Goal: Task Accomplishment & Management: Manage account settings

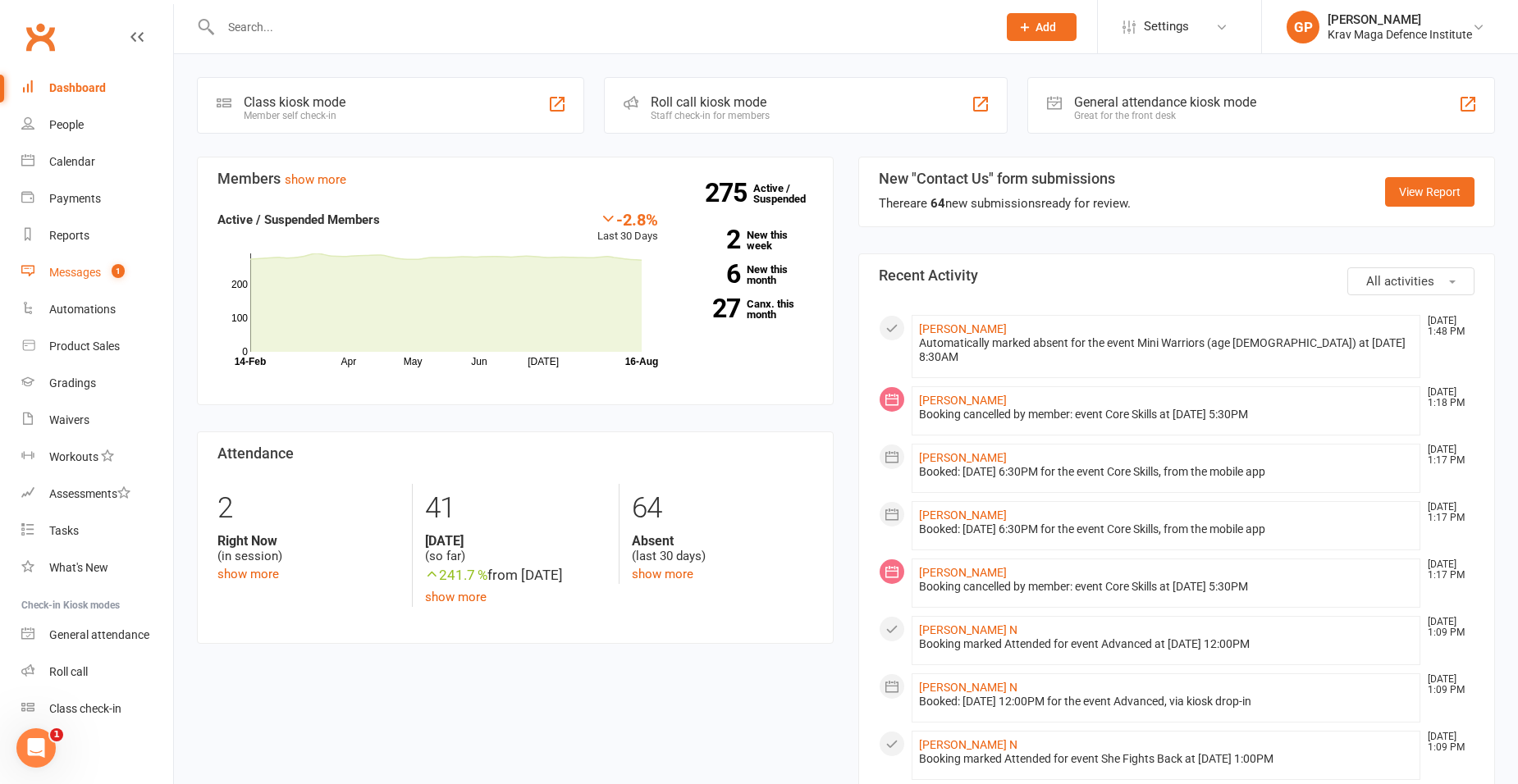
click at [76, 287] on link "Messages 1" at bounding box center [97, 272] width 151 height 36
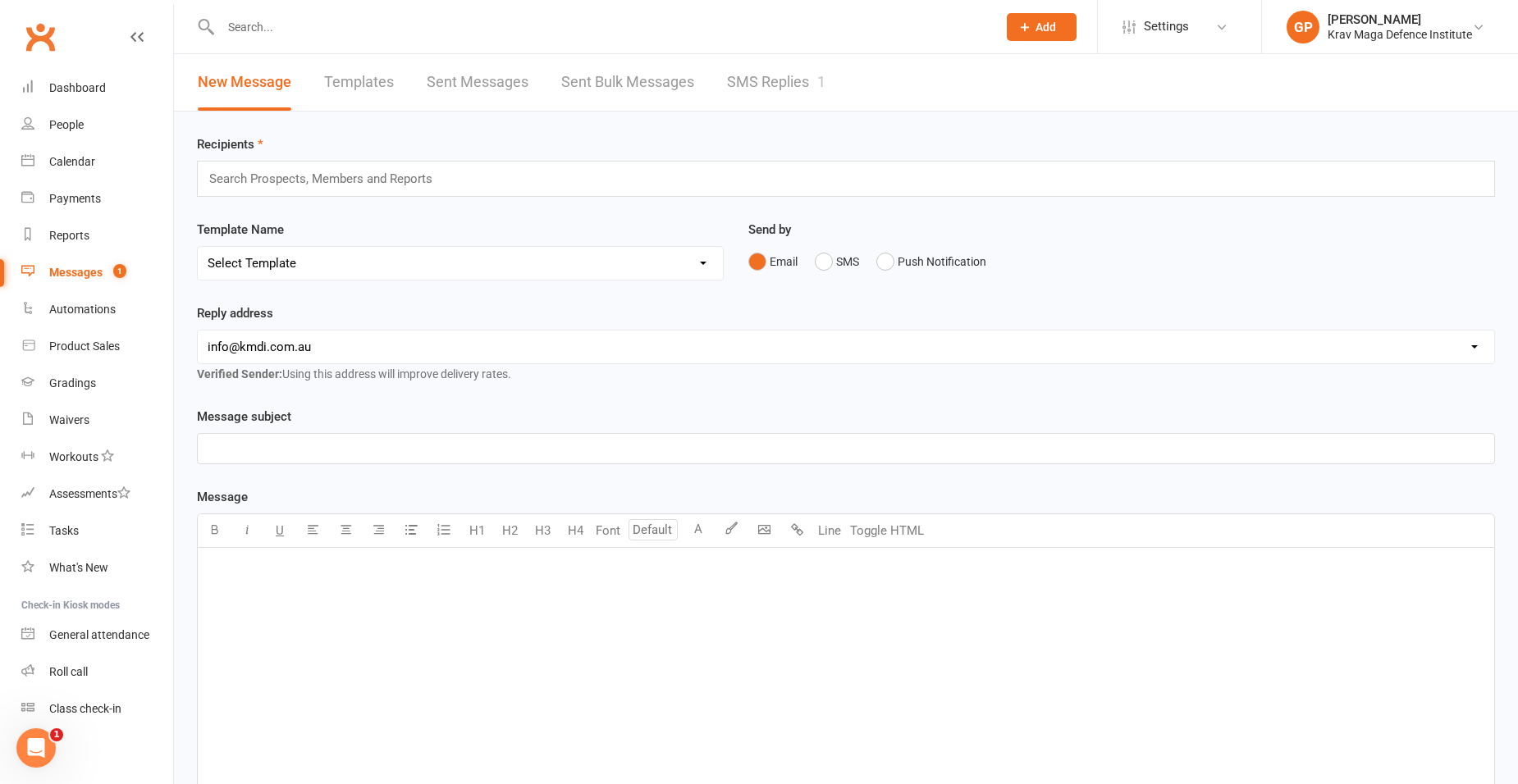
click at [774, 78] on link "SMS Replies 1" at bounding box center [776, 82] width 98 height 57
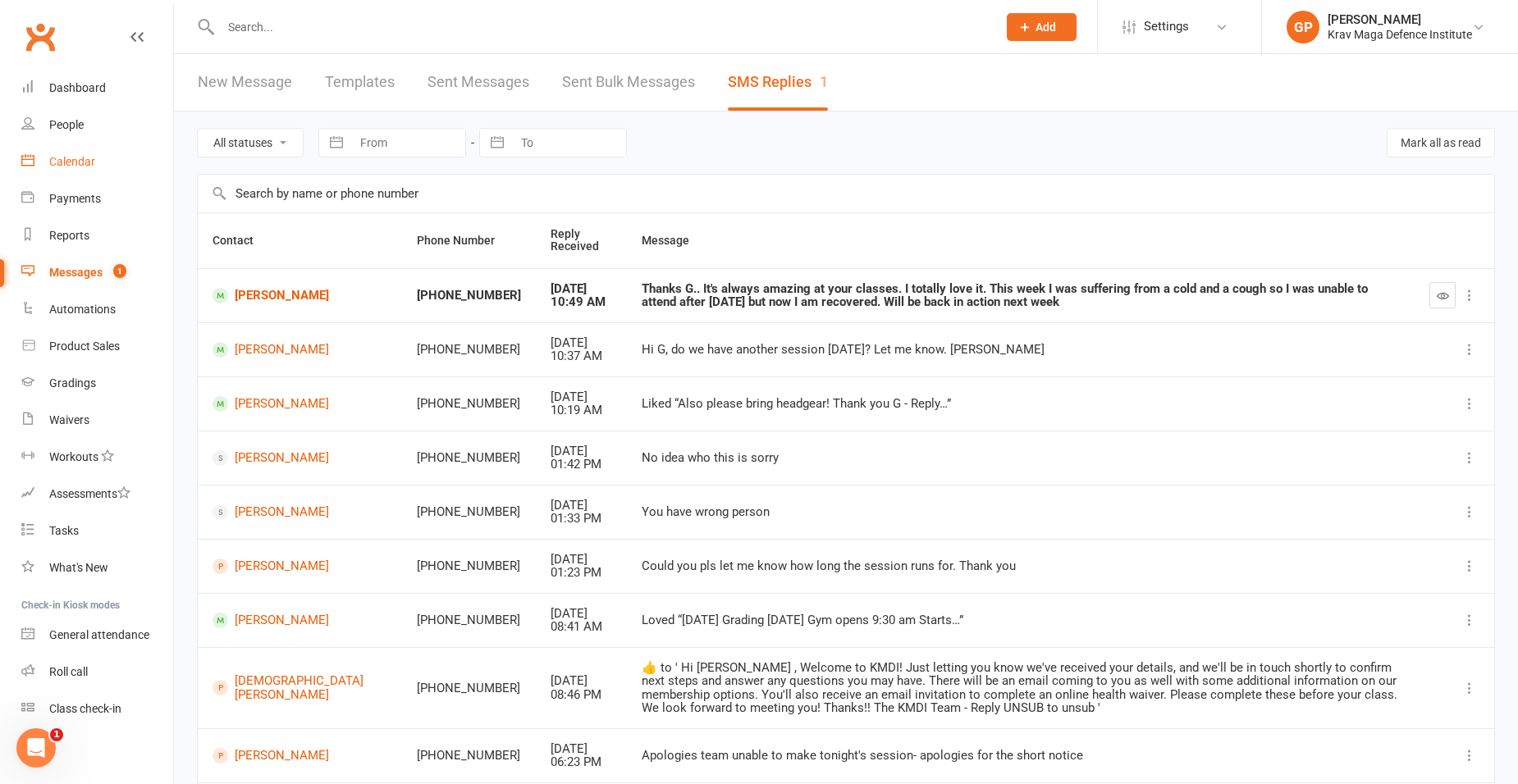
click at [88, 158] on div "Calendar" at bounding box center [72, 162] width 46 height 13
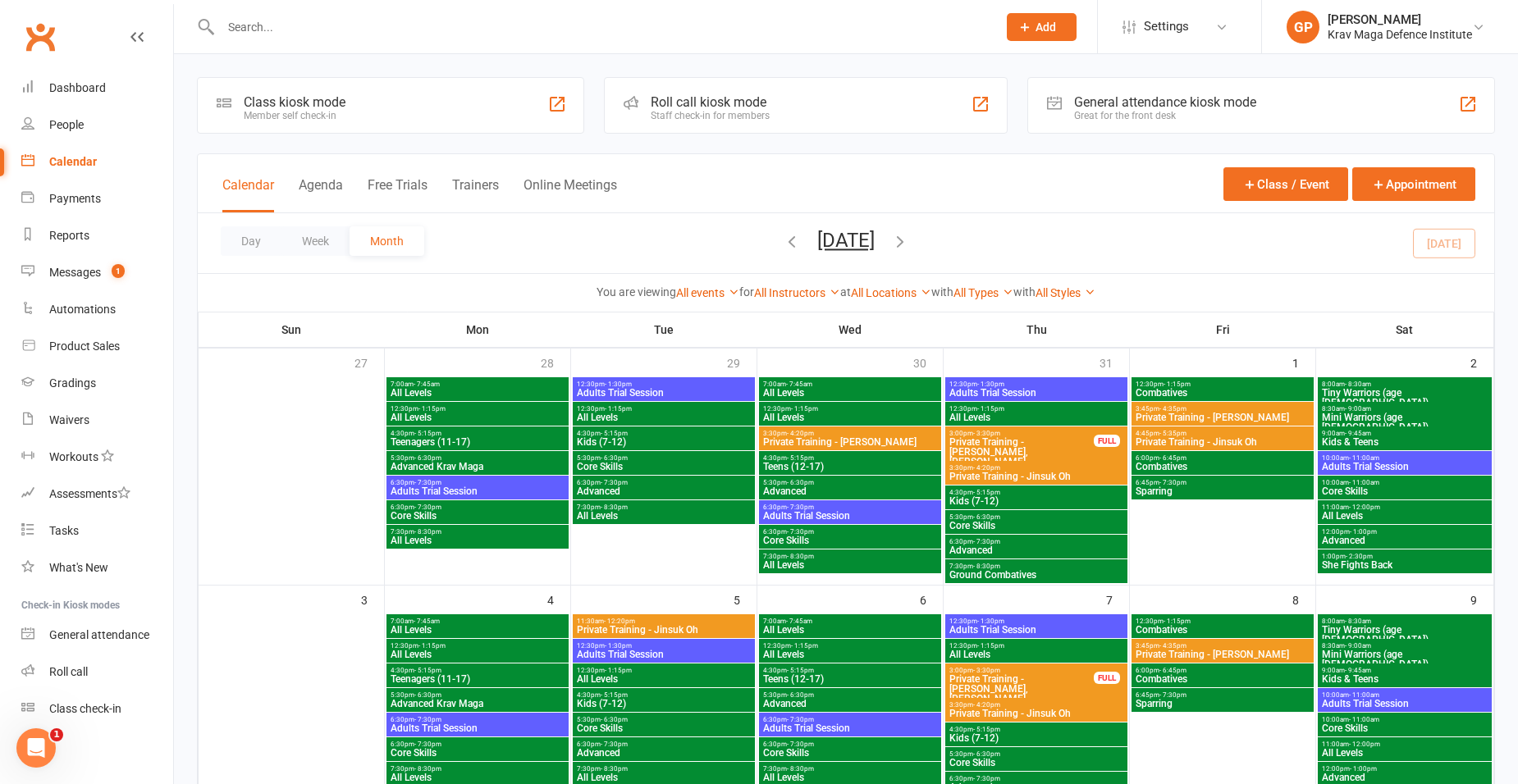
click at [290, 180] on div "Calendar Agenda Free Trials Trainers Online Meetings" at bounding box center [420, 193] width 394 height 36
click at [308, 184] on button "Agenda" at bounding box center [320, 195] width 44 height 36
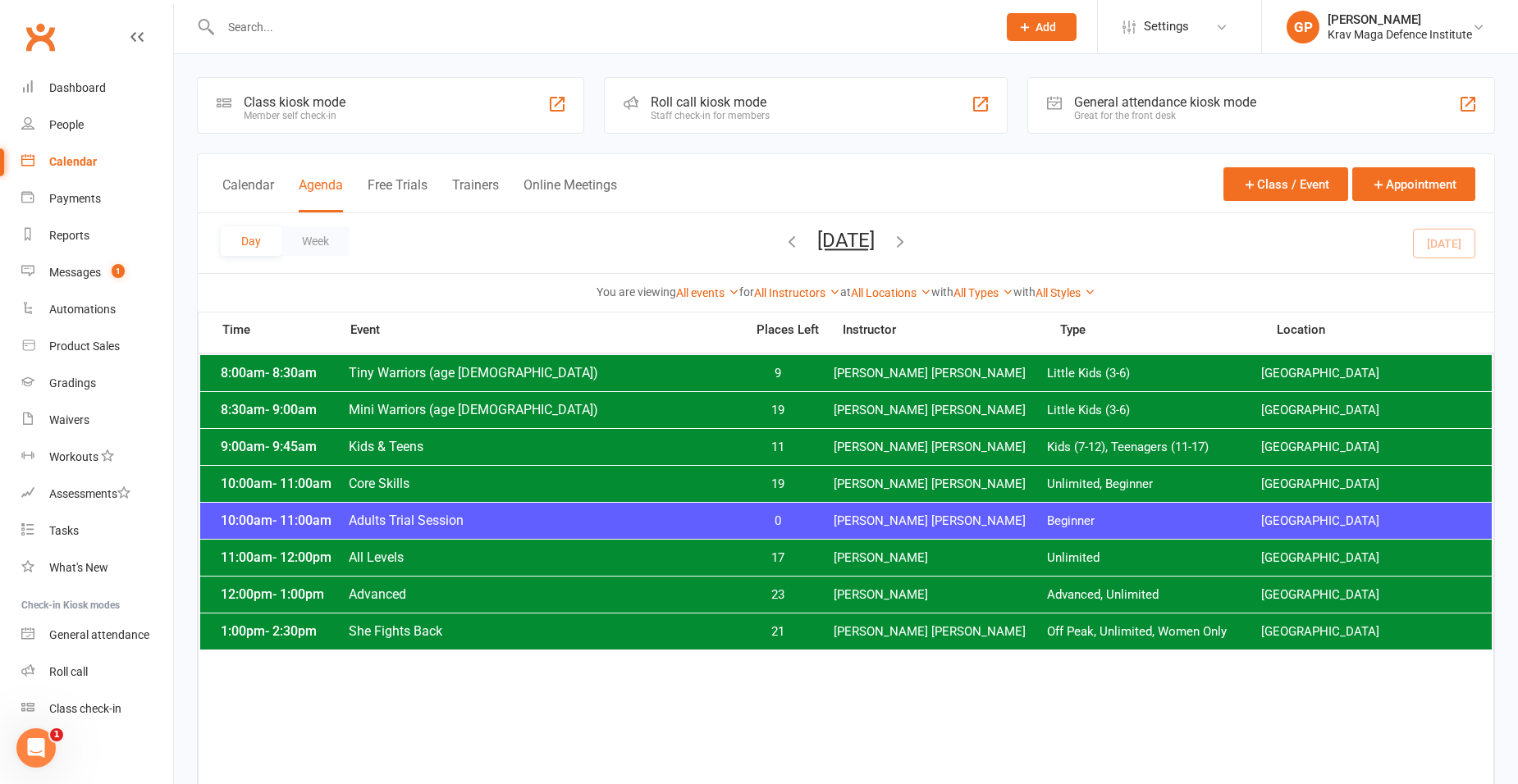
click at [693, 520] on span "Adults Trial Session" at bounding box center [541, 520] width 387 height 16
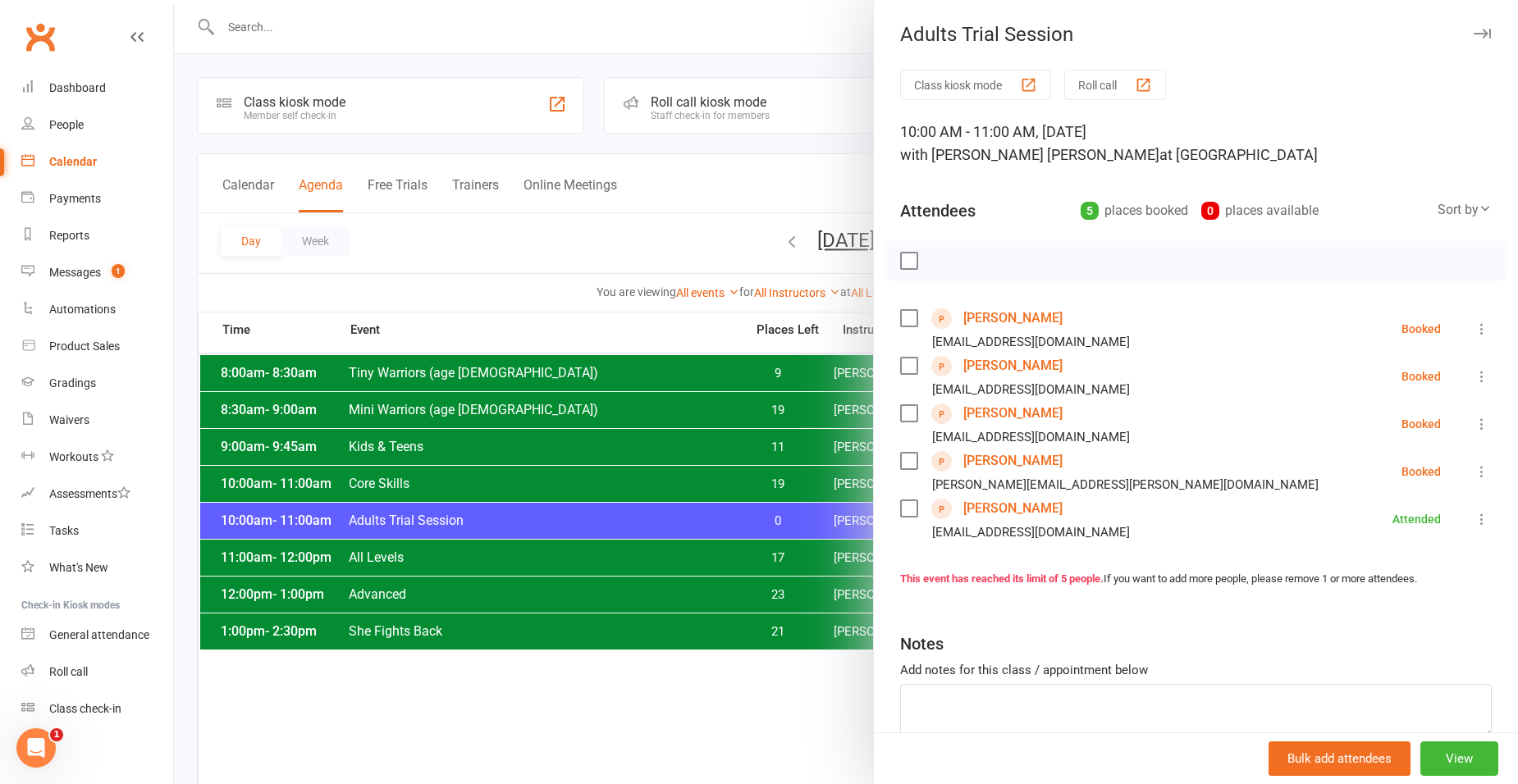
click at [514, 264] on div at bounding box center [846, 392] width 1344 height 784
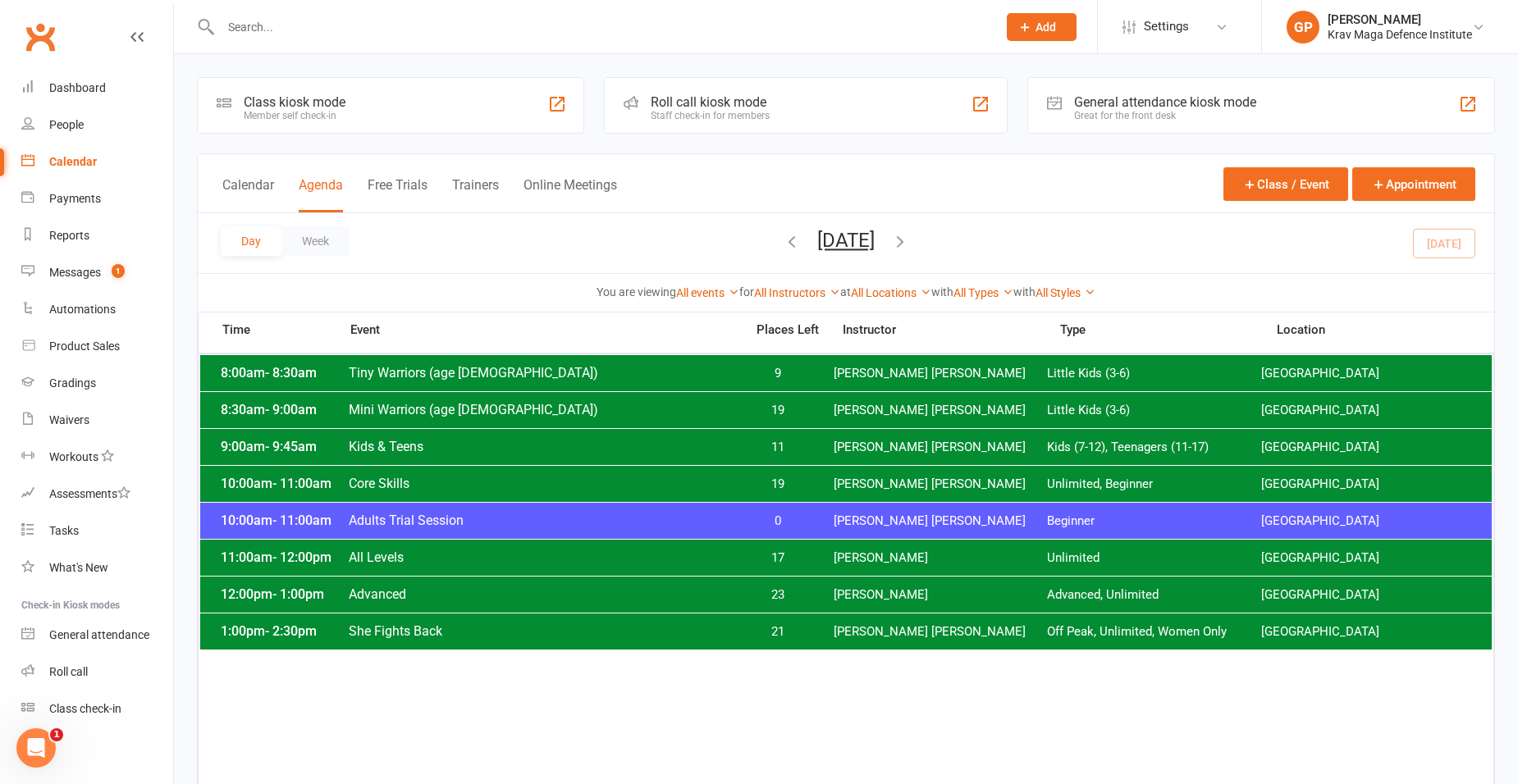
click at [909, 243] on icon "button" at bounding box center [899, 240] width 18 height 18
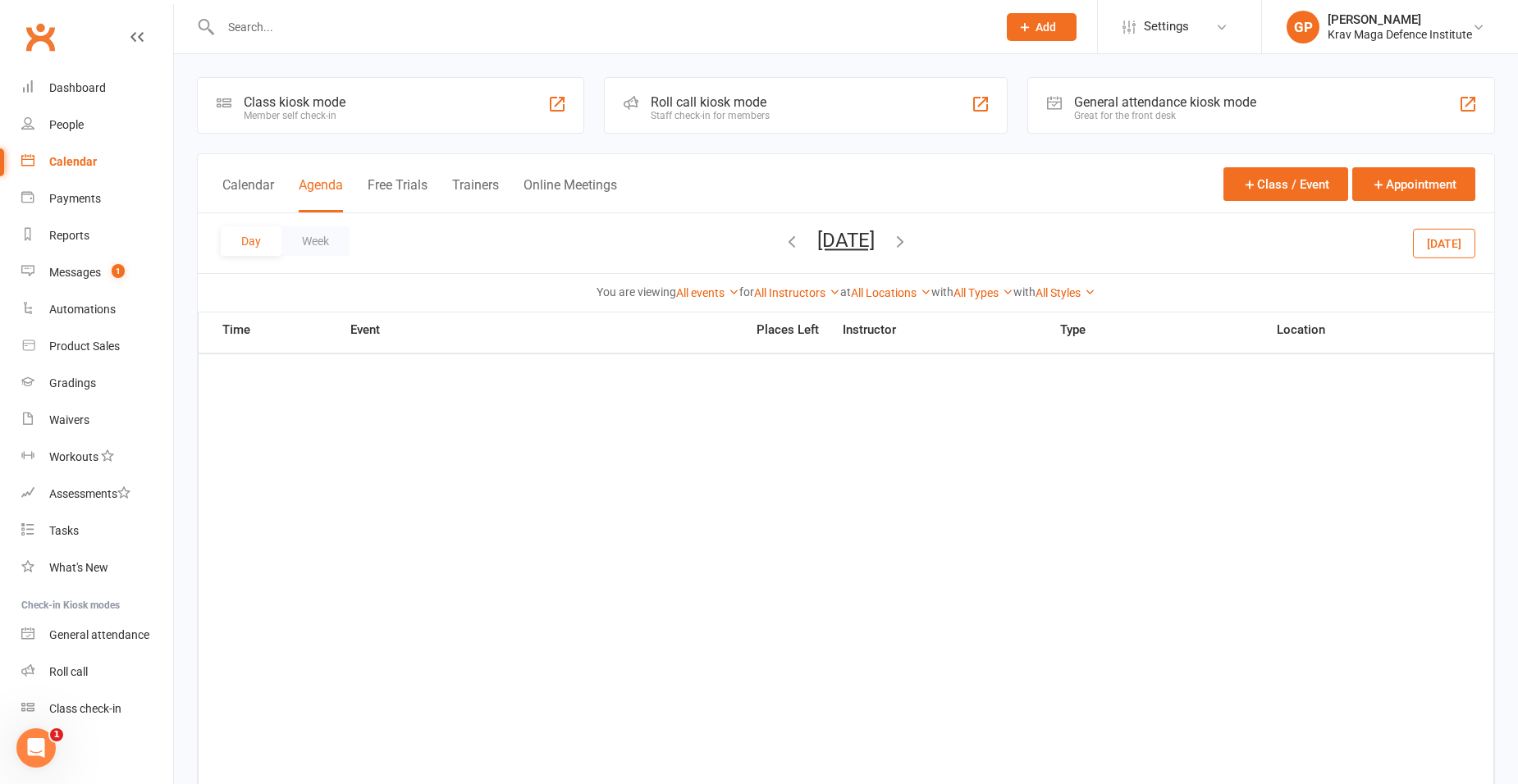
click at [909, 233] on icon "button" at bounding box center [899, 240] width 18 height 18
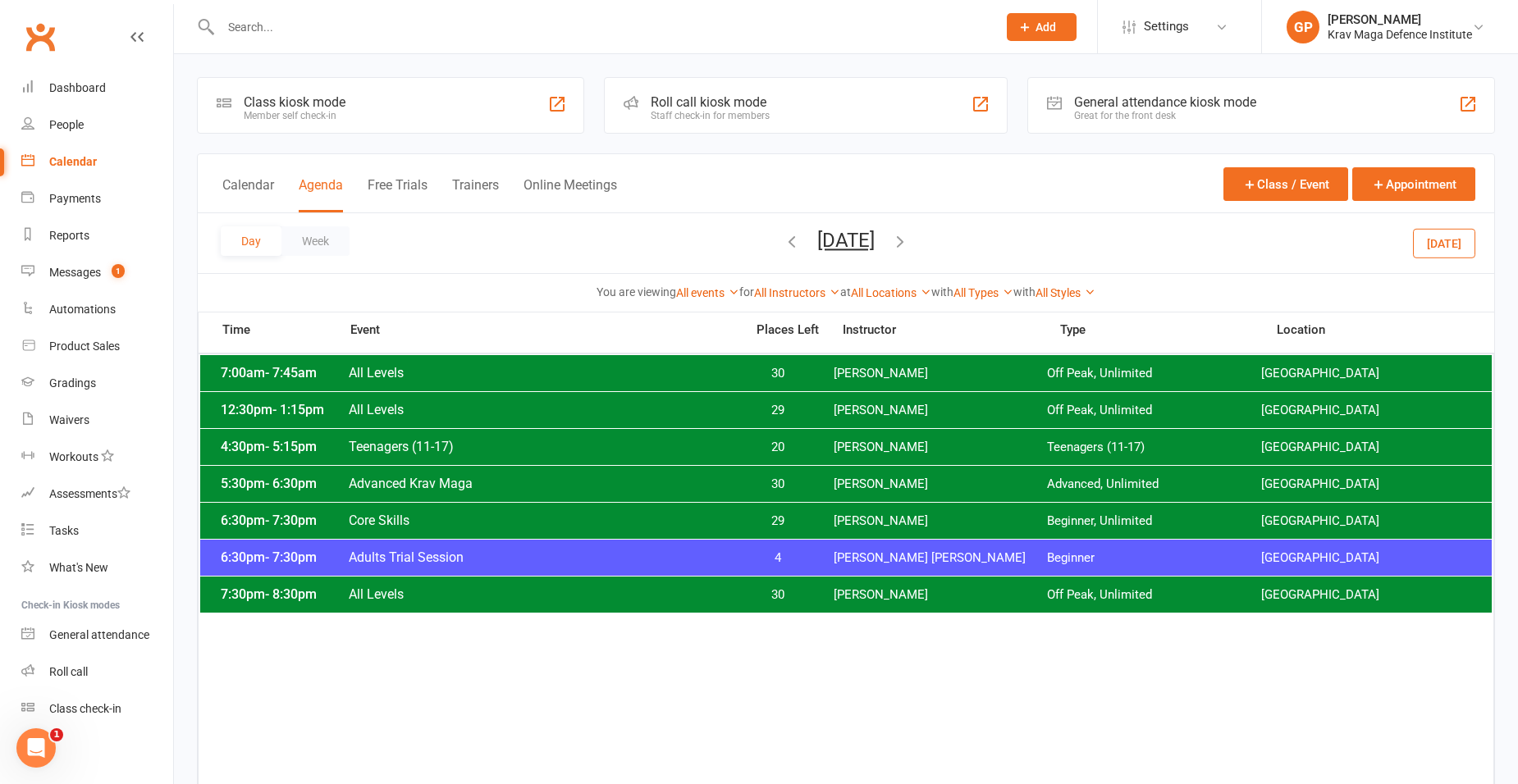
click at [909, 236] on icon "button" at bounding box center [899, 240] width 18 height 18
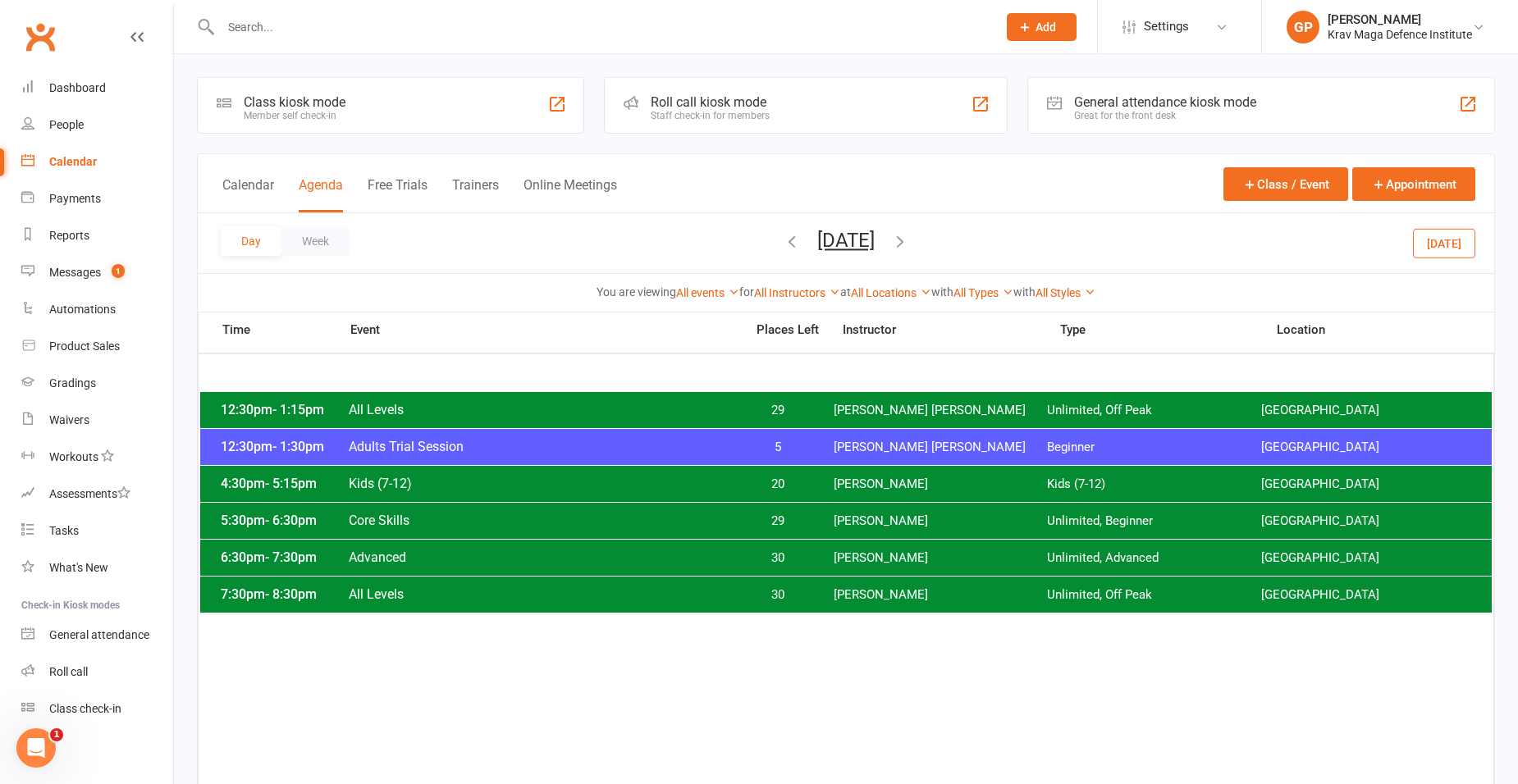
click at [782, 243] on icon "button" at bounding box center [791, 240] width 18 height 18
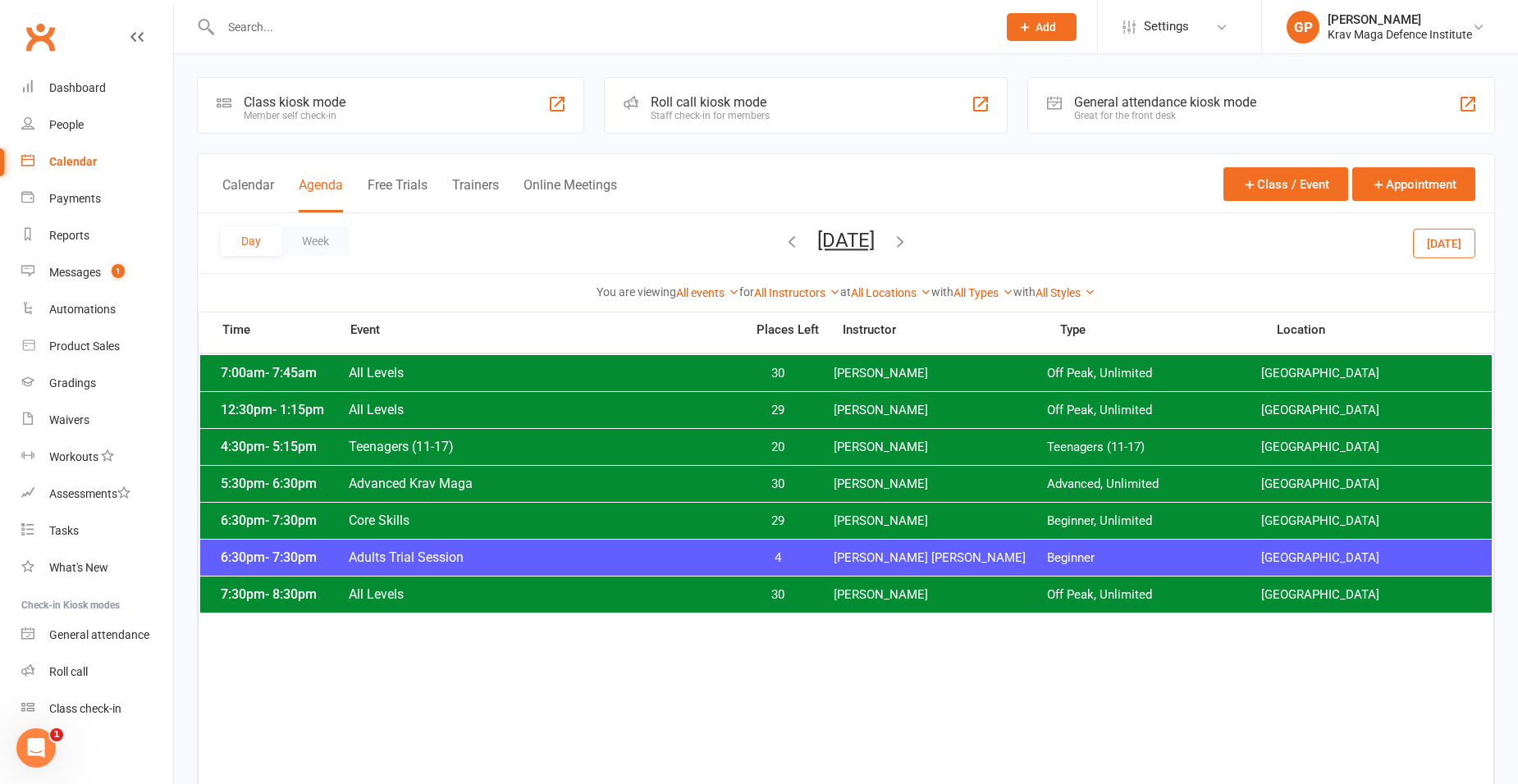
click at [909, 240] on icon "button" at bounding box center [899, 240] width 18 height 18
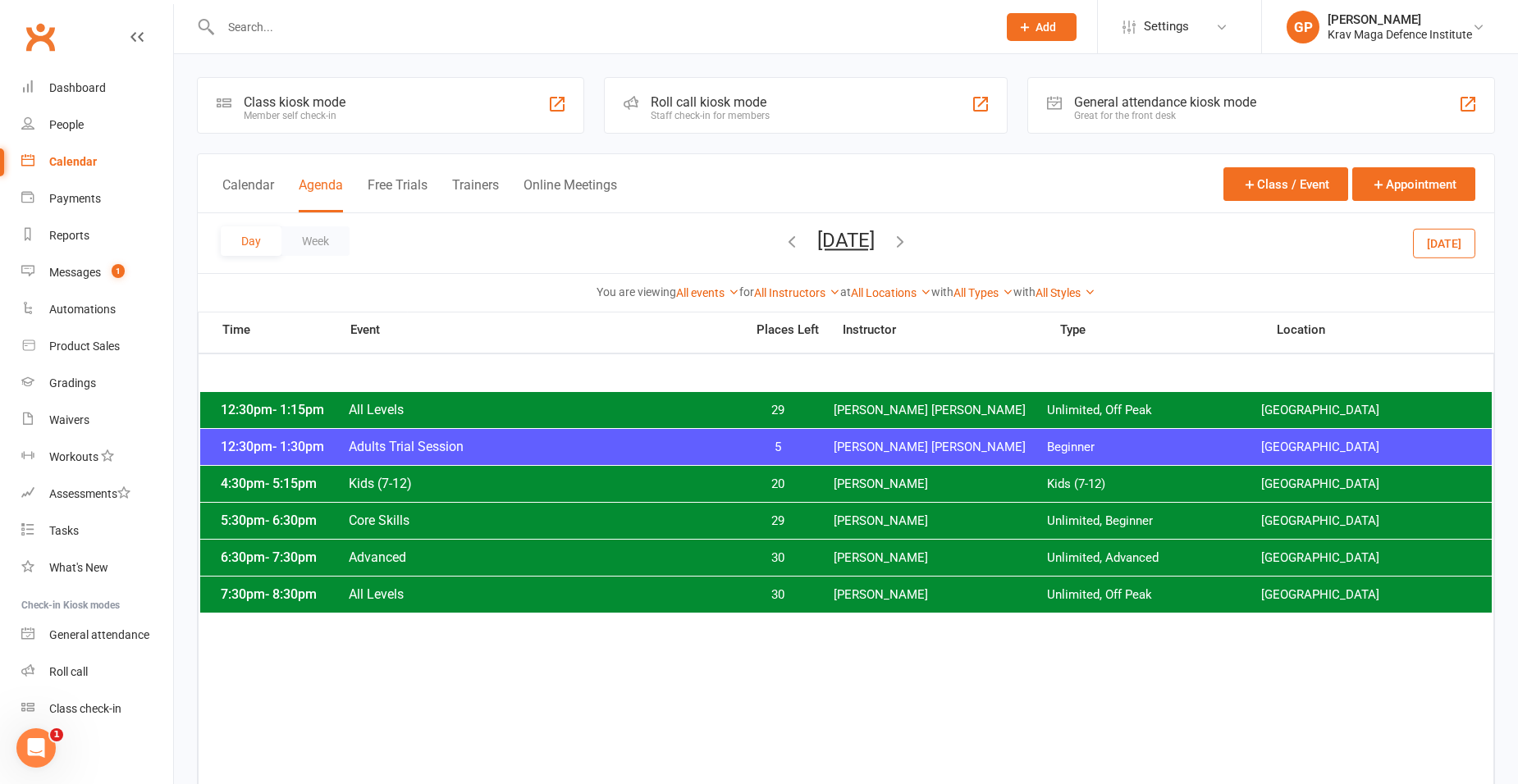
click at [905, 601] on span "[PERSON_NAME]" at bounding box center [940, 594] width 214 height 16
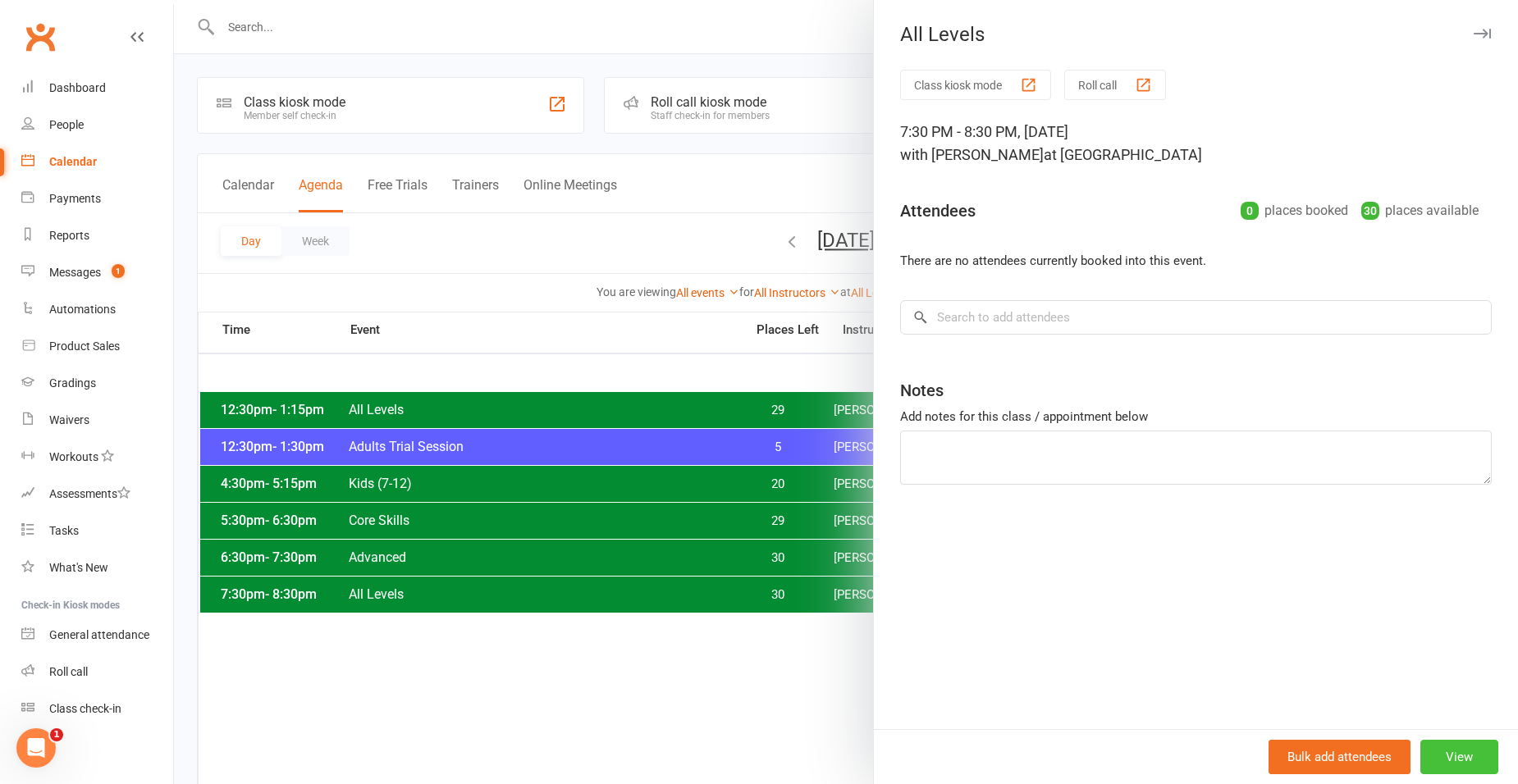
click at [1441, 763] on button "View" at bounding box center [1458, 757] width 78 height 35
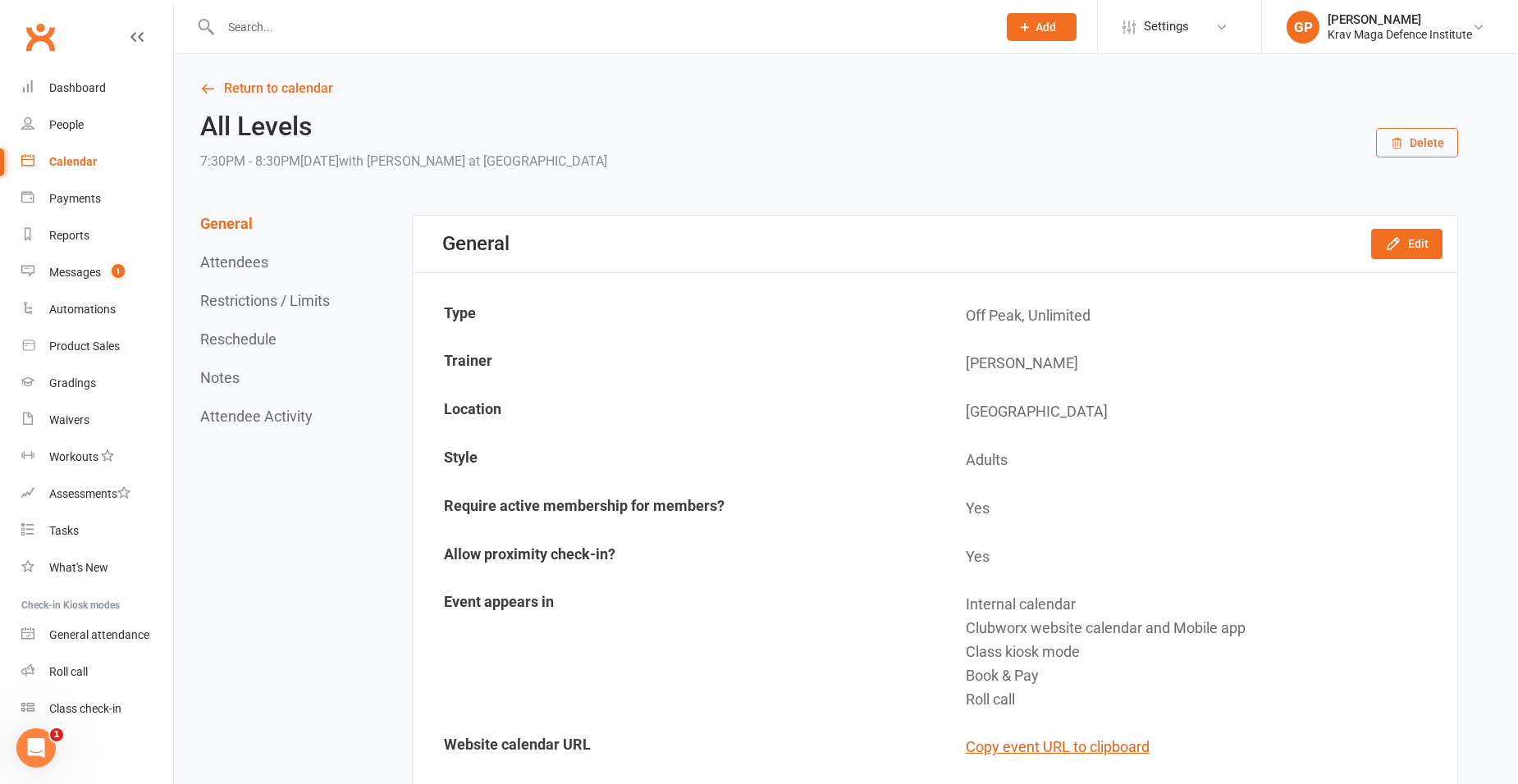
click at [1415, 262] on div "General Edit" at bounding box center [934, 244] width 1044 height 57
click at [1405, 235] on button "Edit" at bounding box center [1407, 244] width 71 height 30
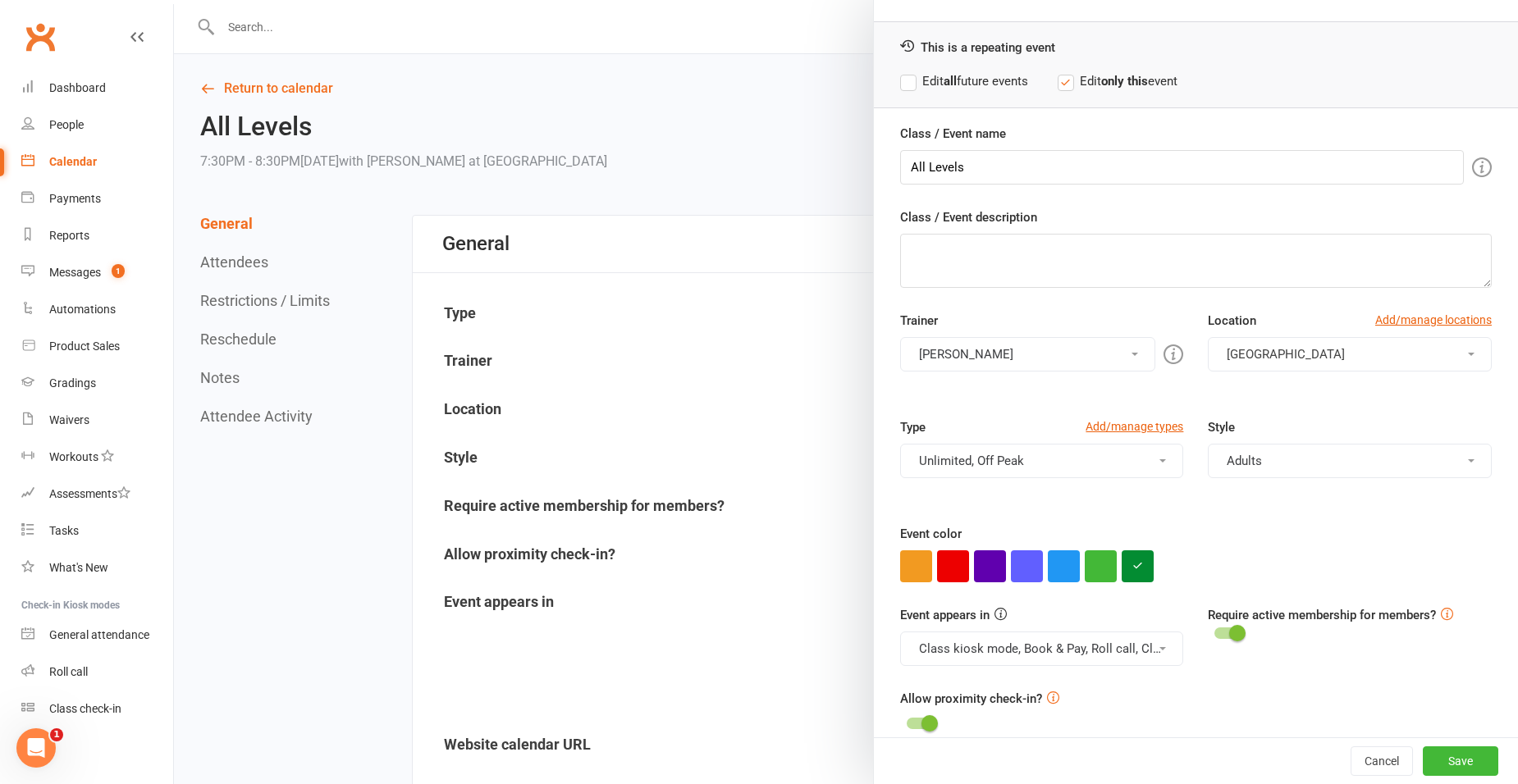
scroll to position [69, 0]
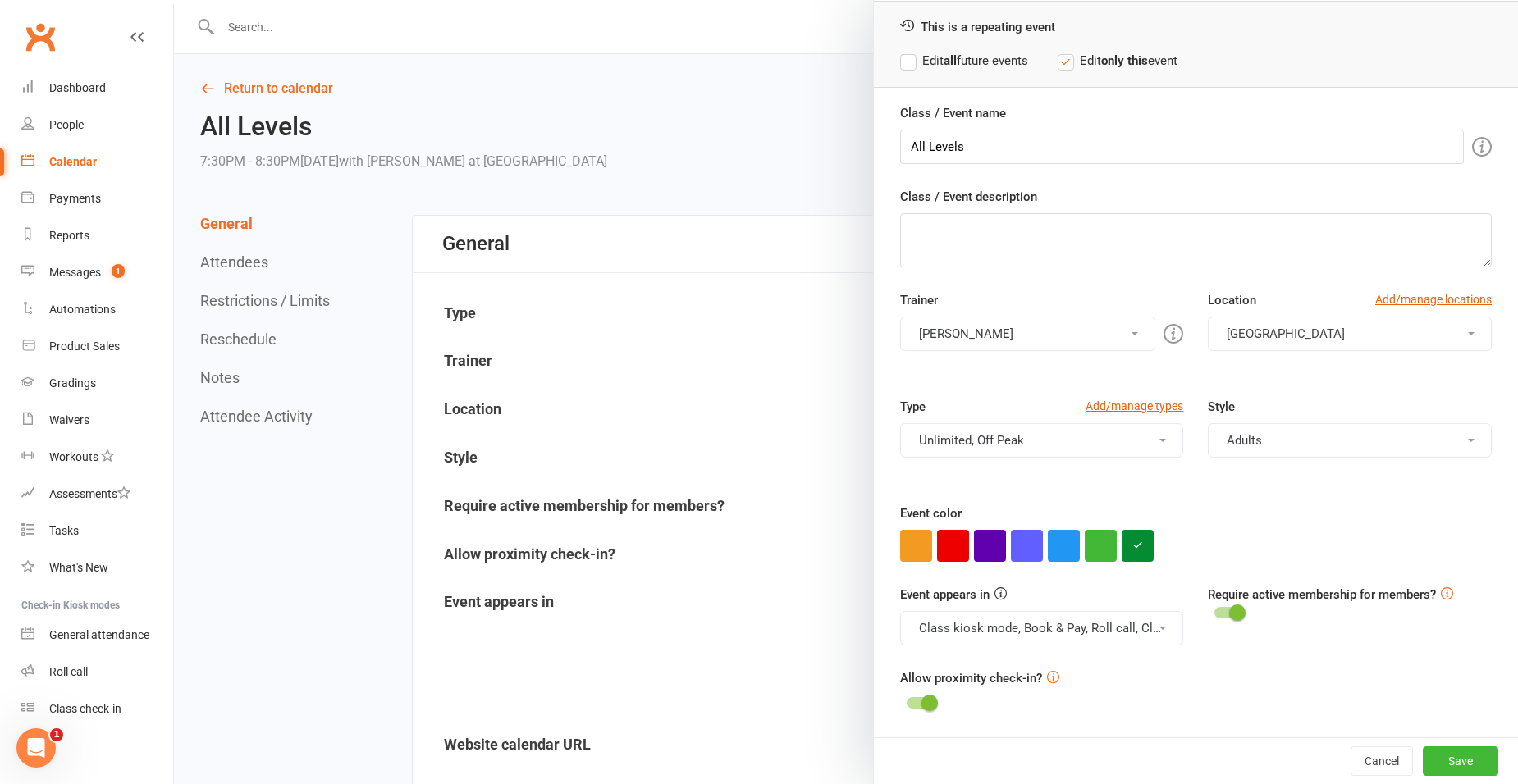
click at [1061, 349] on button "[PERSON_NAME]" at bounding box center [1028, 334] width 256 height 35
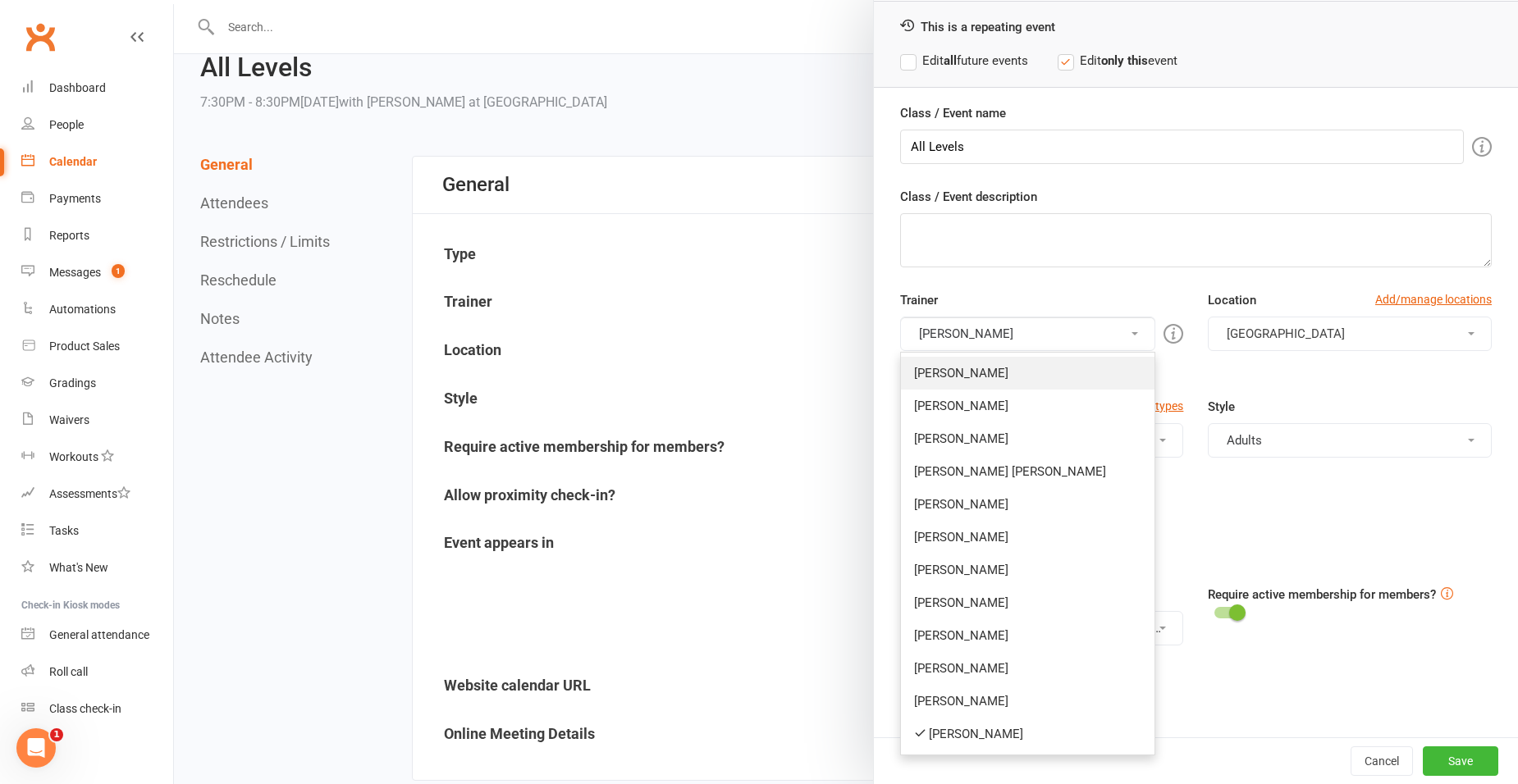
scroll to position [246, 0]
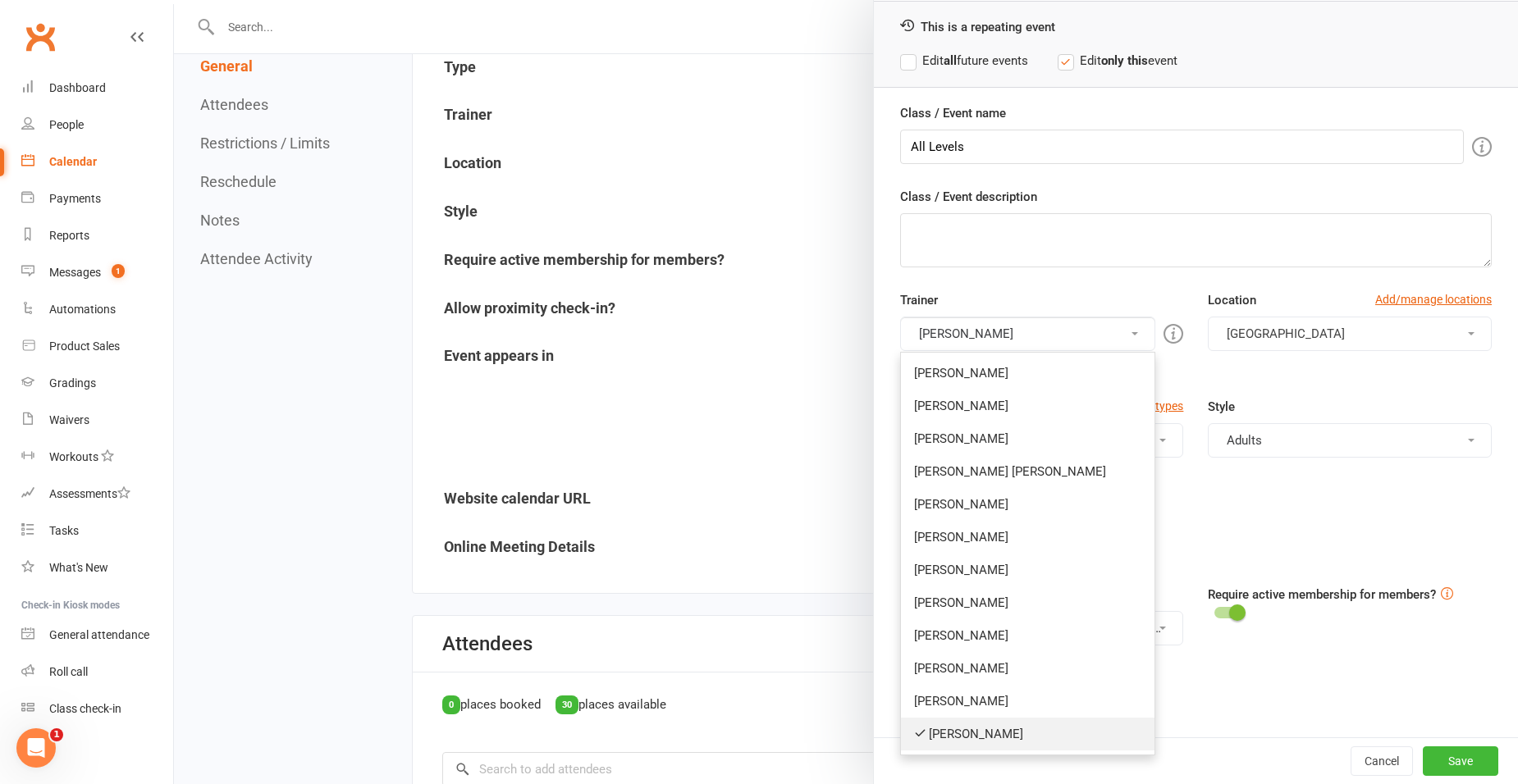
click at [996, 731] on link "[PERSON_NAME]" at bounding box center [1028, 734] width 254 height 33
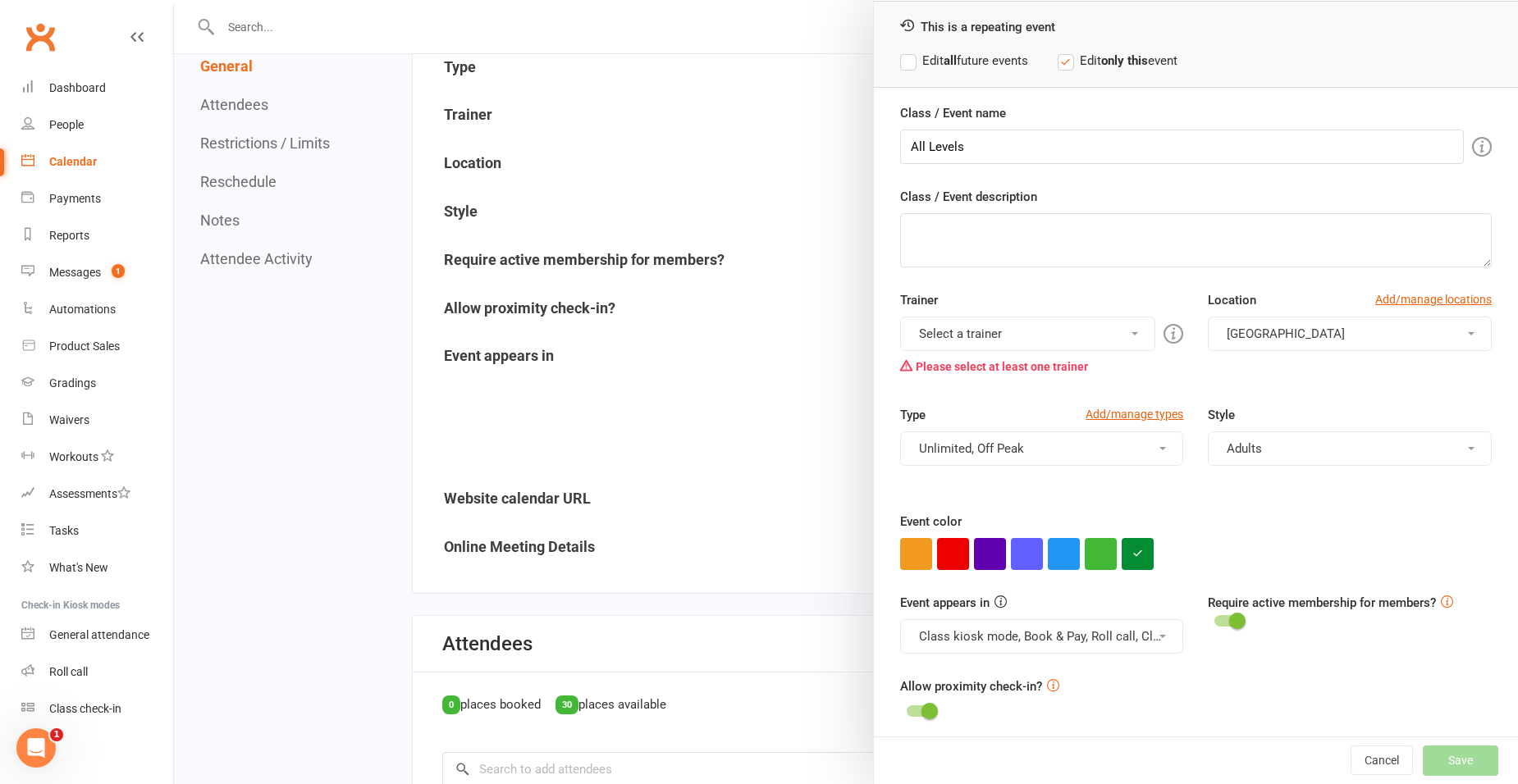
click at [1019, 347] on button "Select a trainer" at bounding box center [1028, 334] width 256 height 35
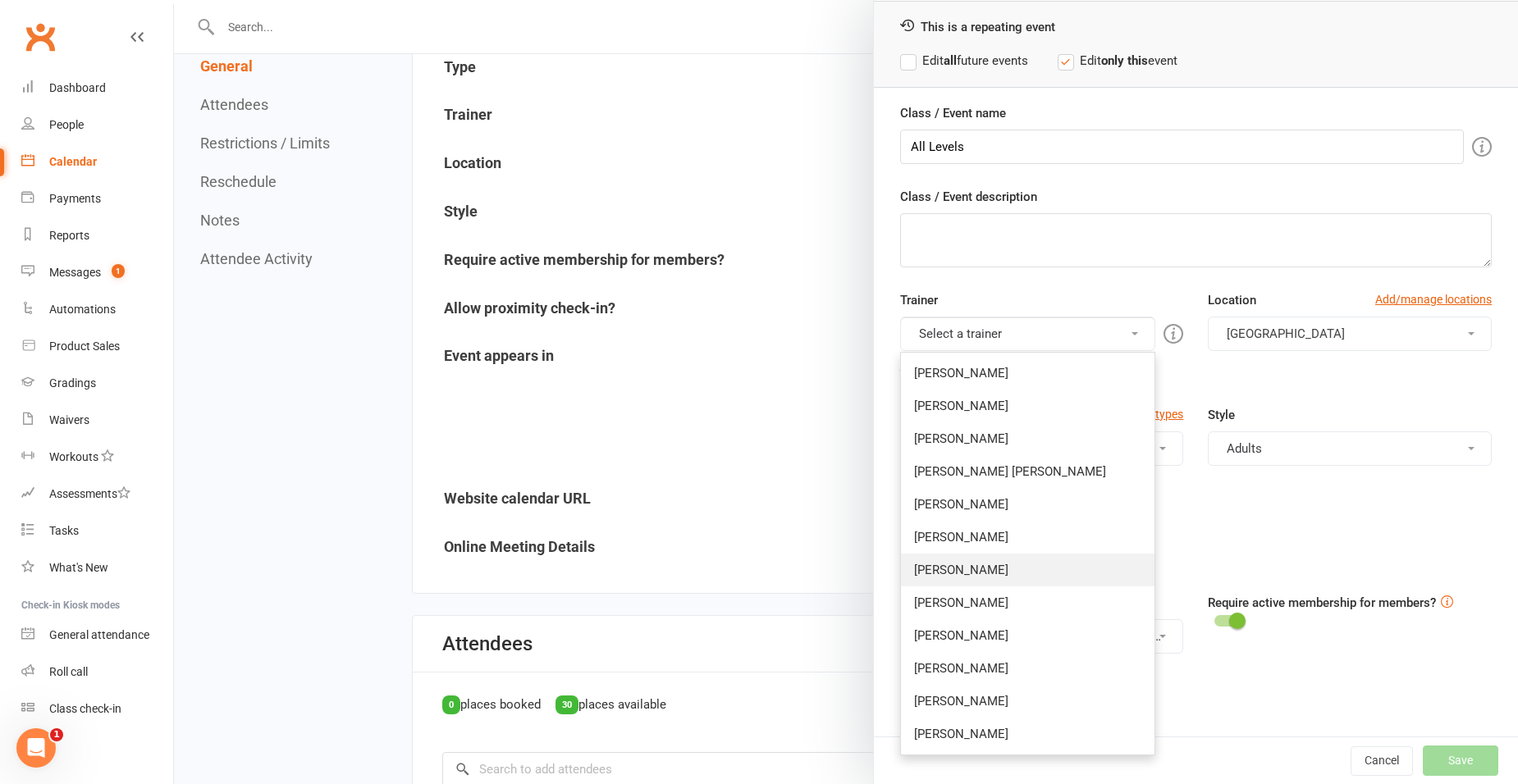
click at [1007, 555] on link "[PERSON_NAME]" at bounding box center [1028, 569] width 254 height 33
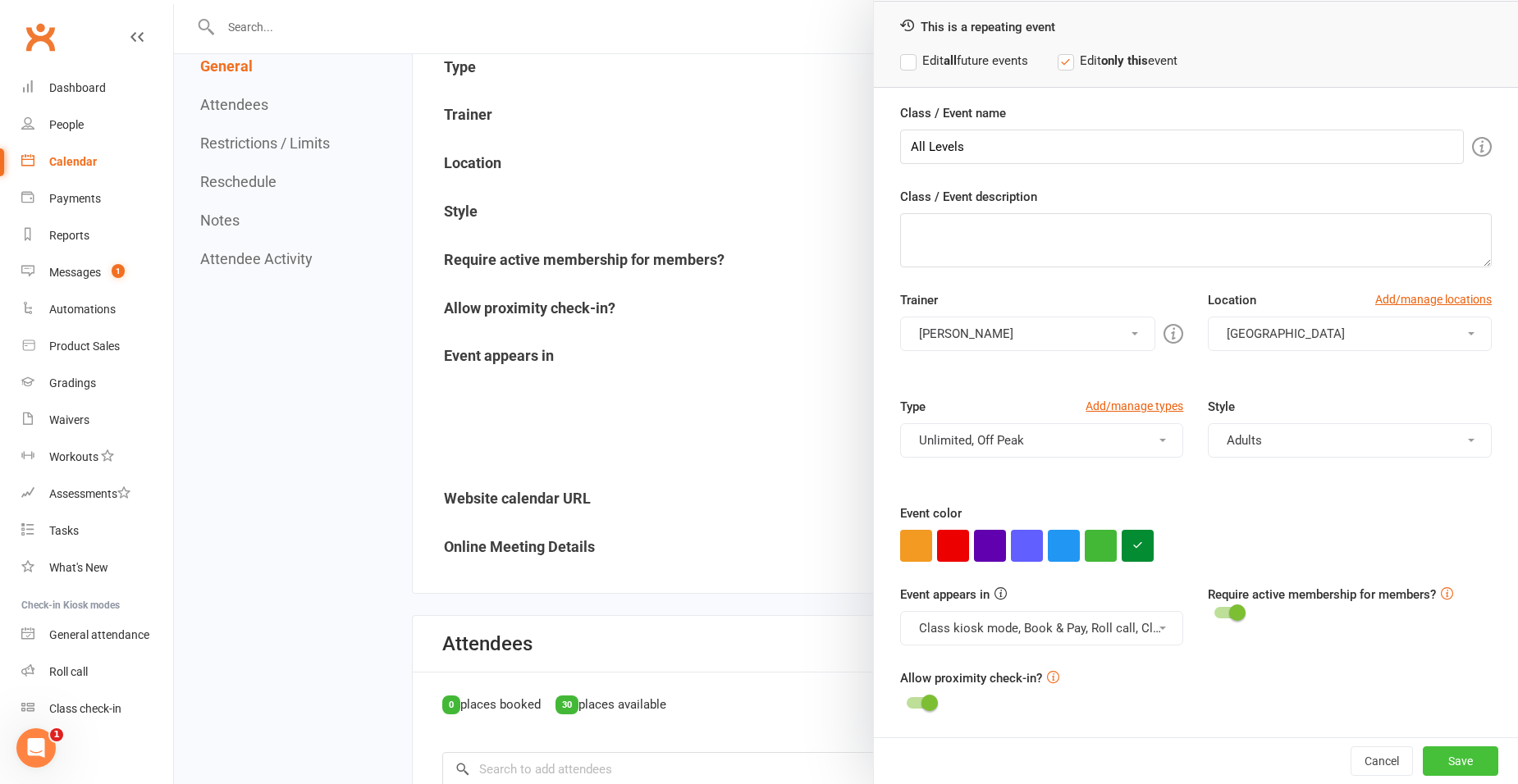
click at [1438, 756] on button "Save" at bounding box center [1460, 762] width 76 height 30
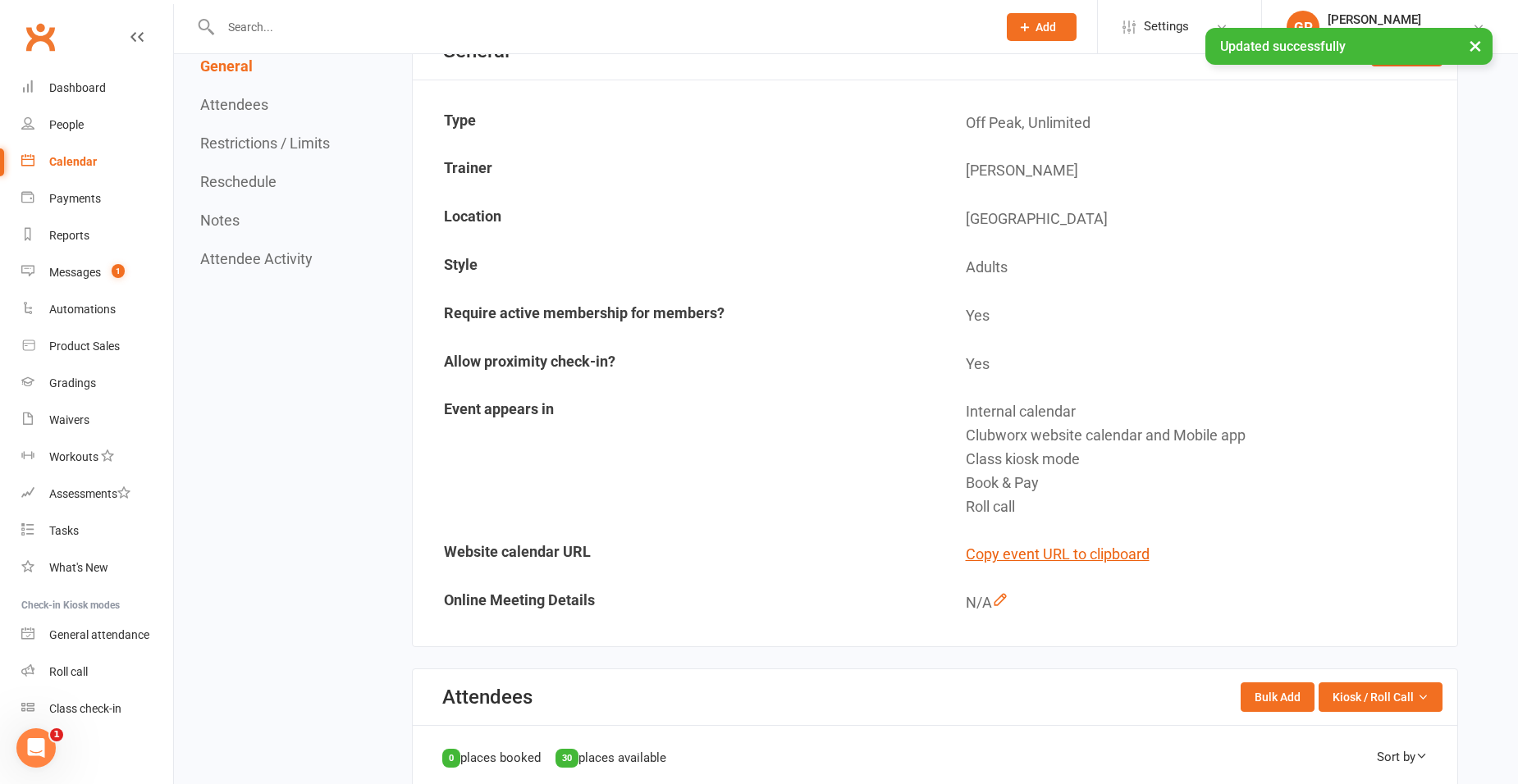
scroll to position [0, 0]
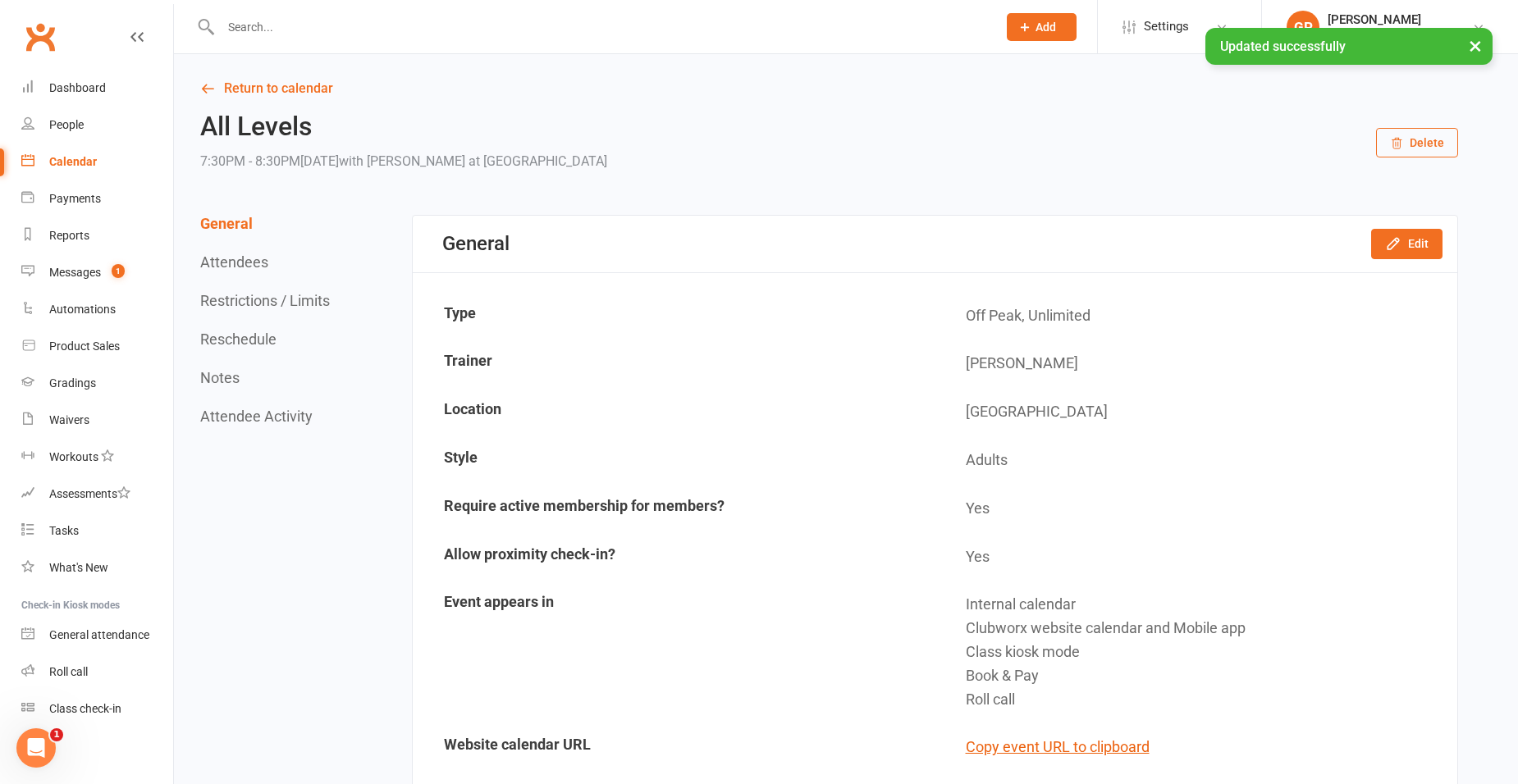
click at [282, 83] on link "Return to calendar" at bounding box center [828, 89] width 1257 height 23
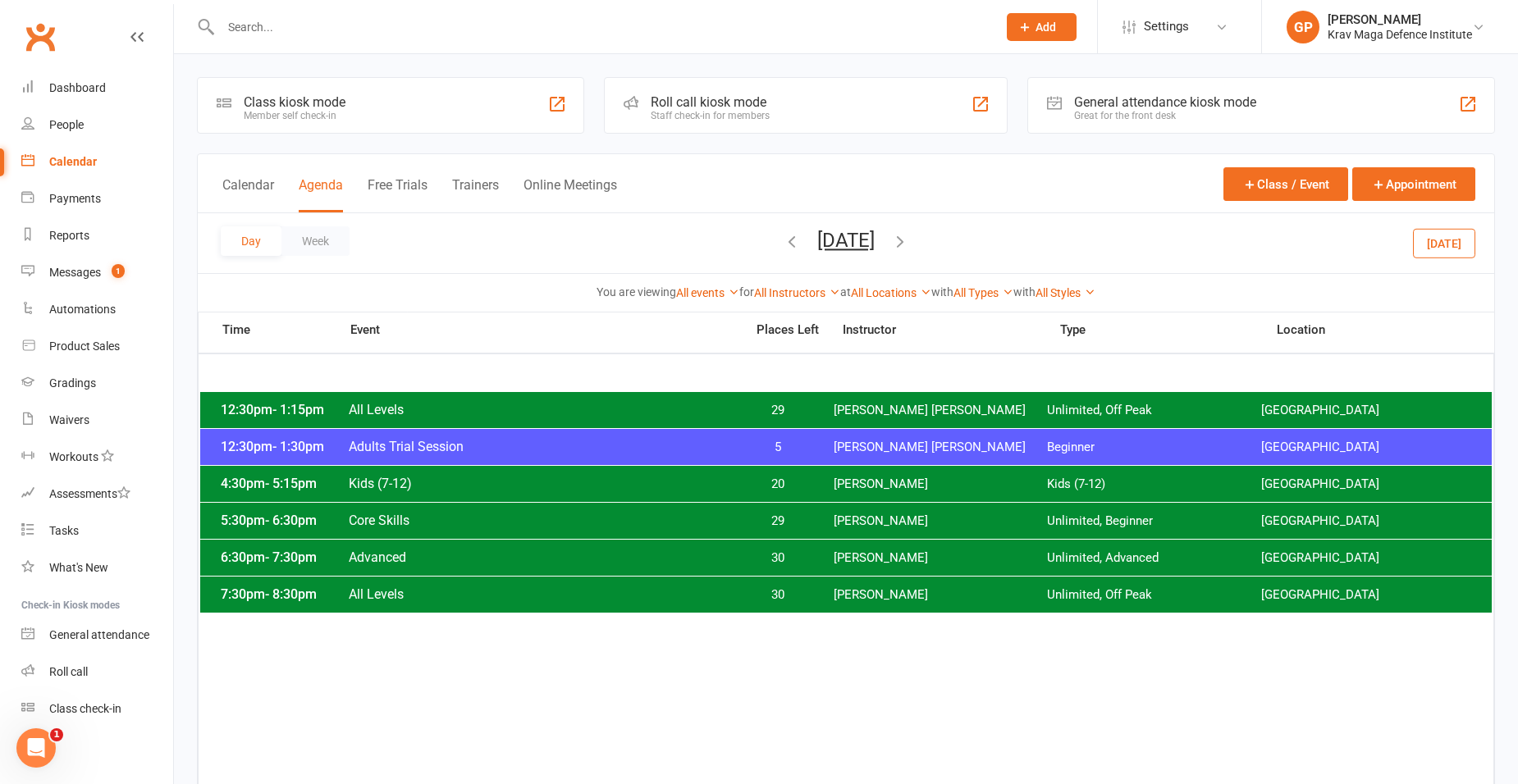
click at [849, 480] on span "[PERSON_NAME]" at bounding box center [940, 484] width 214 height 16
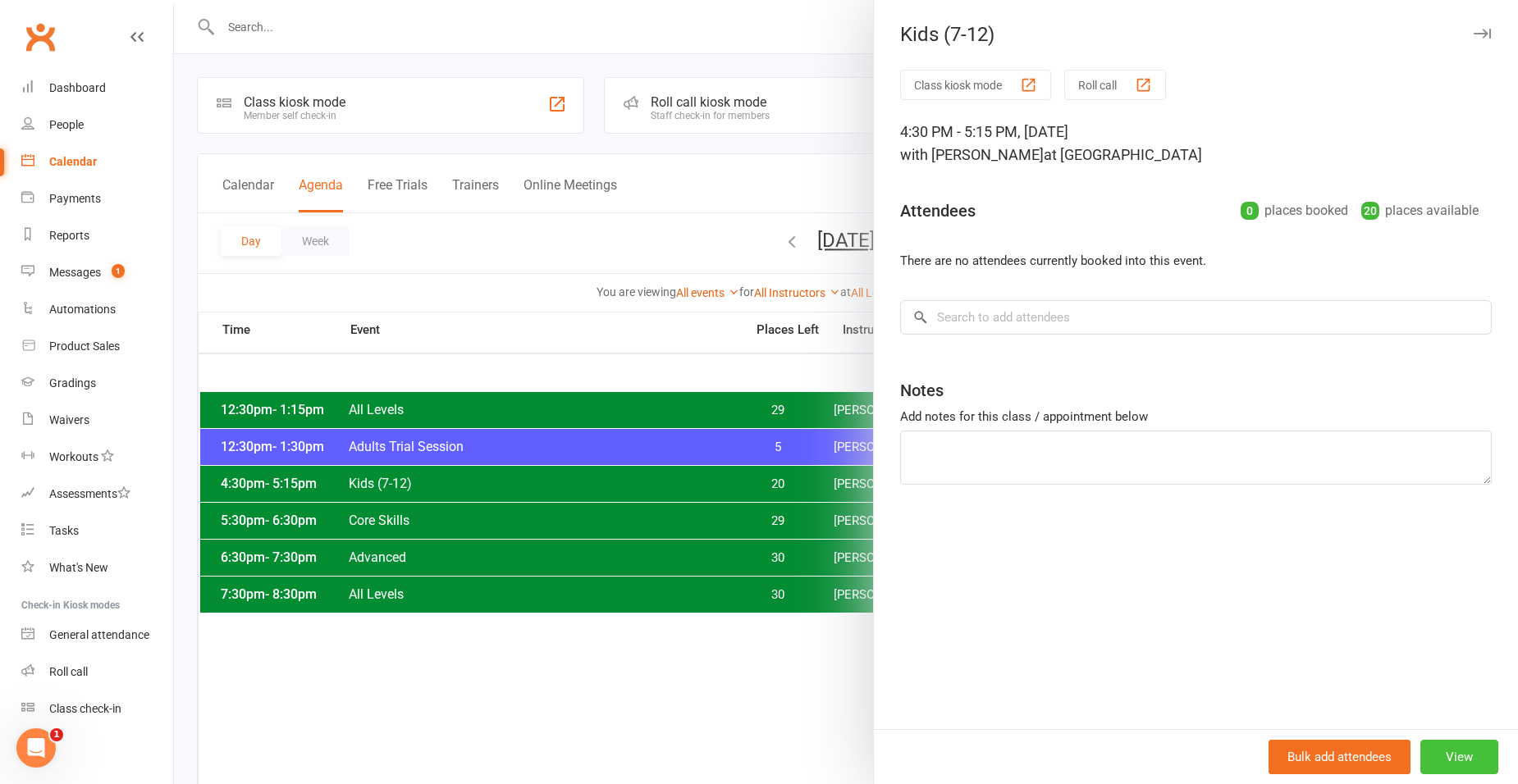
click at [1430, 748] on button "View" at bounding box center [1458, 757] width 78 height 35
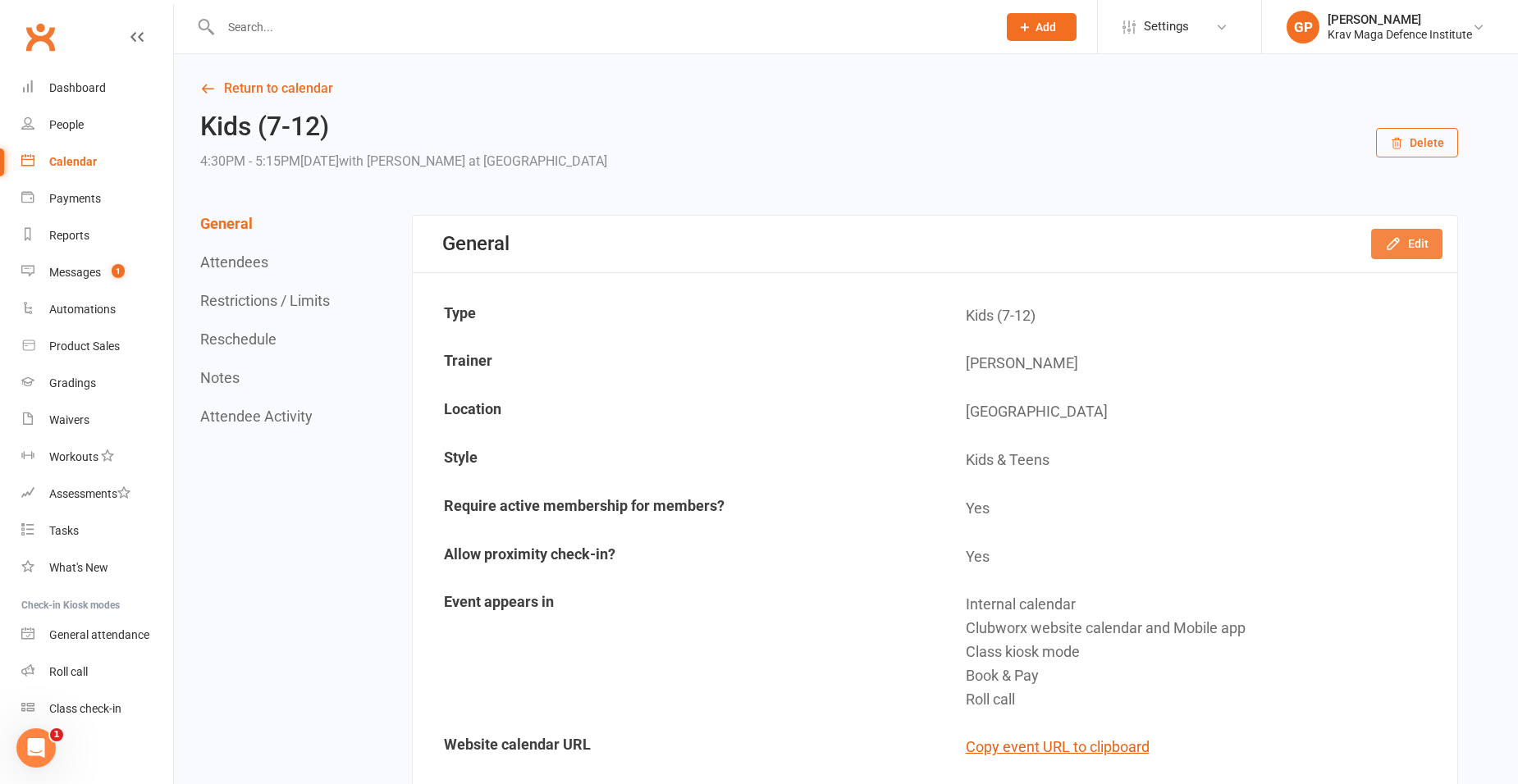
click at [1383, 246] on button "Edit" at bounding box center [1407, 244] width 71 height 30
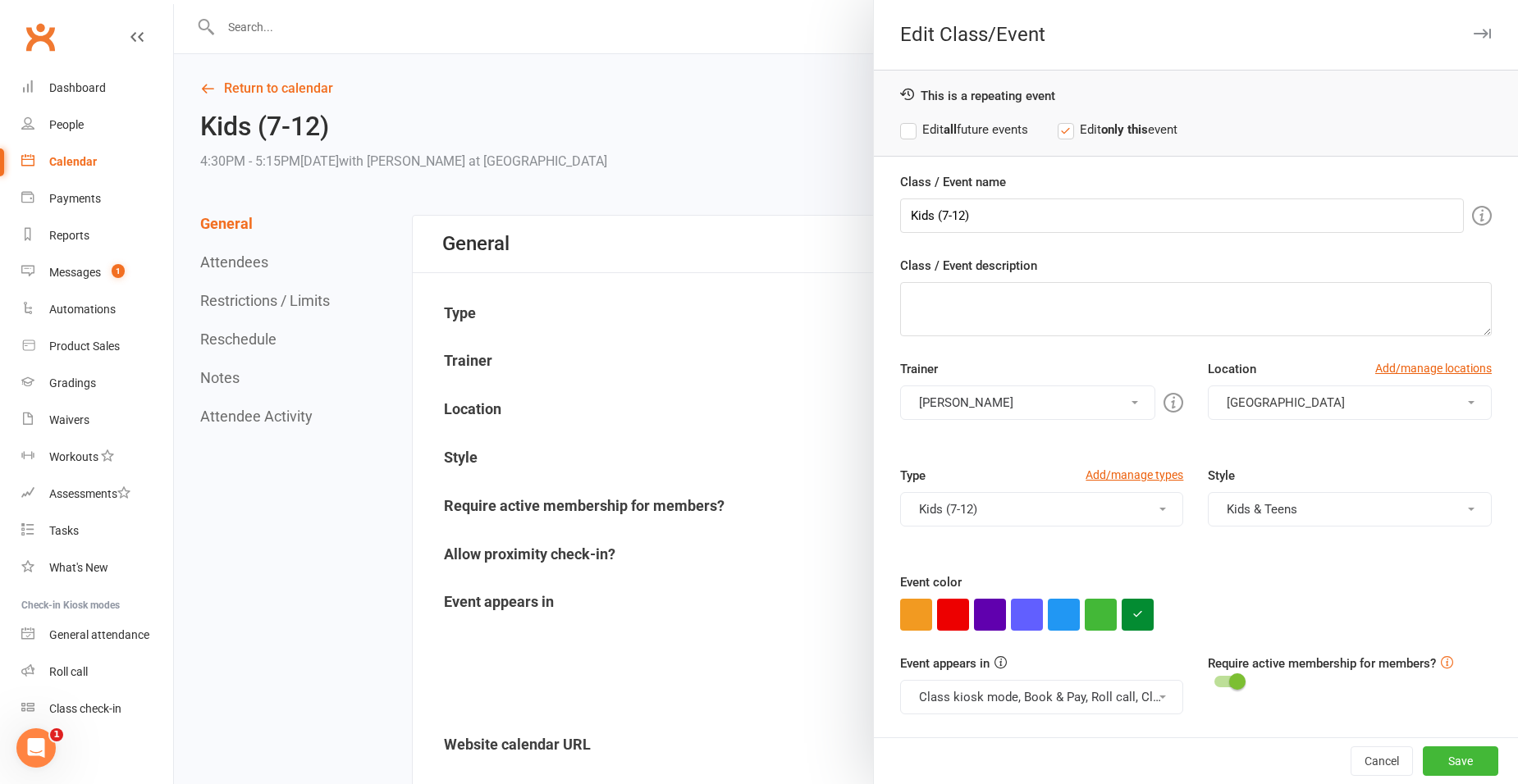
click at [1010, 391] on button "[PERSON_NAME]" at bounding box center [1028, 403] width 256 height 35
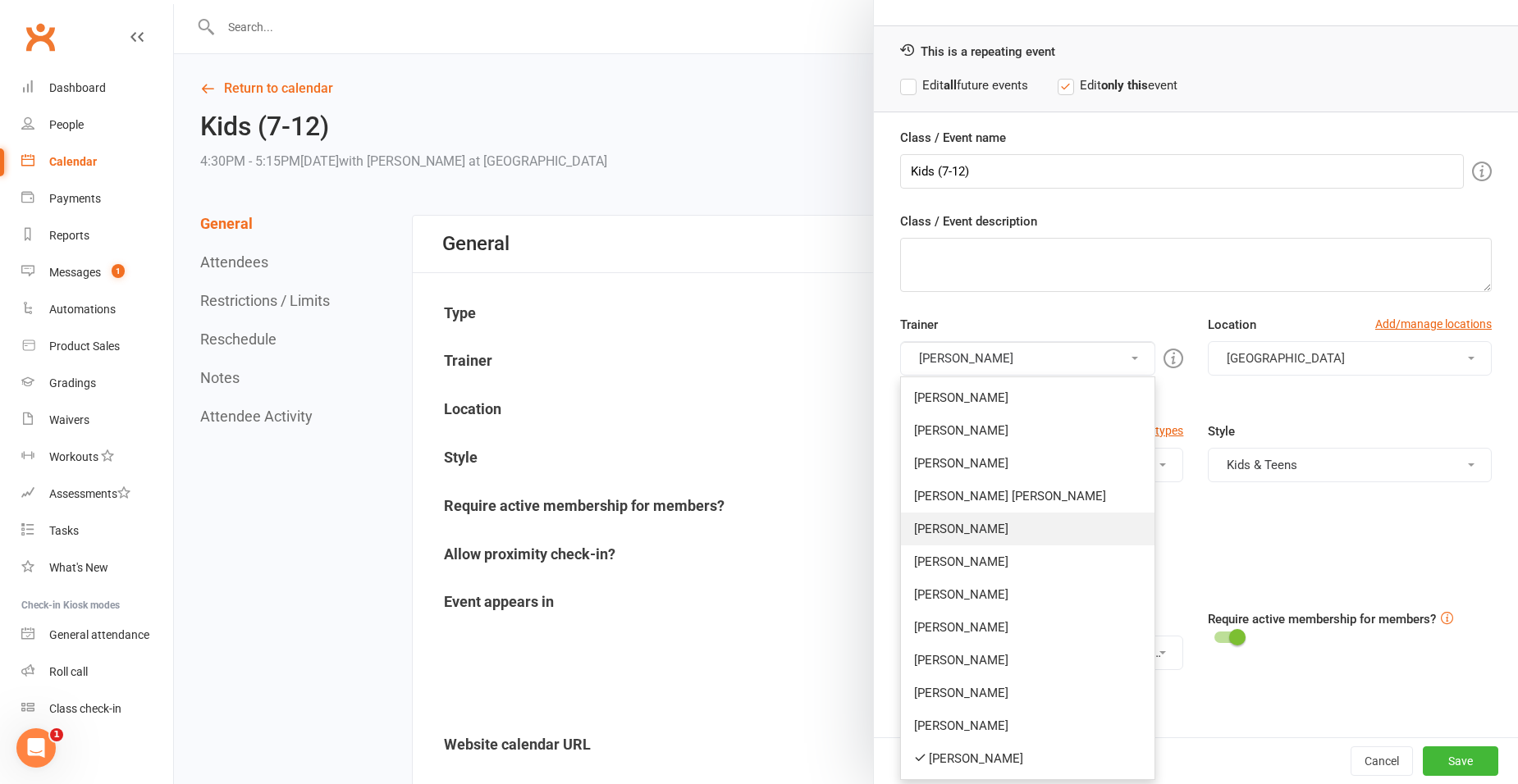
scroll to position [69, 0]
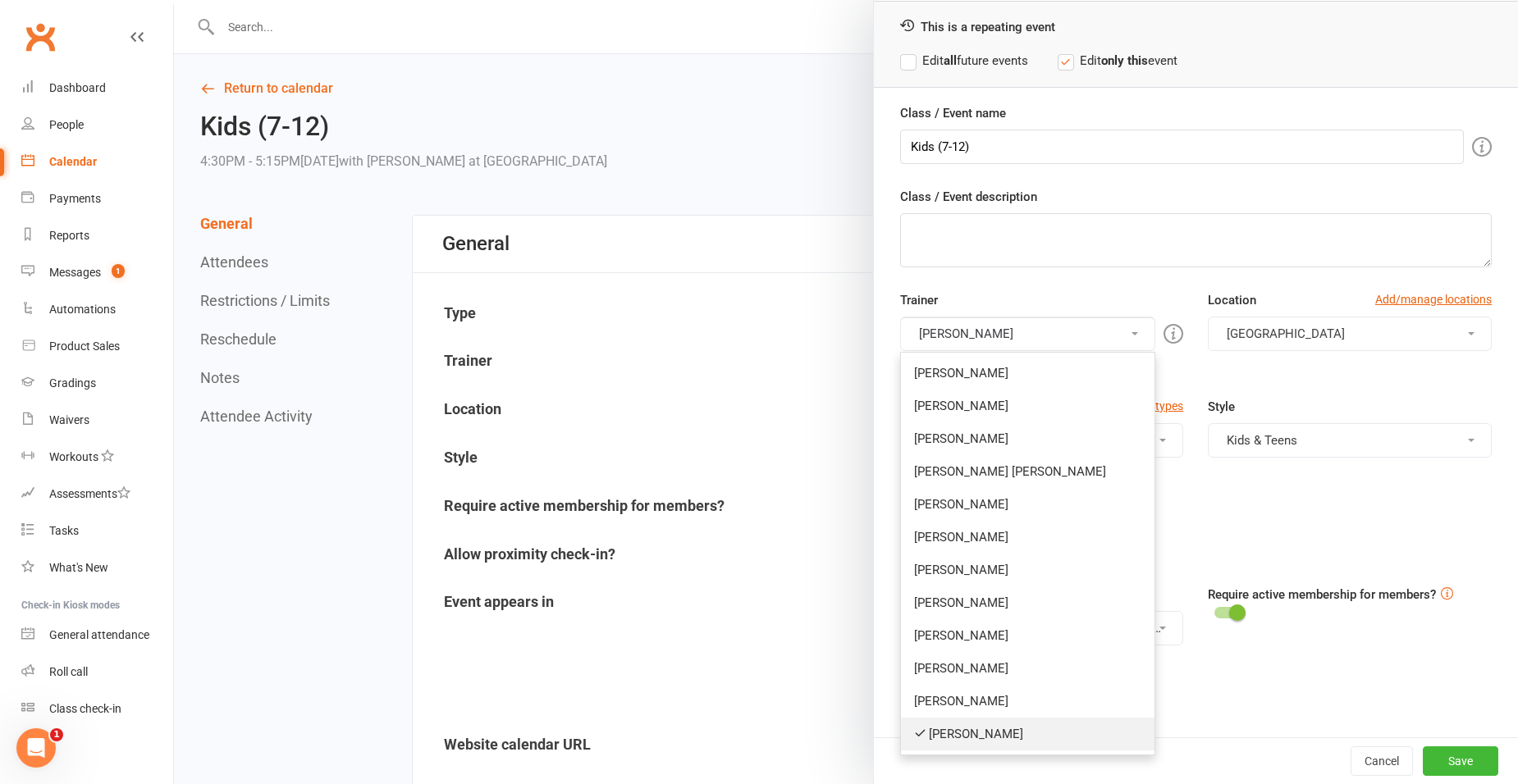
click at [995, 725] on link "[PERSON_NAME]" at bounding box center [1028, 734] width 254 height 33
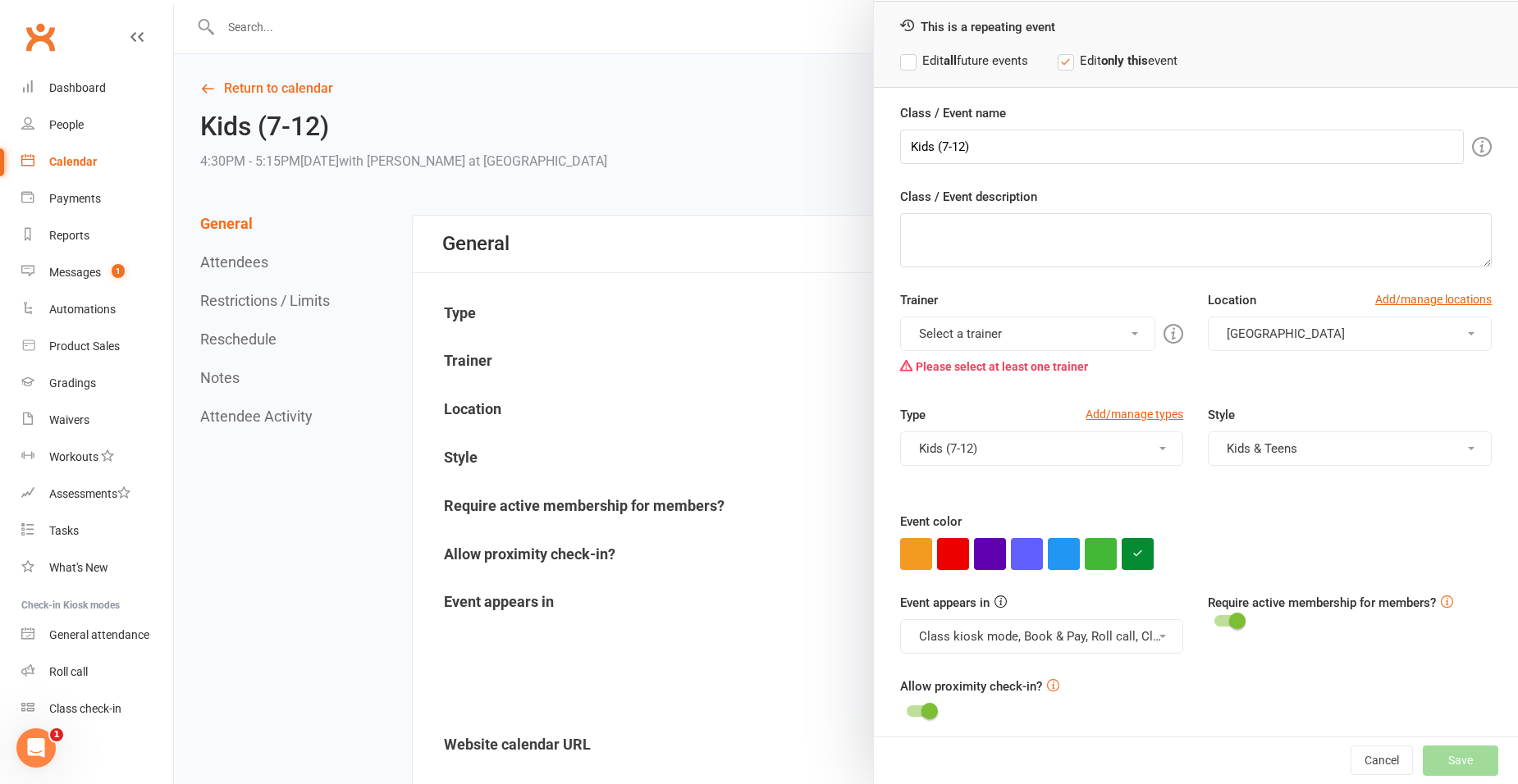
click at [1006, 343] on button "Select a trainer" at bounding box center [1028, 334] width 256 height 35
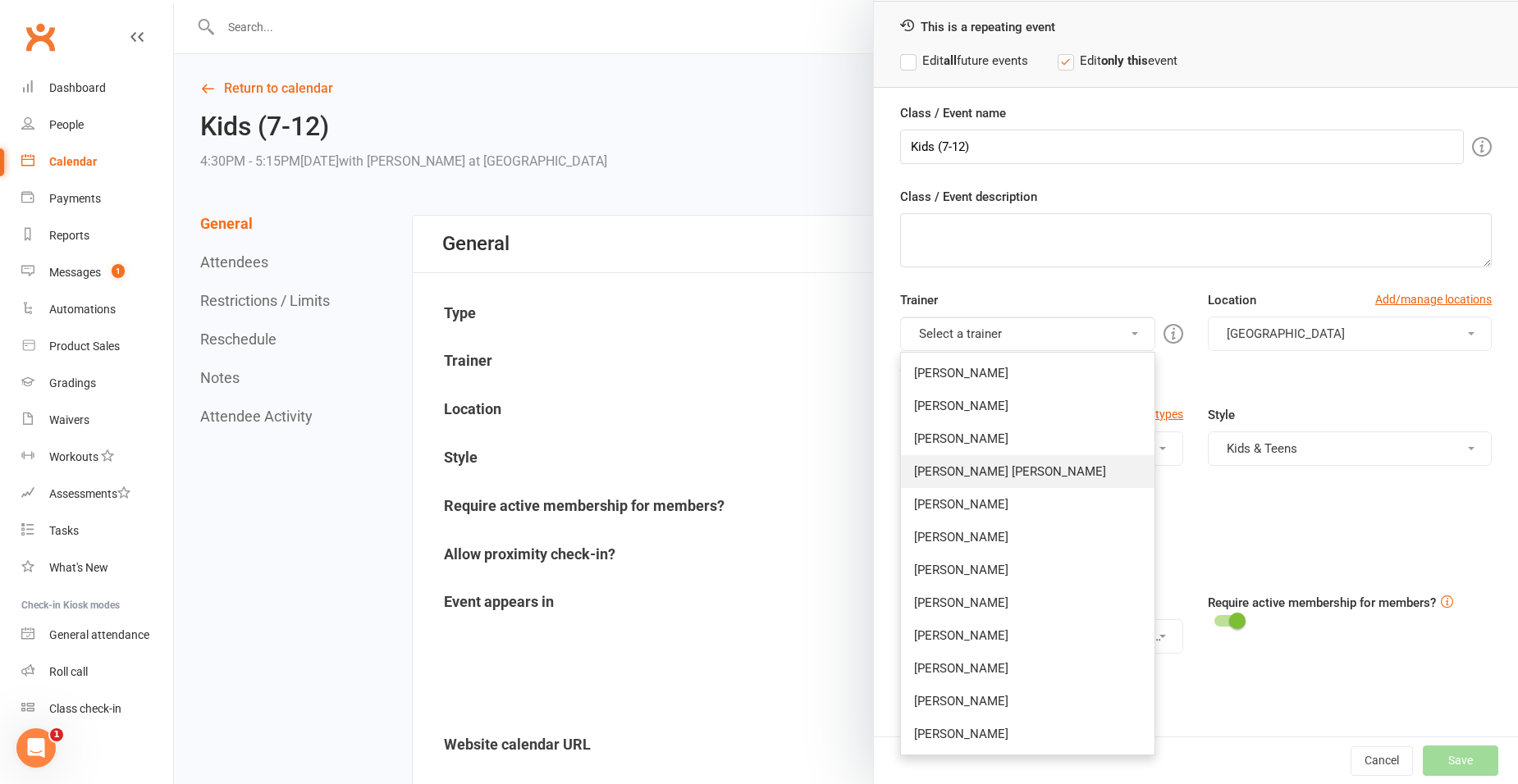
click at [993, 468] on link "[PERSON_NAME] [PERSON_NAME]" at bounding box center [1028, 471] width 254 height 33
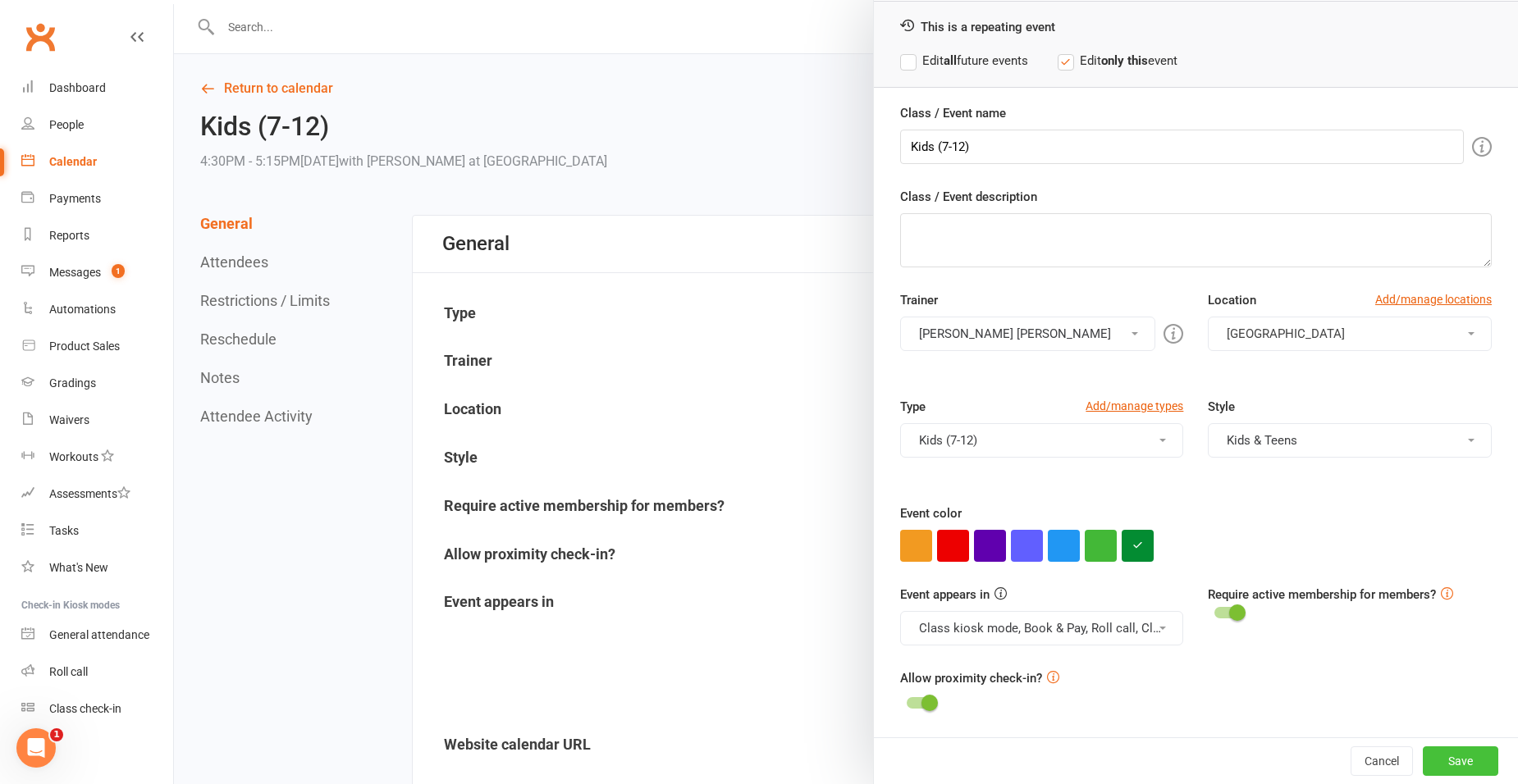
click at [1454, 760] on button "Save" at bounding box center [1460, 762] width 76 height 30
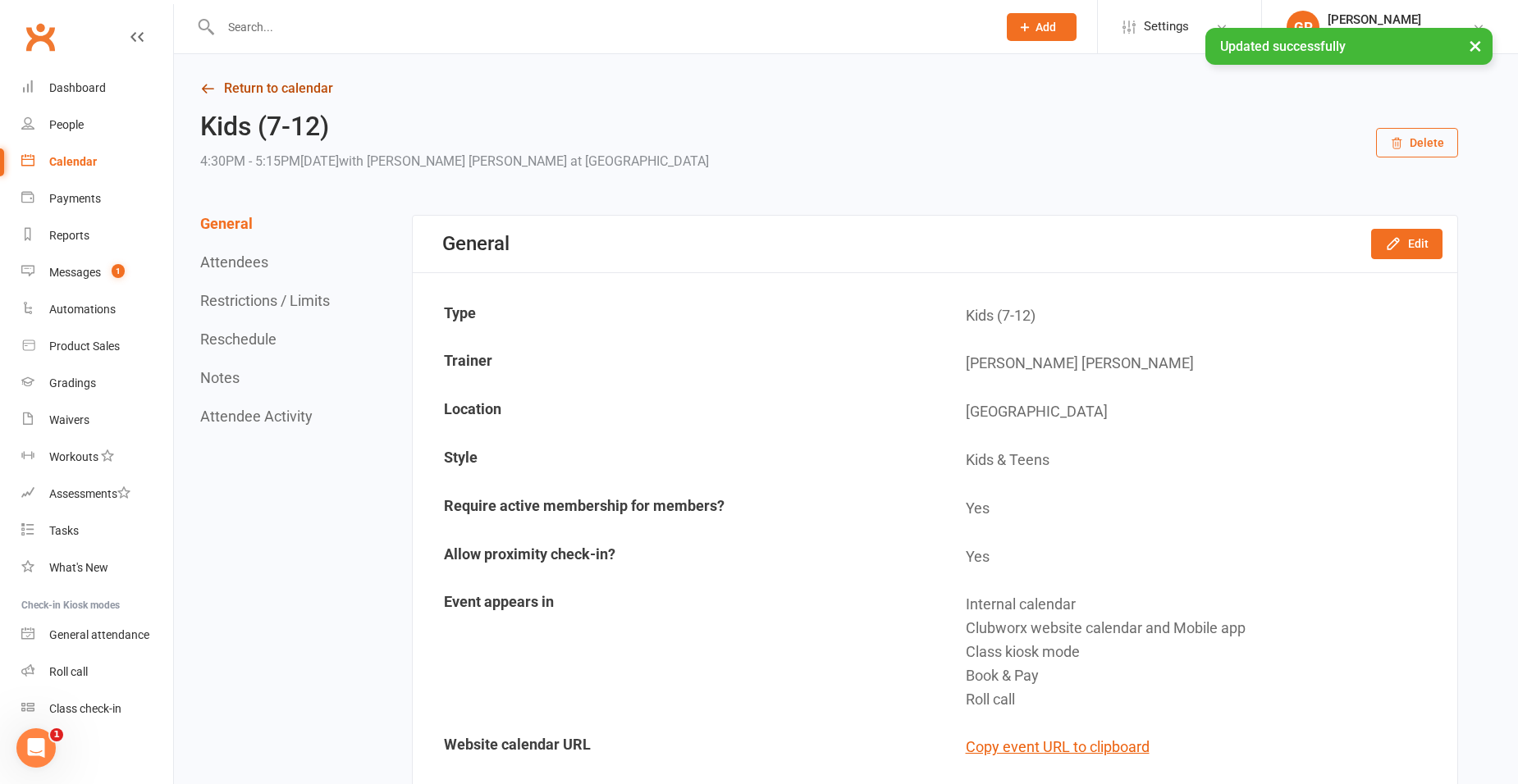
click at [297, 84] on link "Return to calendar" at bounding box center [828, 89] width 1257 height 23
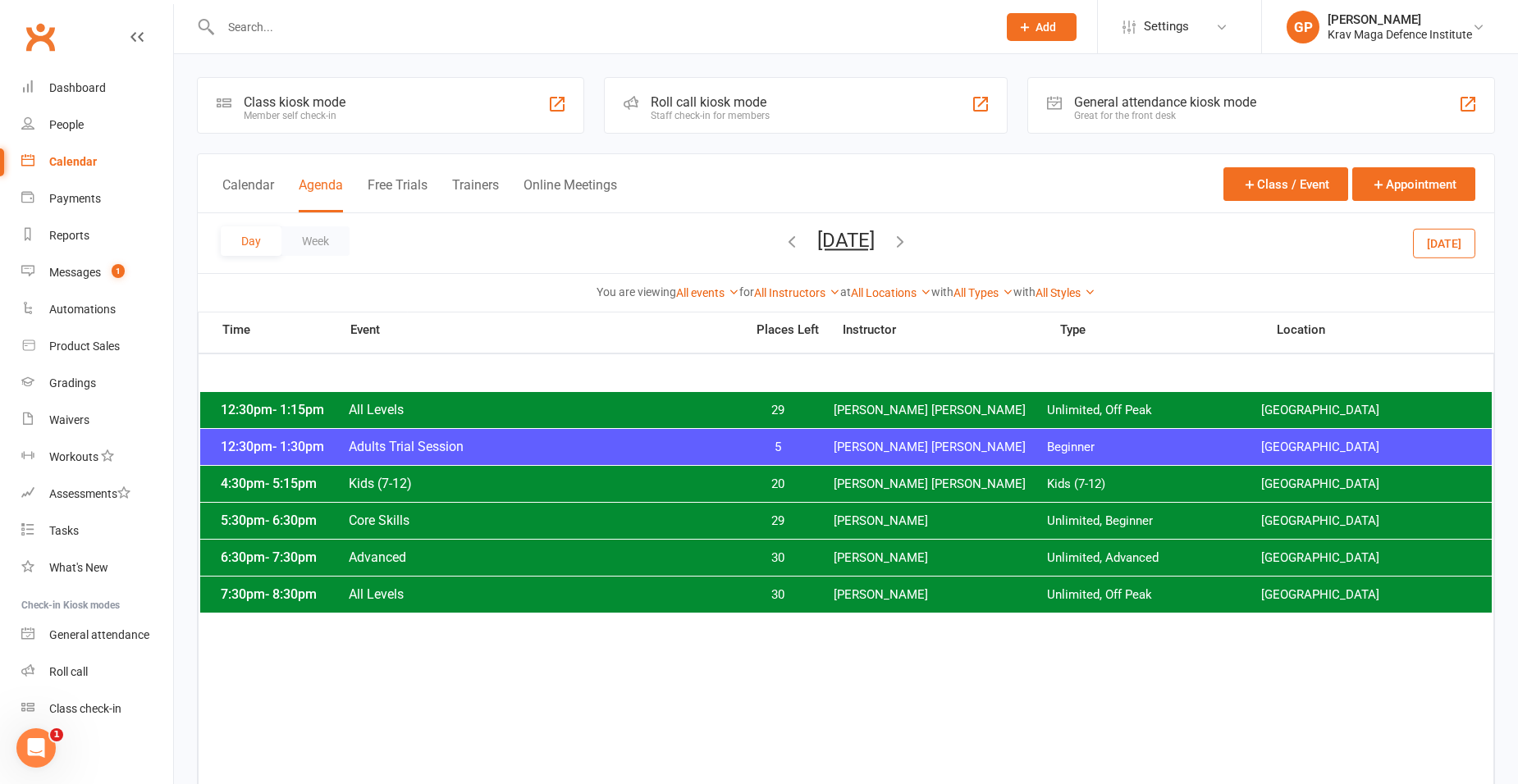
click at [872, 520] on span "[PERSON_NAME]" at bounding box center [940, 520] width 214 height 16
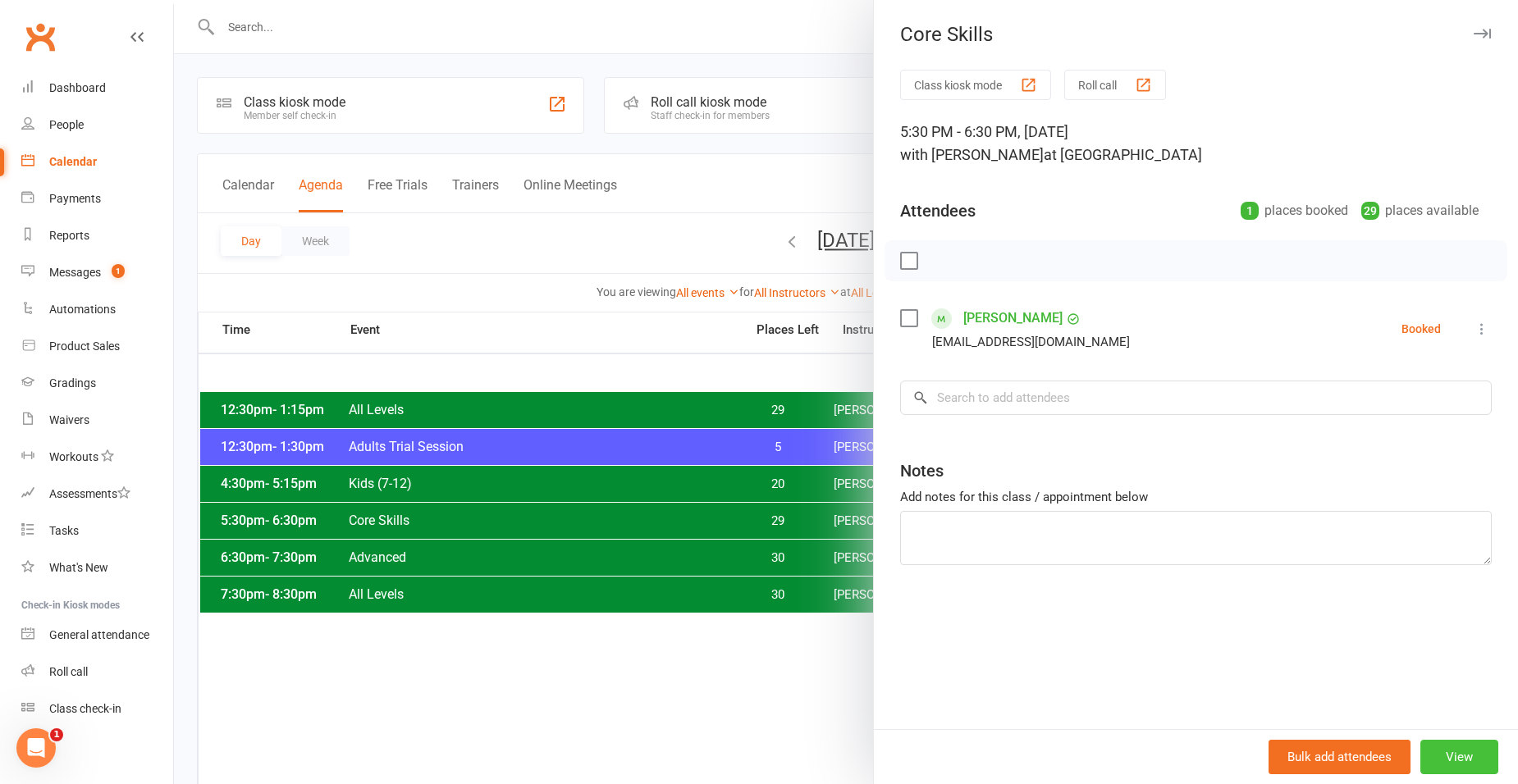
click at [1444, 748] on button "View" at bounding box center [1458, 757] width 78 height 35
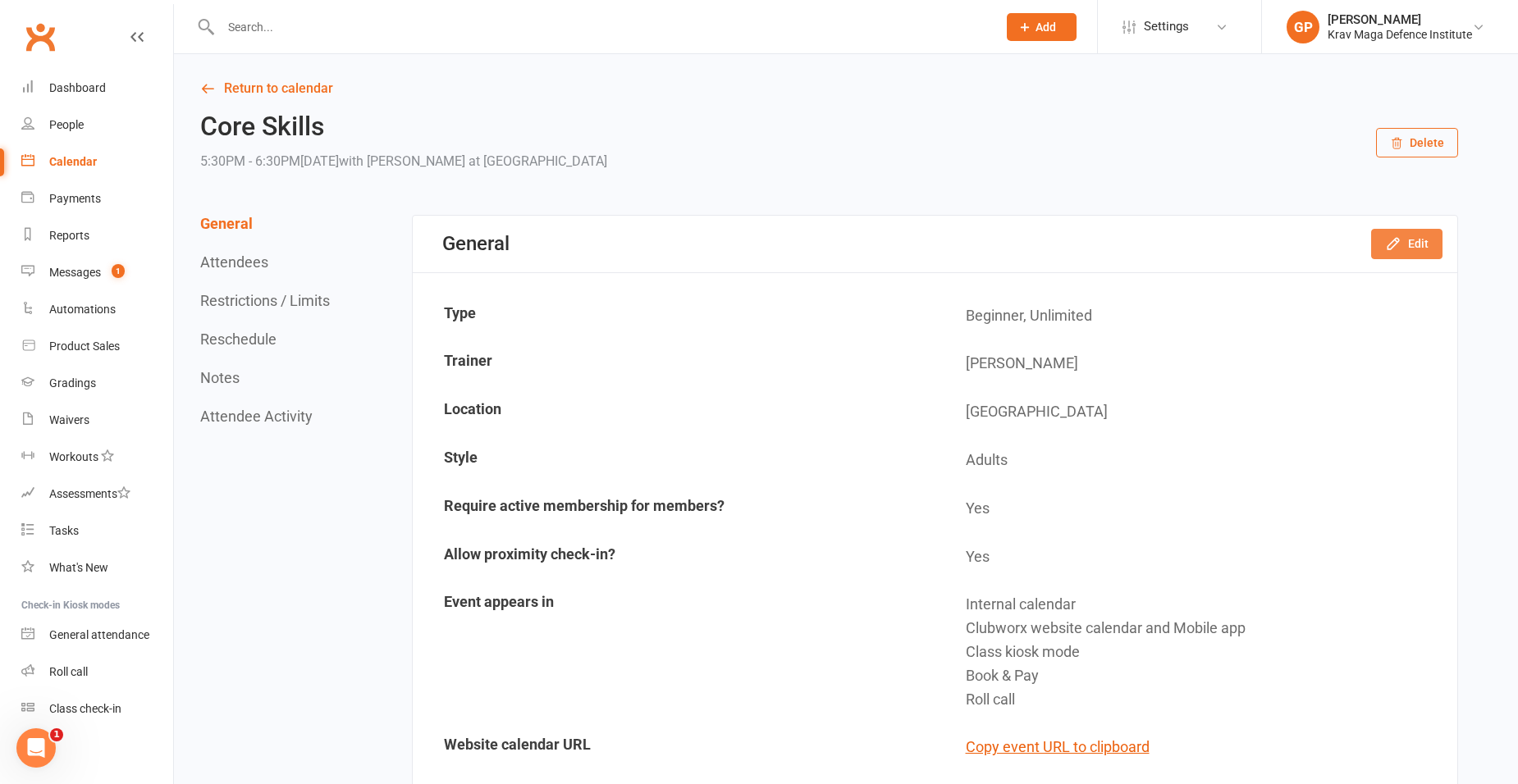
click at [1413, 252] on button "Edit" at bounding box center [1407, 244] width 71 height 30
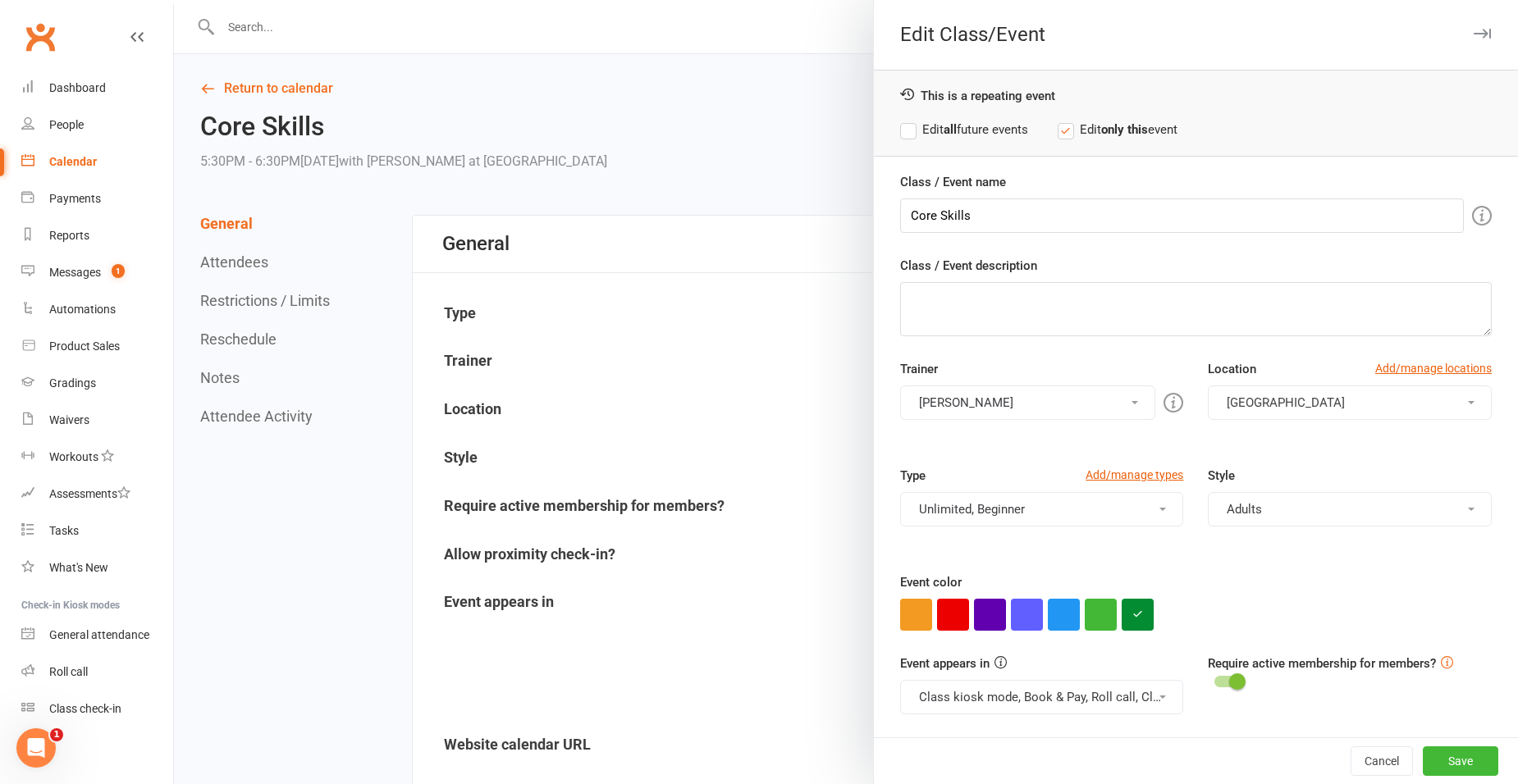
click at [1067, 388] on button "[PERSON_NAME]" at bounding box center [1028, 403] width 256 height 35
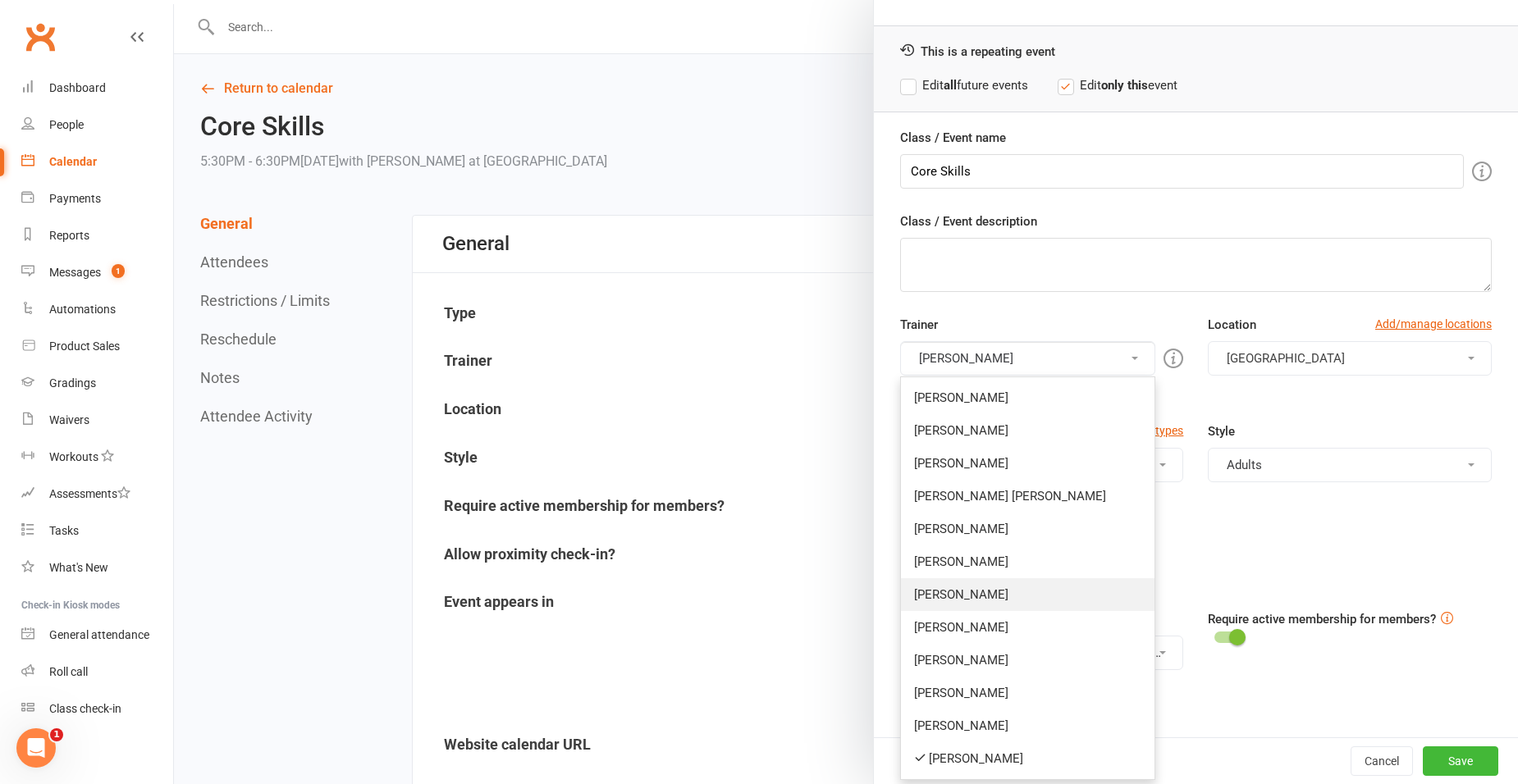
scroll to position [69, 0]
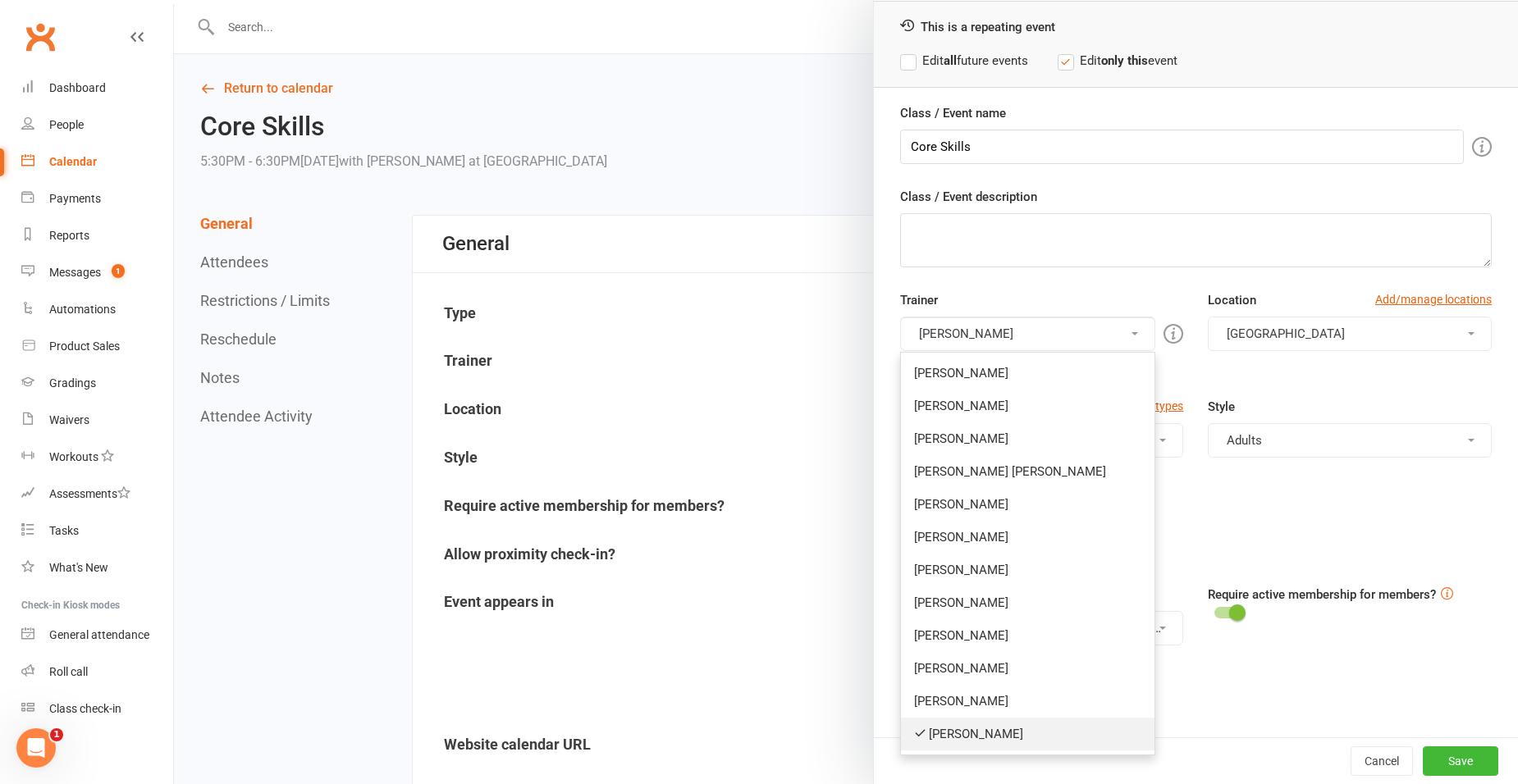
click at [975, 726] on link "[PERSON_NAME]" at bounding box center [1028, 734] width 254 height 33
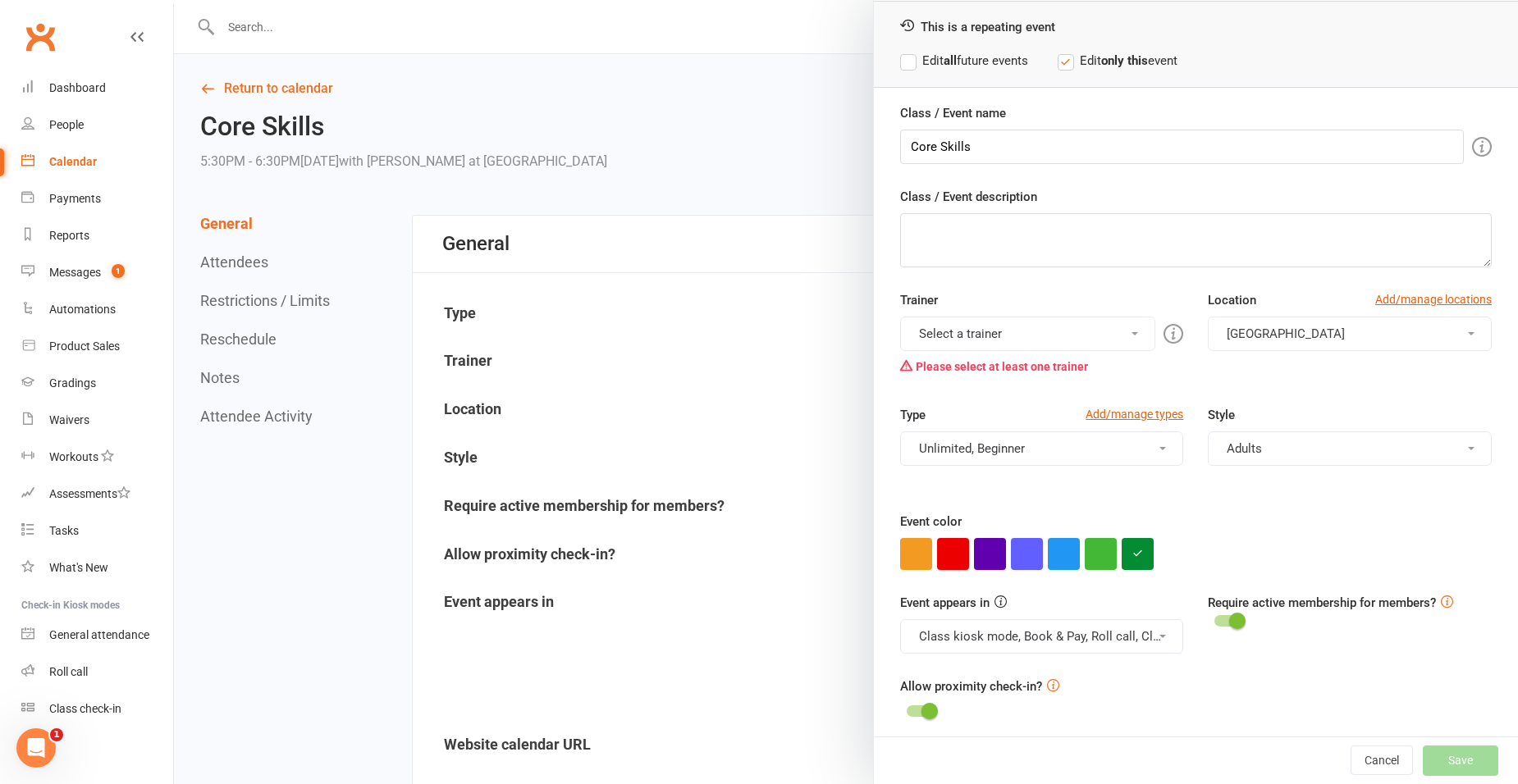
click at [982, 312] on div "Trainer Select a trainer [PERSON_NAME] [PERSON_NAME] [PERSON_NAME] [PERSON_NAME…" at bounding box center [1042, 336] width 308 height 92
click at [985, 332] on button "Select a trainer" at bounding box center [1028, 334] width 256 height 35
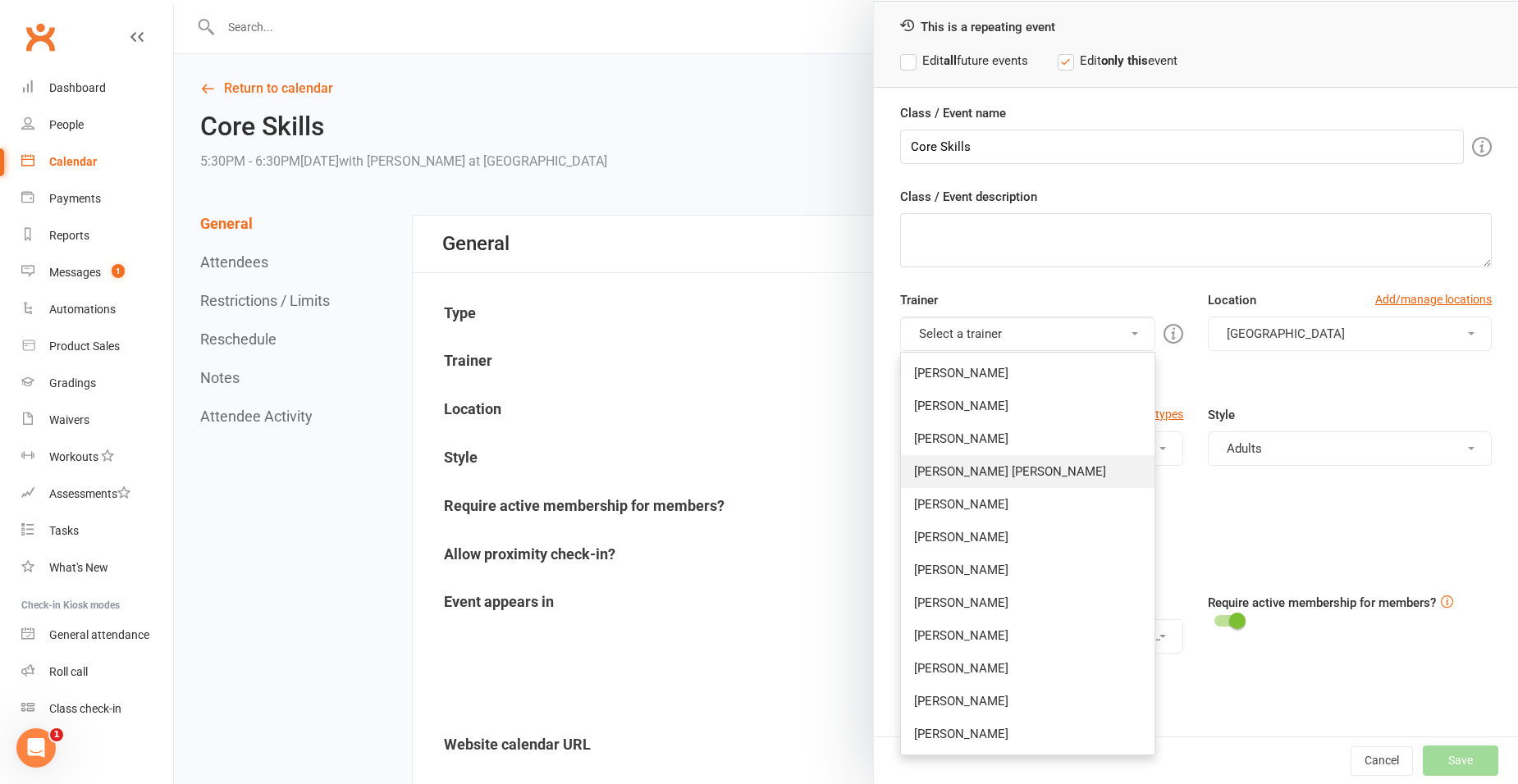
click at [970, 466] on link "[PERSON_NAME] [PERSON_NAME]" at bounding box center [1028, 471] width 254 height 33
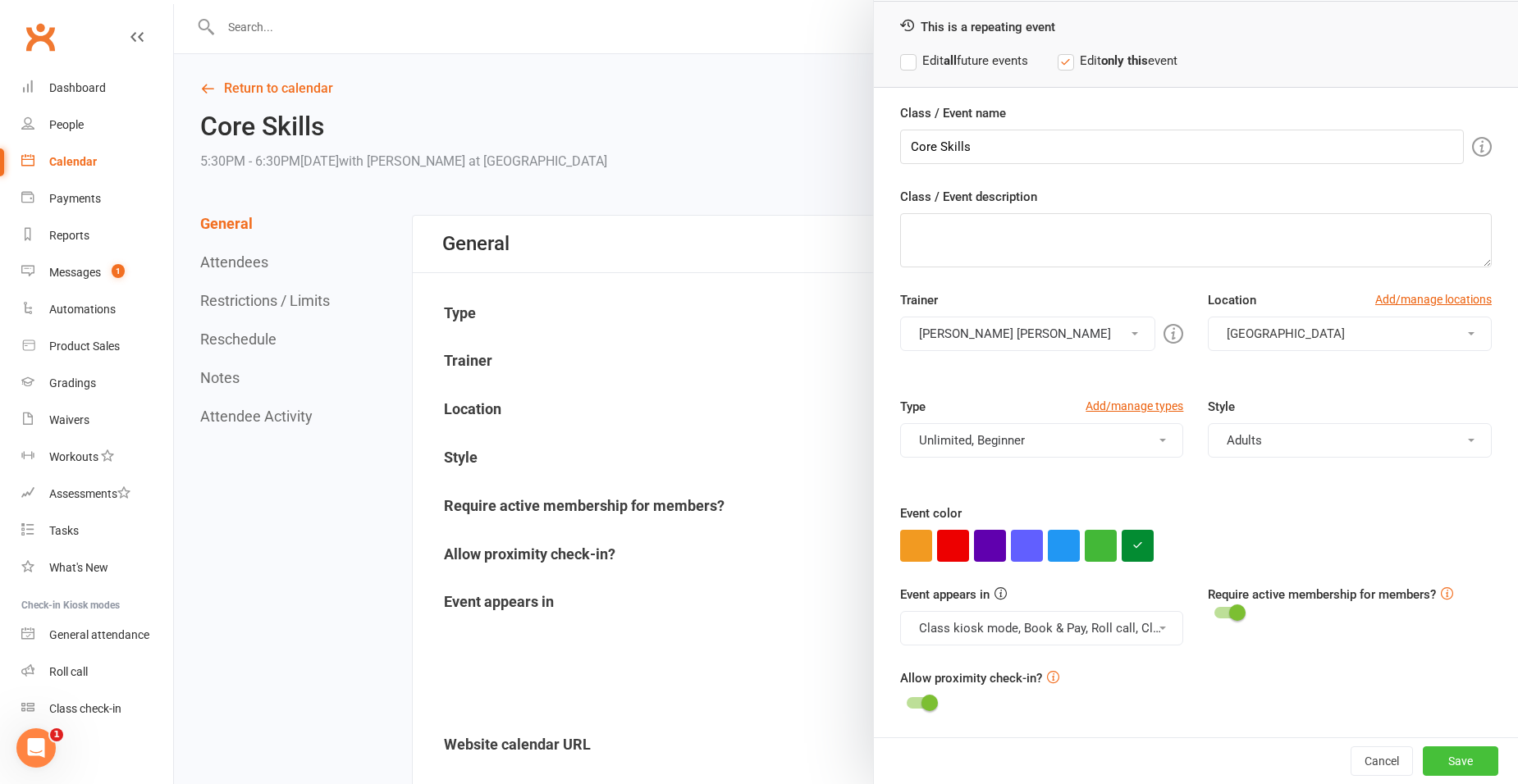
click at [1432, 762] on button "Save" at bounding box center [1460, 762] width 76 height 30
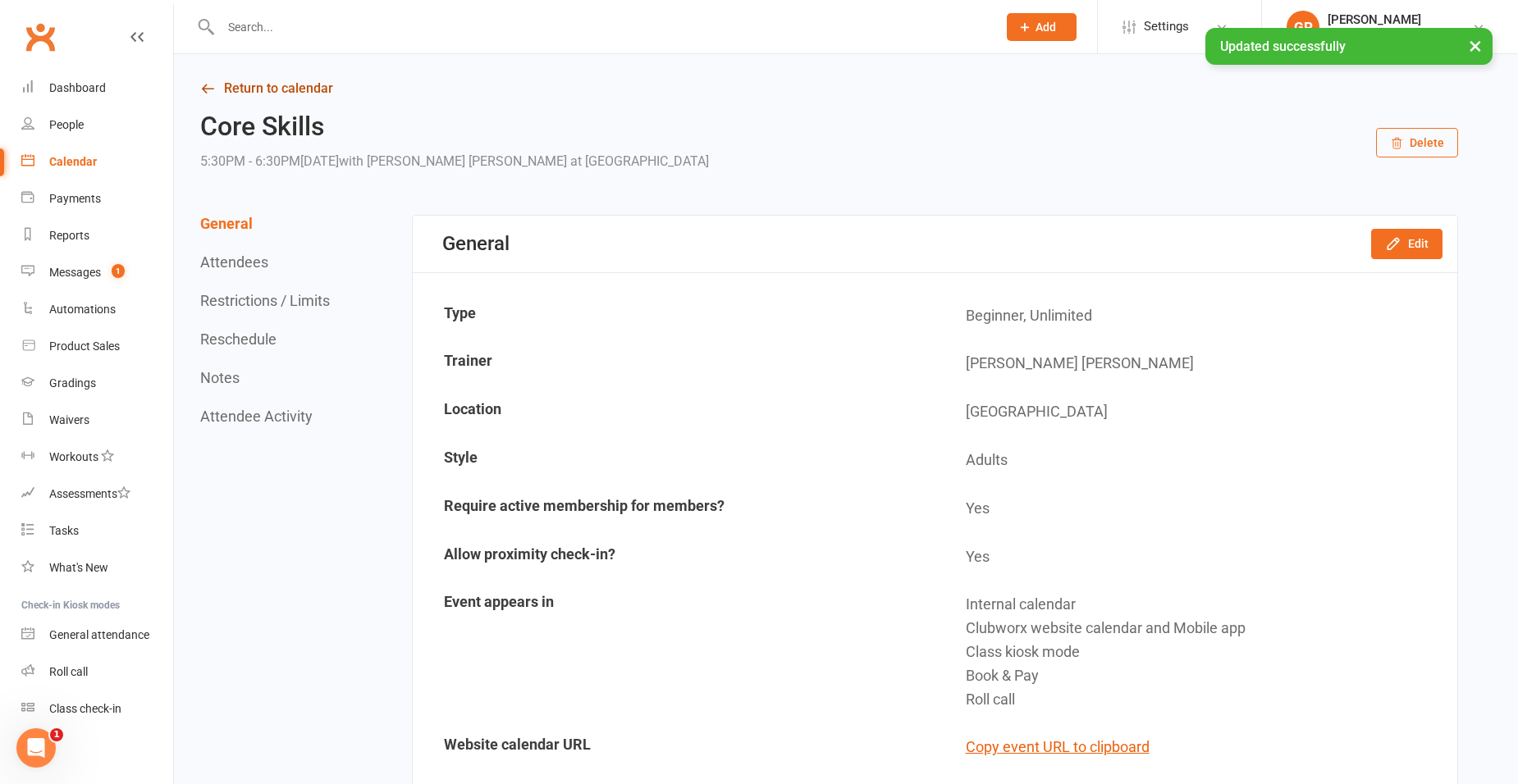
click at [322, 88] on link "Return to calendar" at bounding box center [828, 89] width 1257 height 23
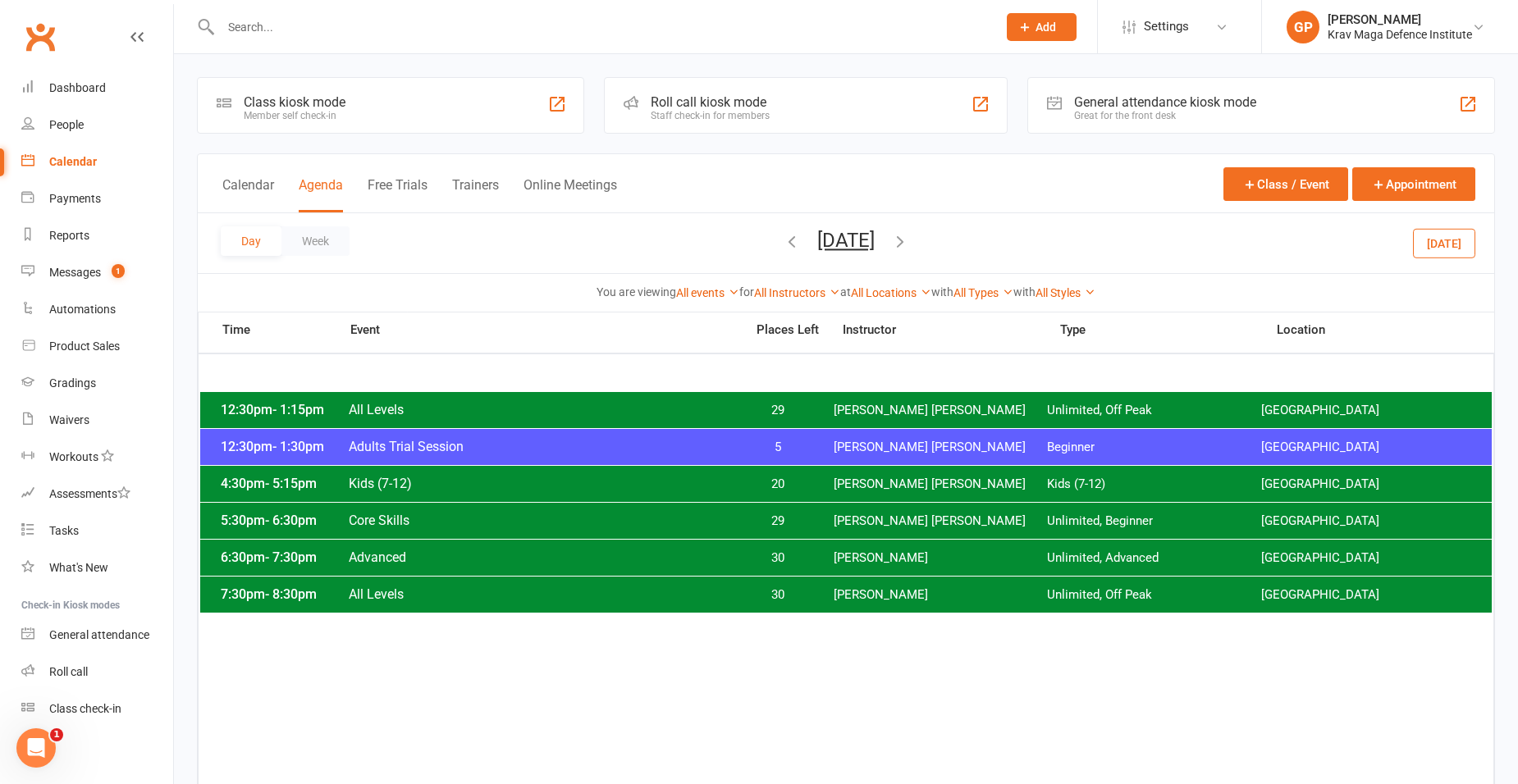
click at [855, 558] on span "[PERSON_NAME]" at bounding box center [940, 558] width 214 height 16
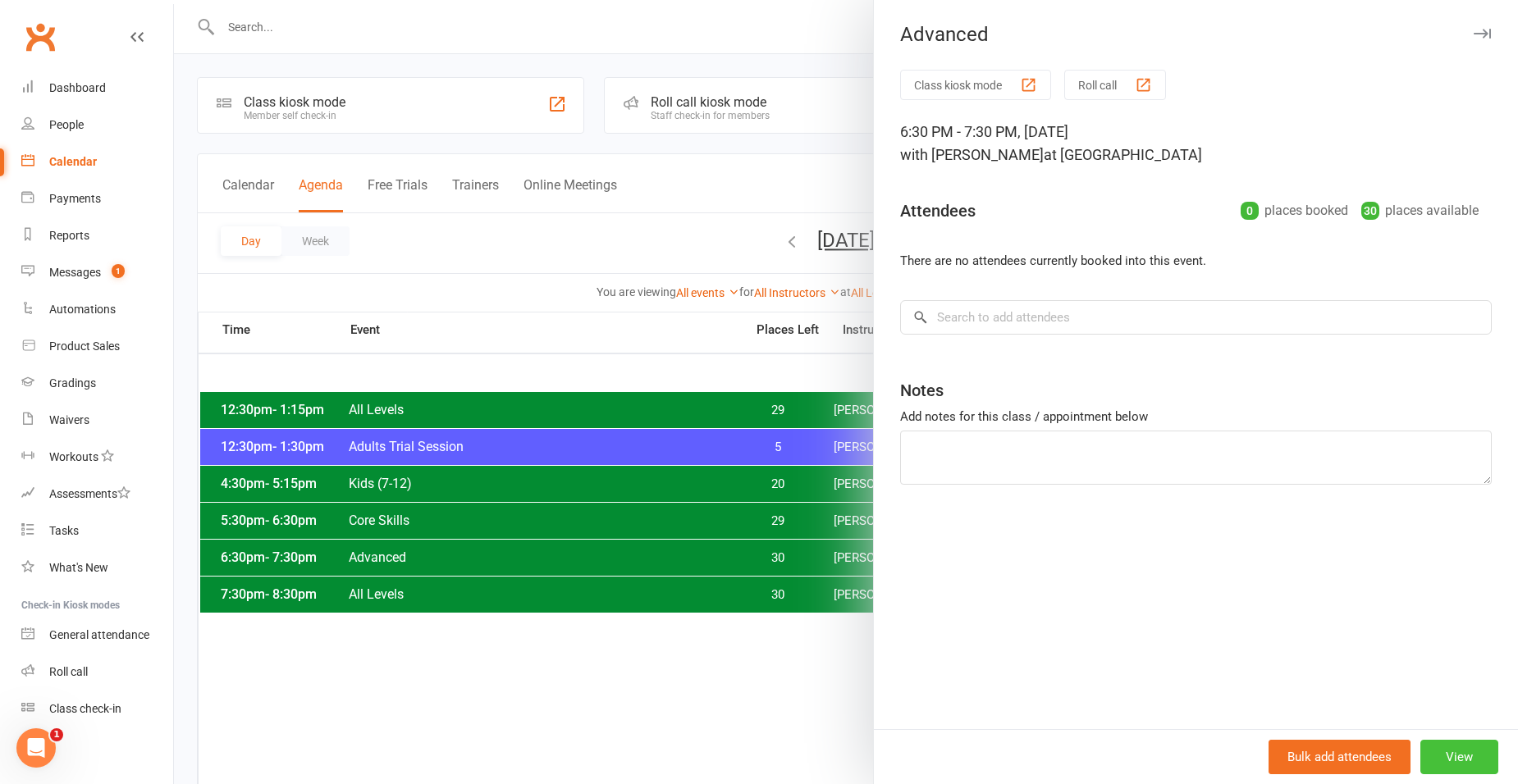
click at [1464, 754] on button "View" at bounding box center [1458, 757] width 78 height 35
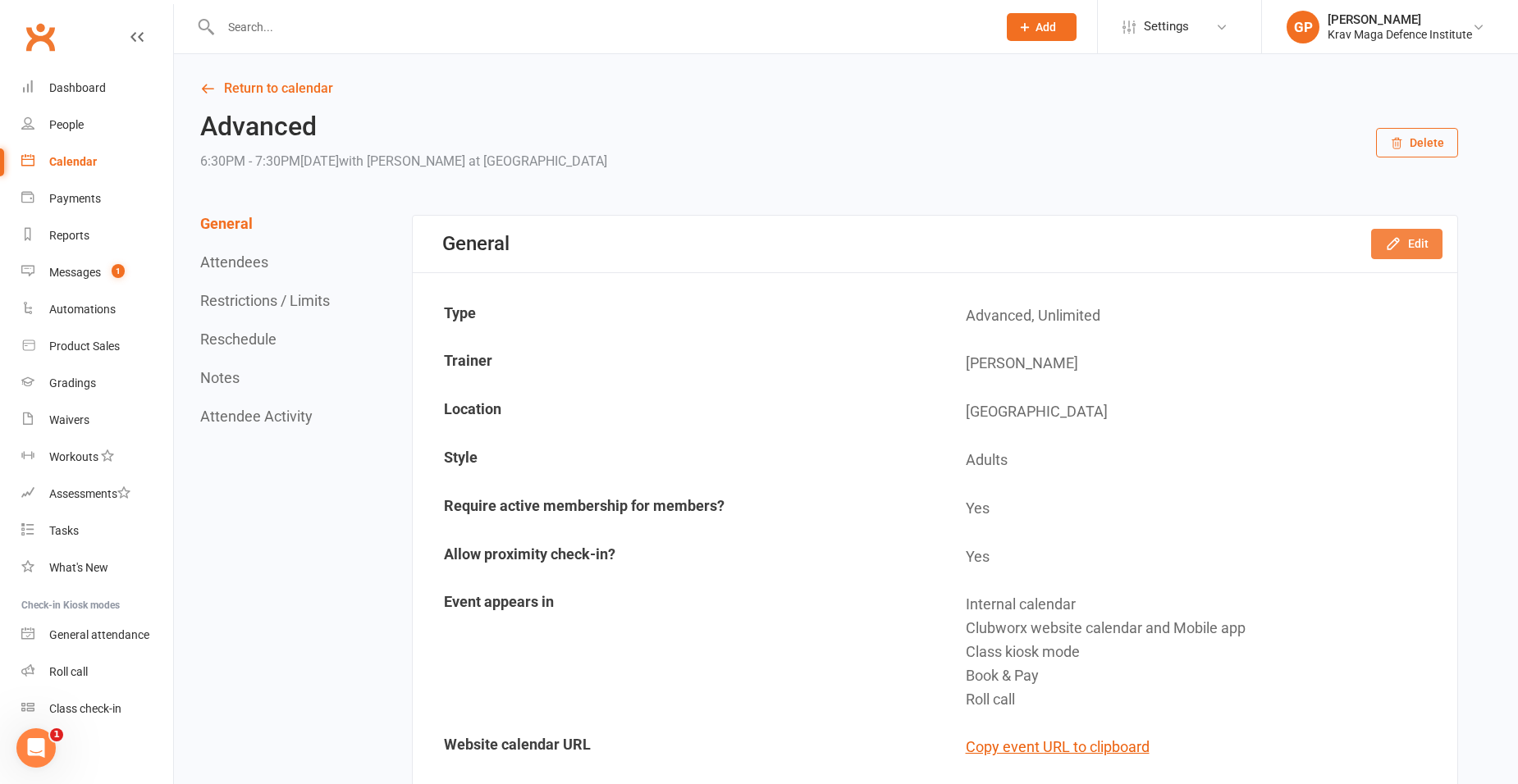
click at [1428, 242] on button "Edit" at bounding box center [1407, 244] width 71 height 30
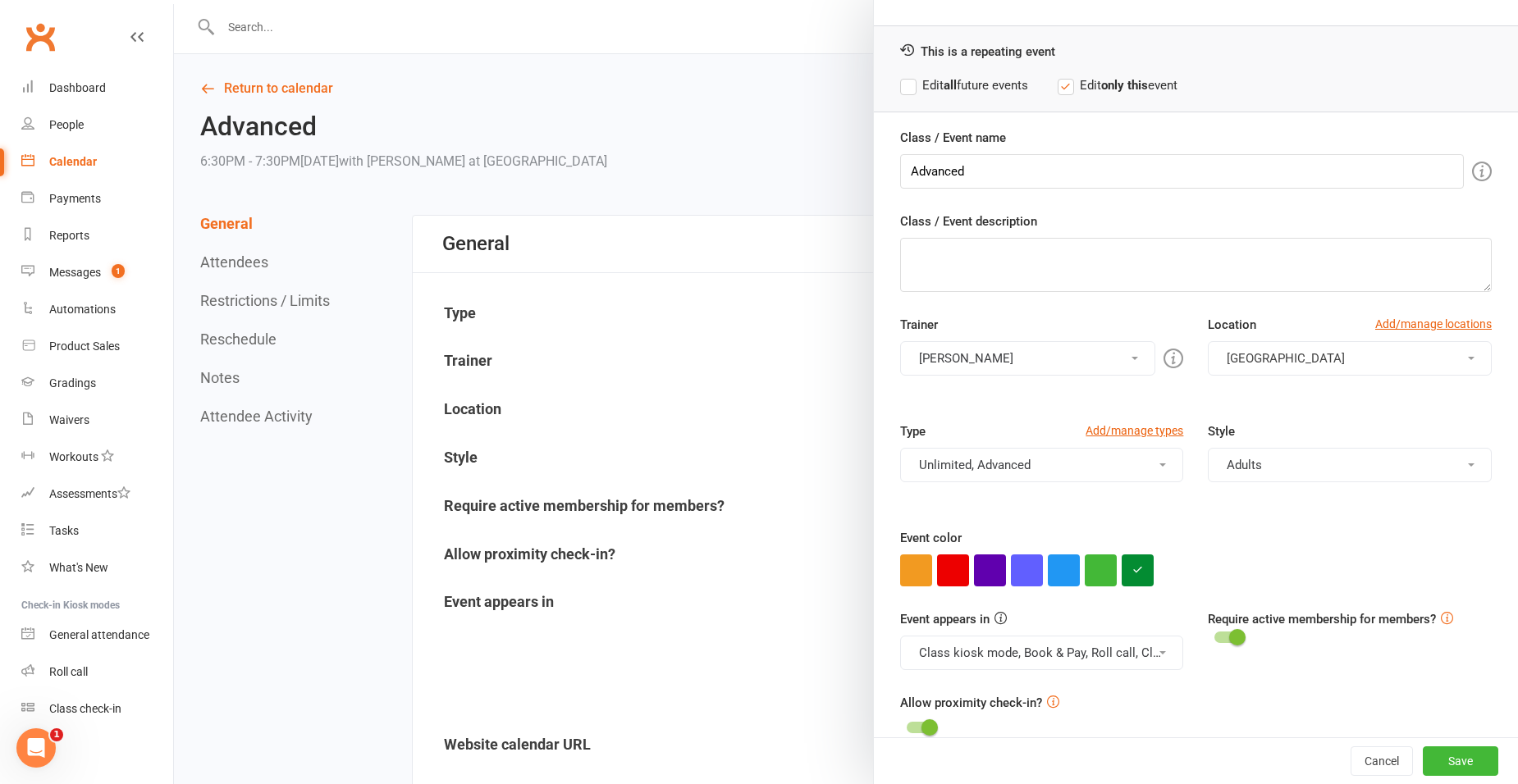
scroll to position [69, 0]
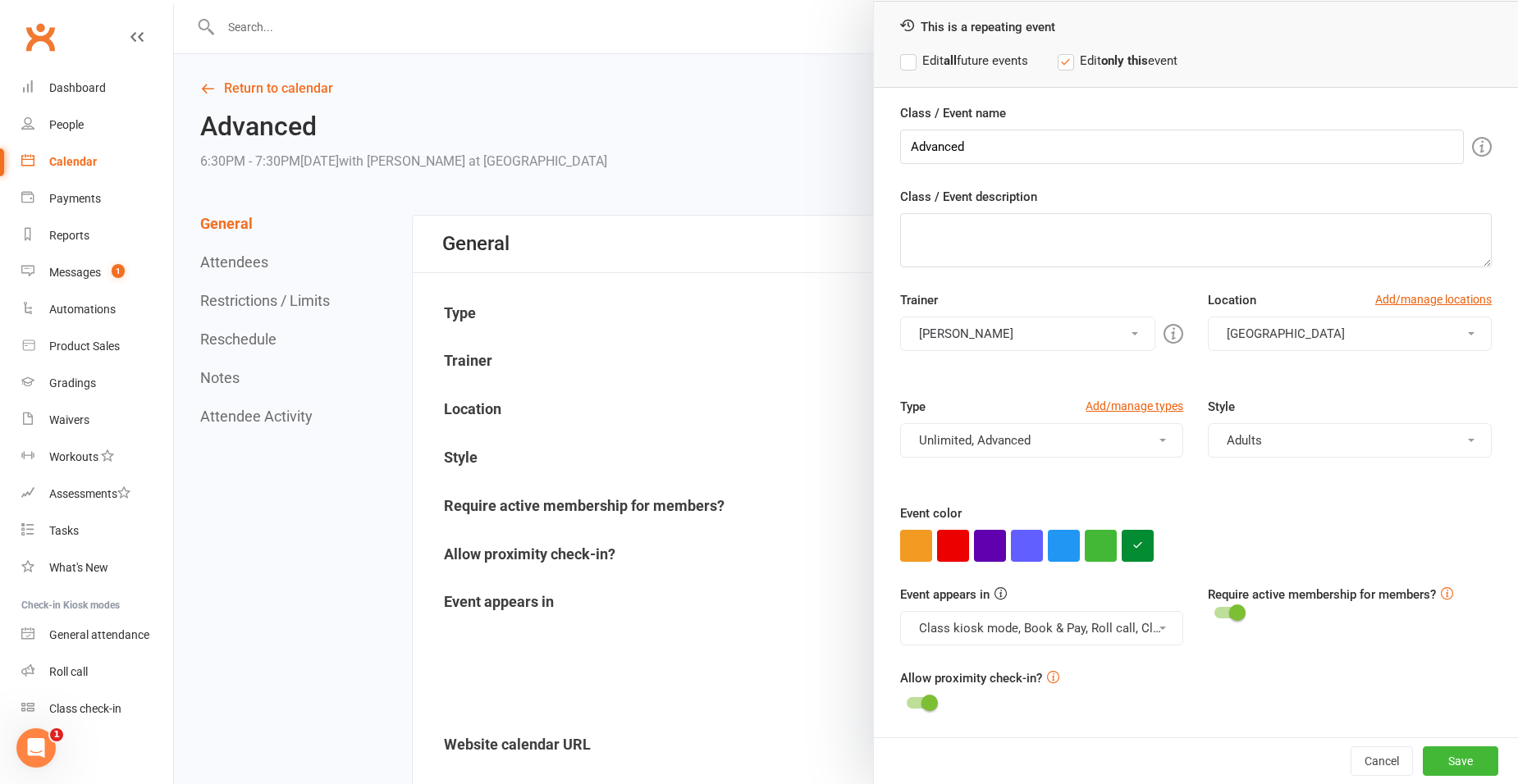
click at [1004, 331] on button "[PERSON_NAME]" at bounding box center [1028, 334] width 256 height 35
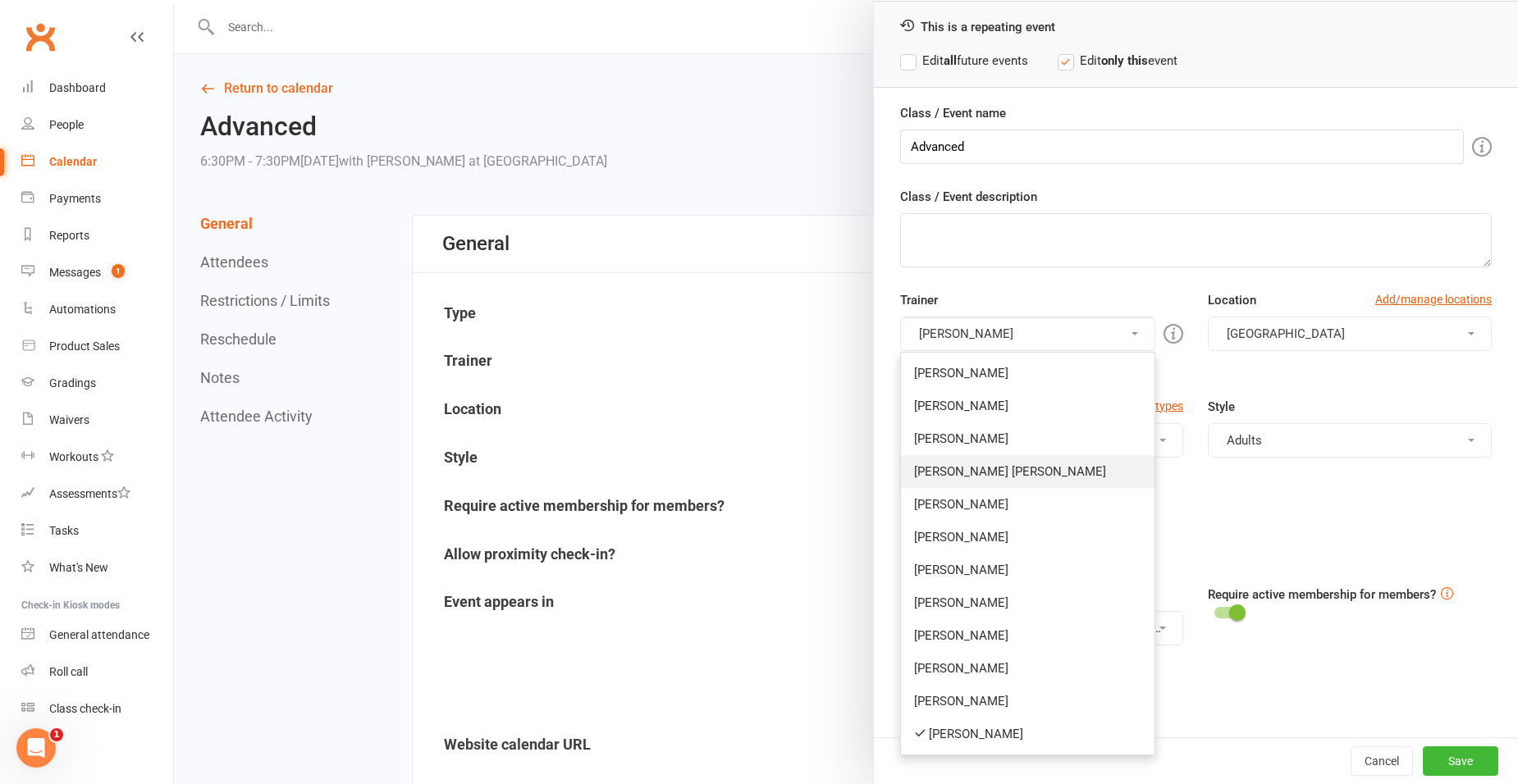
click at [967, 486] on link "[PERSON_NAME] [PERSON_NAME]" at bounding box center [1028, 471] width 254 height 33
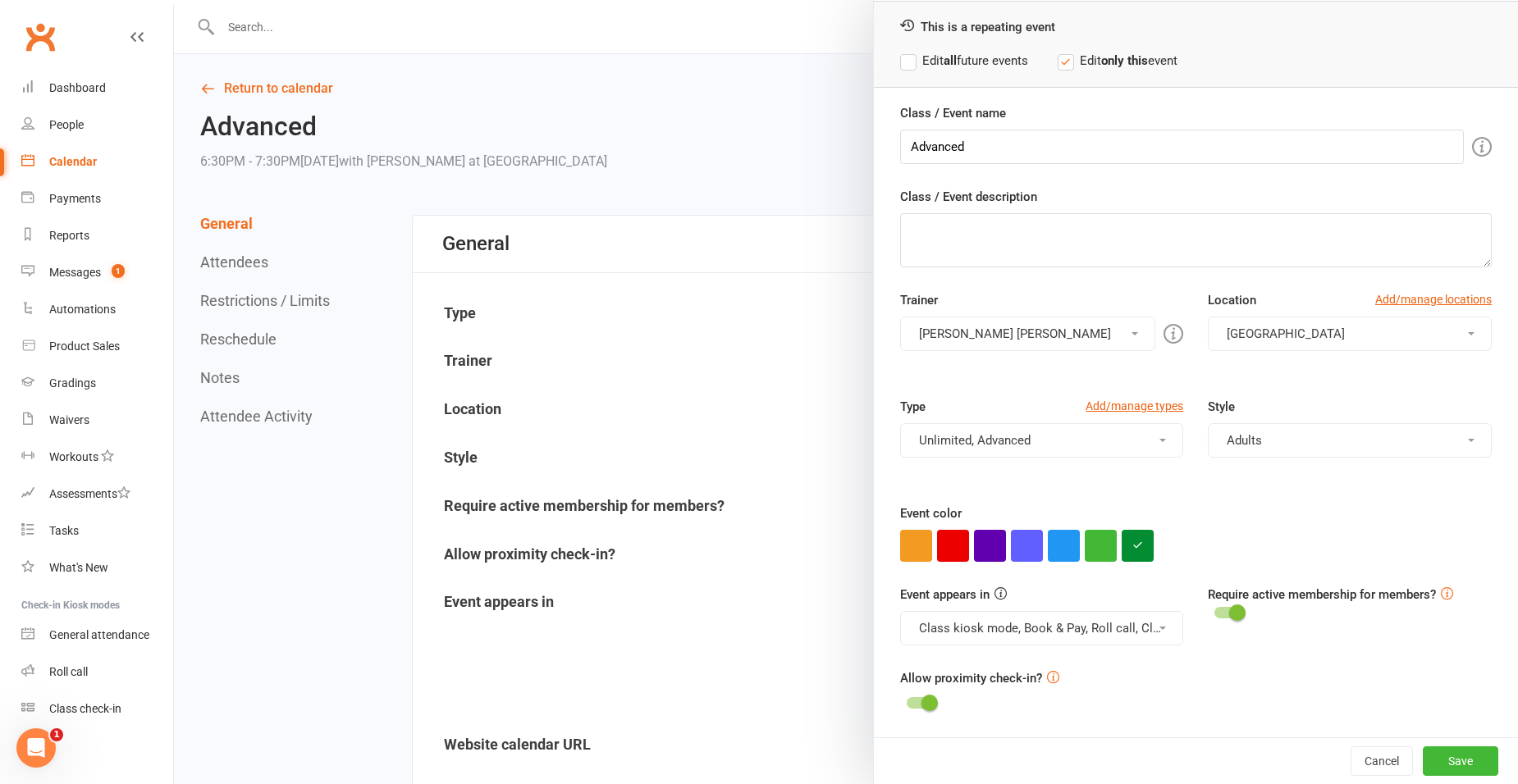
click at [1028, 337] on button "[PERSON_NAME] [PERSON_NAME]" at bounding box center [1028, 334] width 256 height 35
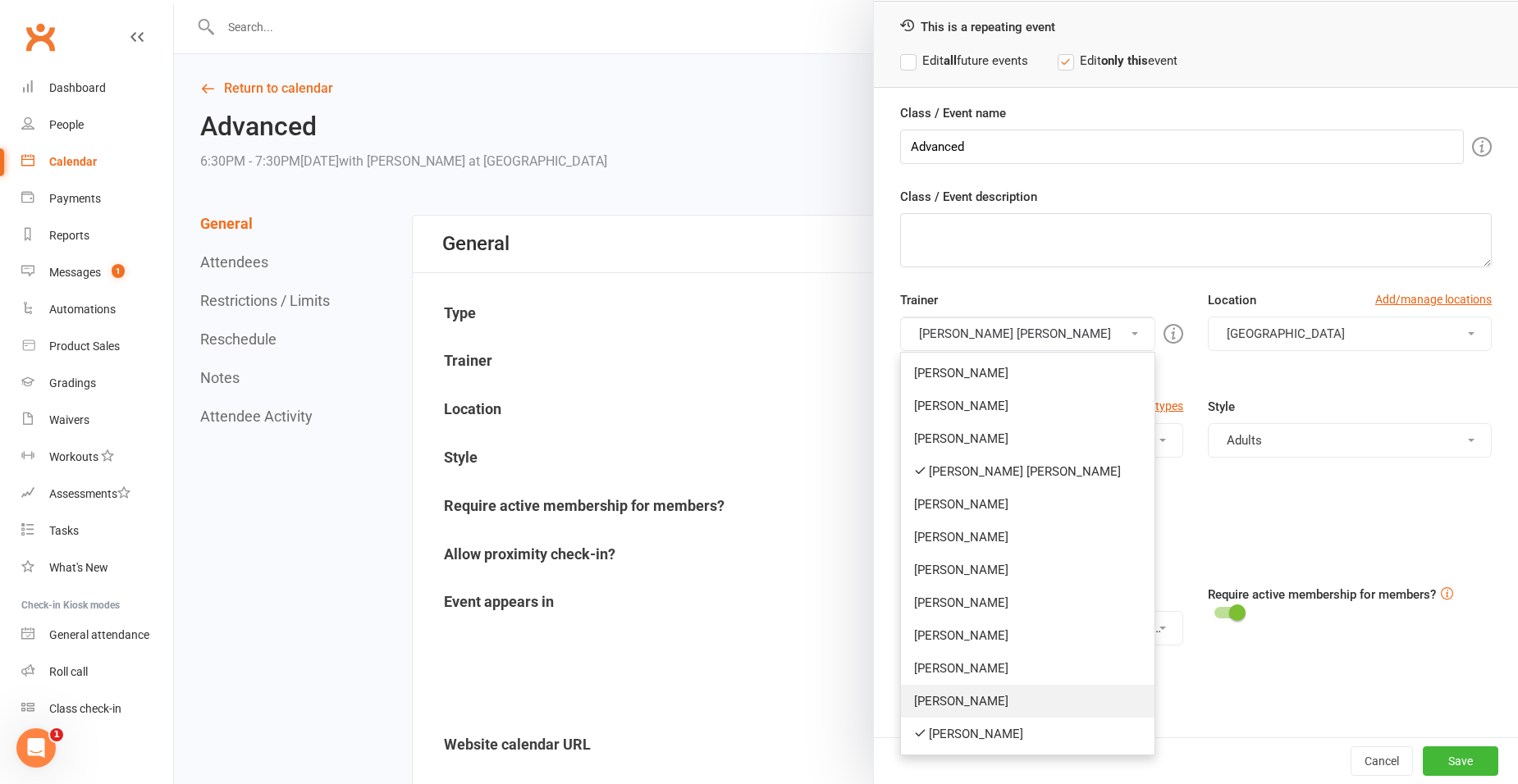
click at [989, 703] on link "[PERSON_NAME]" at bounding box center [1028, 701] width 254 height 33
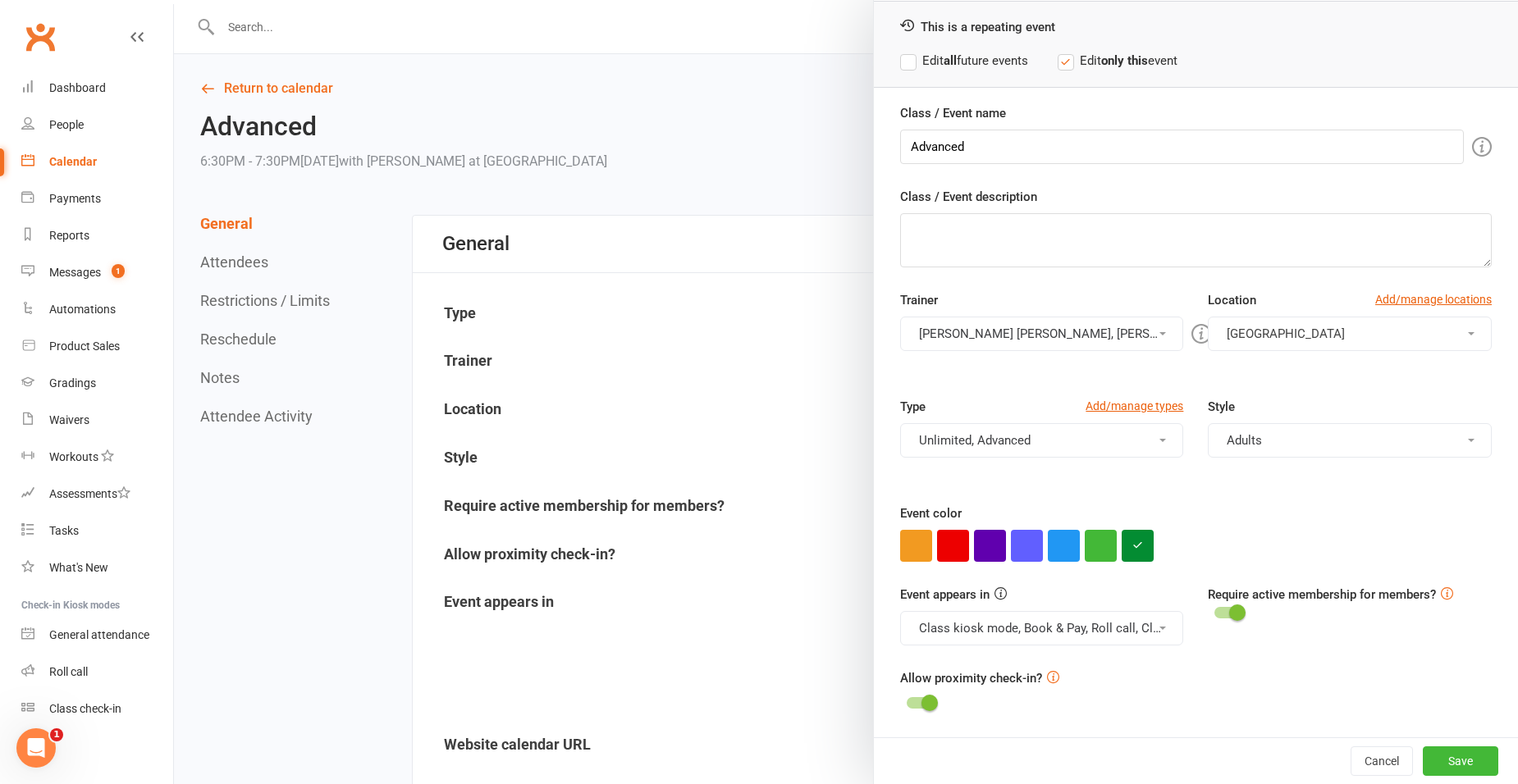
click at [1034, 332] on button "[PERSON_NAME] [PERSON_NAME], [PERSON_NAME]" at bounding box center [1042, 334] width 284 height 35
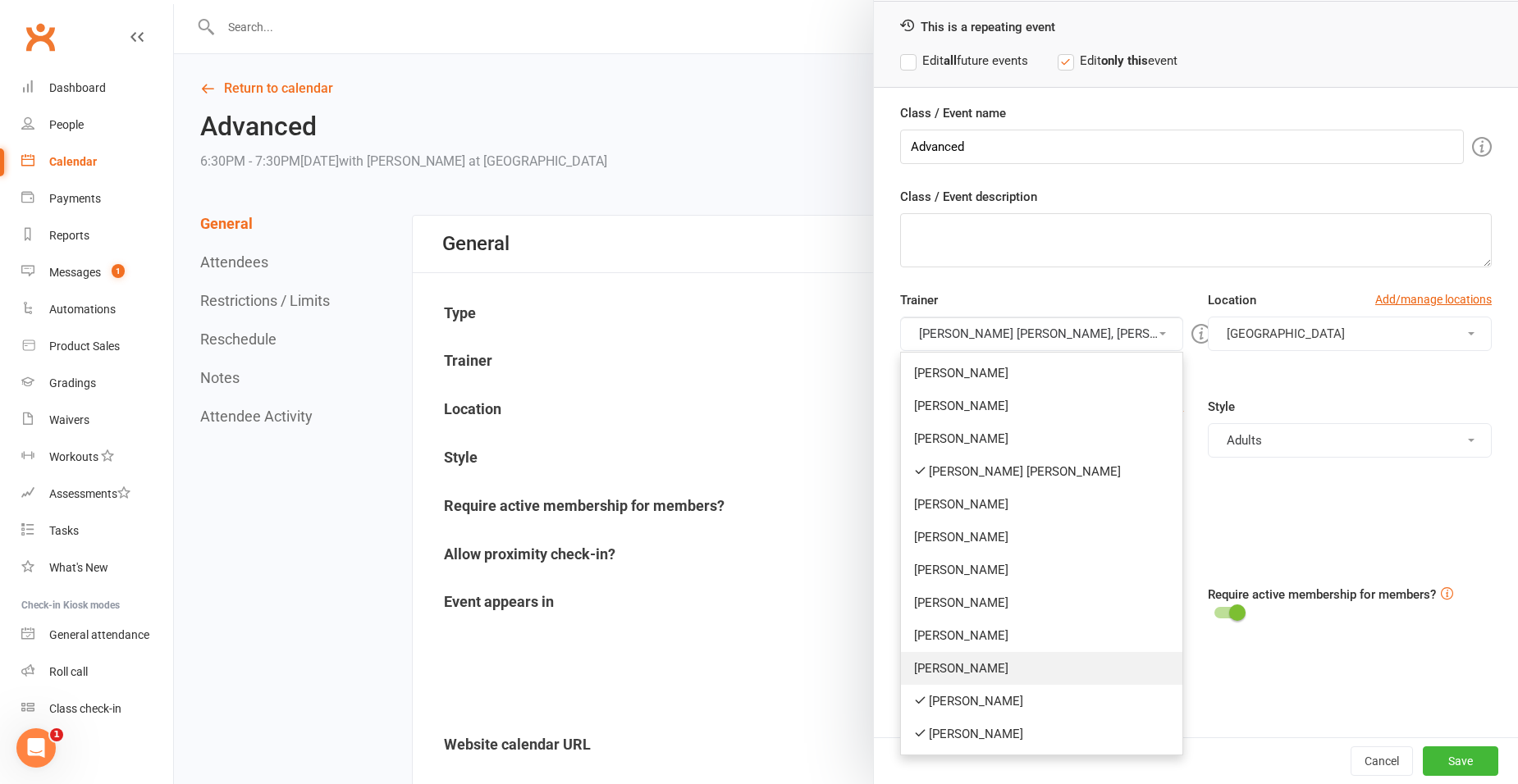
click at [1016, 679] on link "[PERSON_NAME]" at bounding box center [1042, 668] width 282 height 33
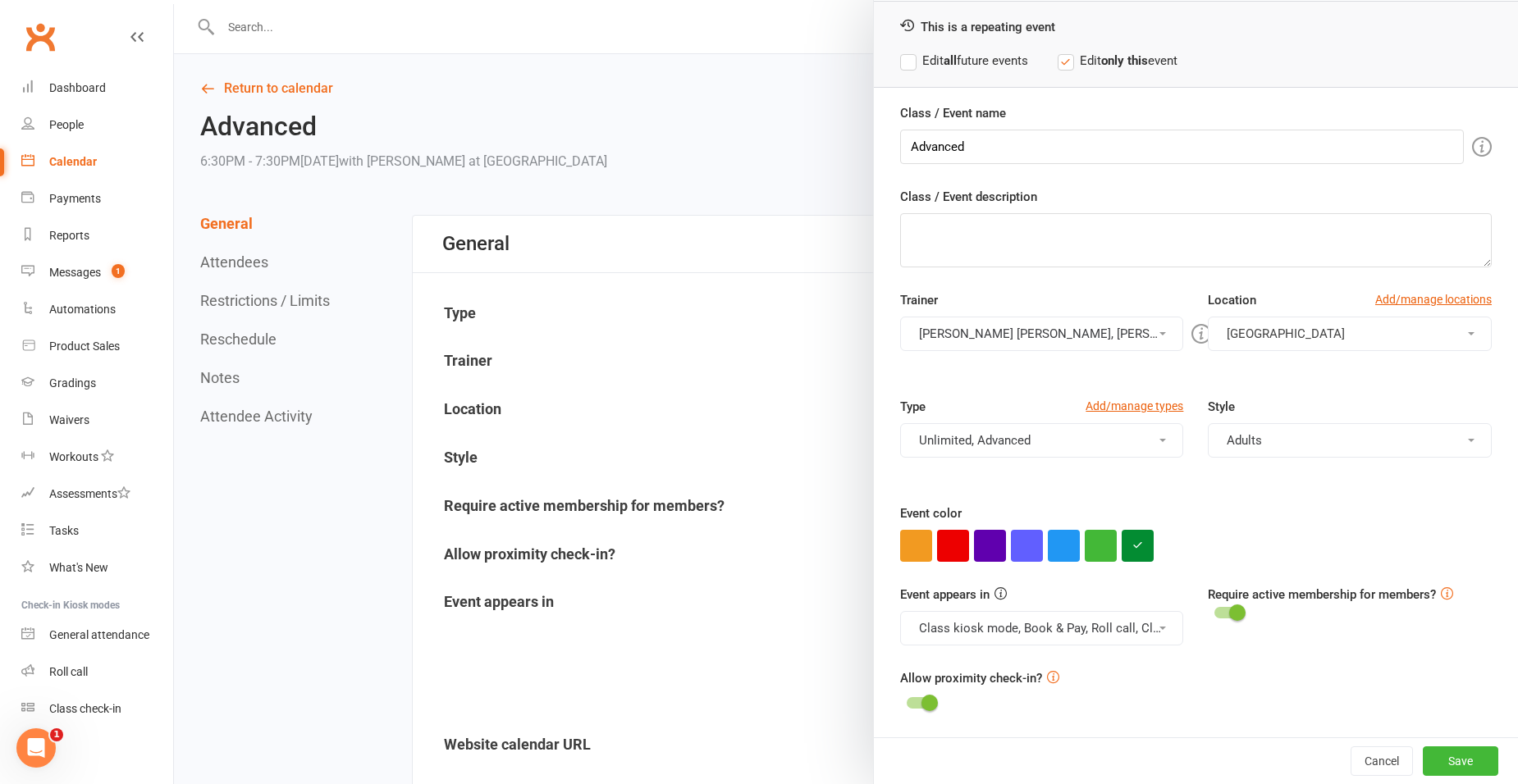
click at [1000, 333] on button "[PERSON_NAME] [PERSON_NAME], [PERSON_NAME], [PERSON_NAME]" at bounding box center [1042, 334] width 284 height 35
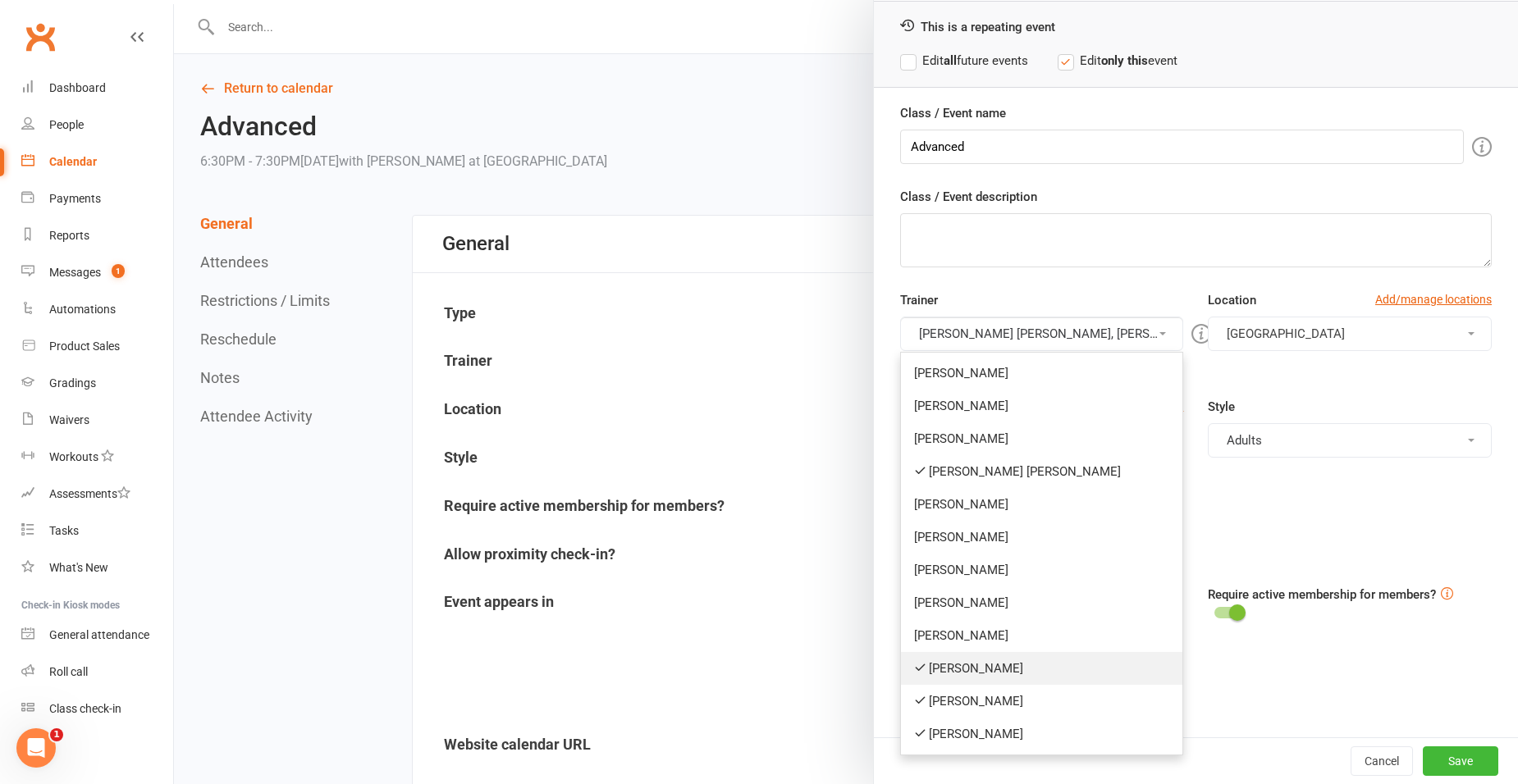
click at [1038, 674] on link "[PERSON_NAME]" at bounding box center [1042, 668] width 282 height 33
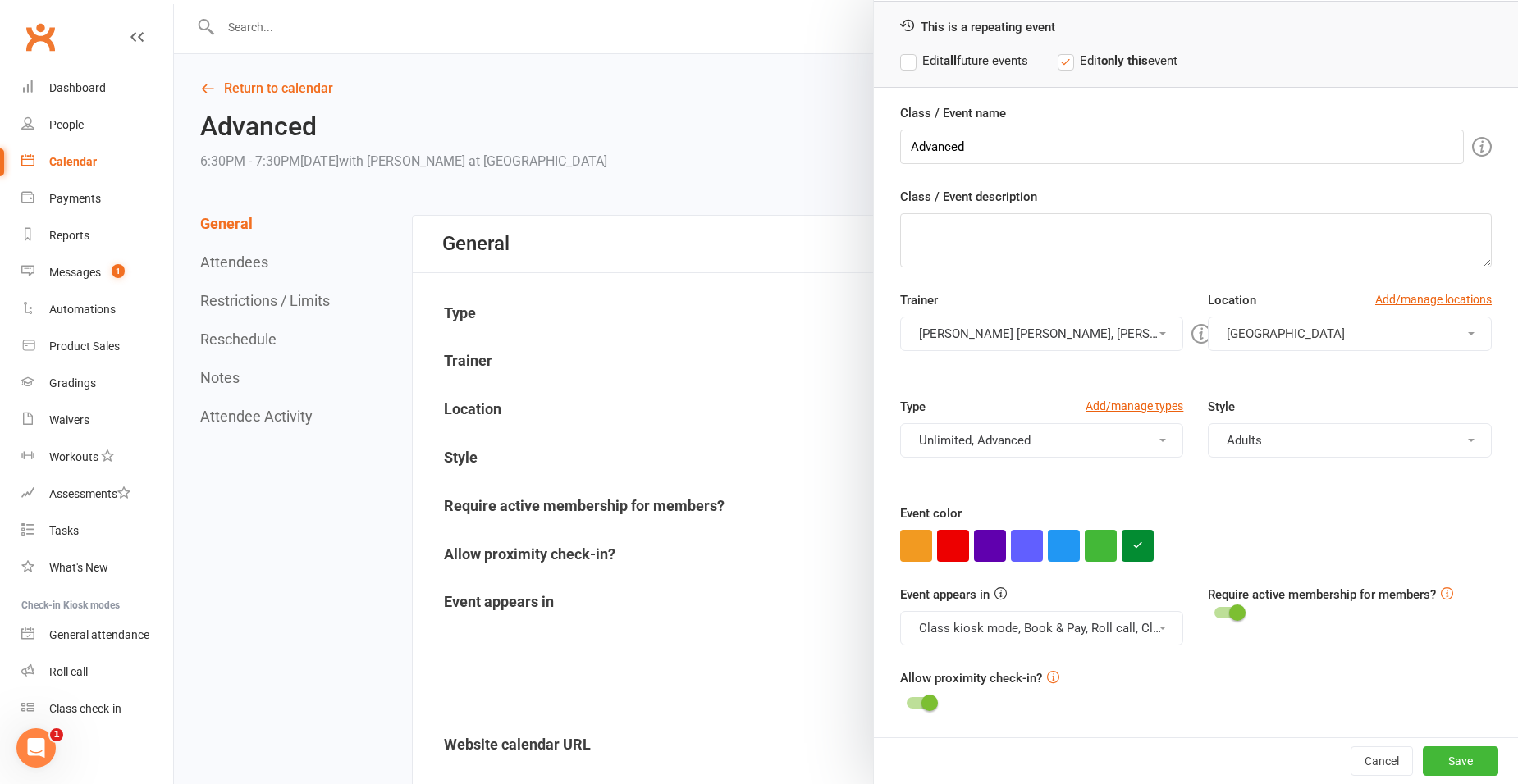
click at [969, 333] on button "[PERSON_NAME] [PERSON_NAME], [PERSON_NAME]" at bounding box center [1042, 334] width 284 height 35
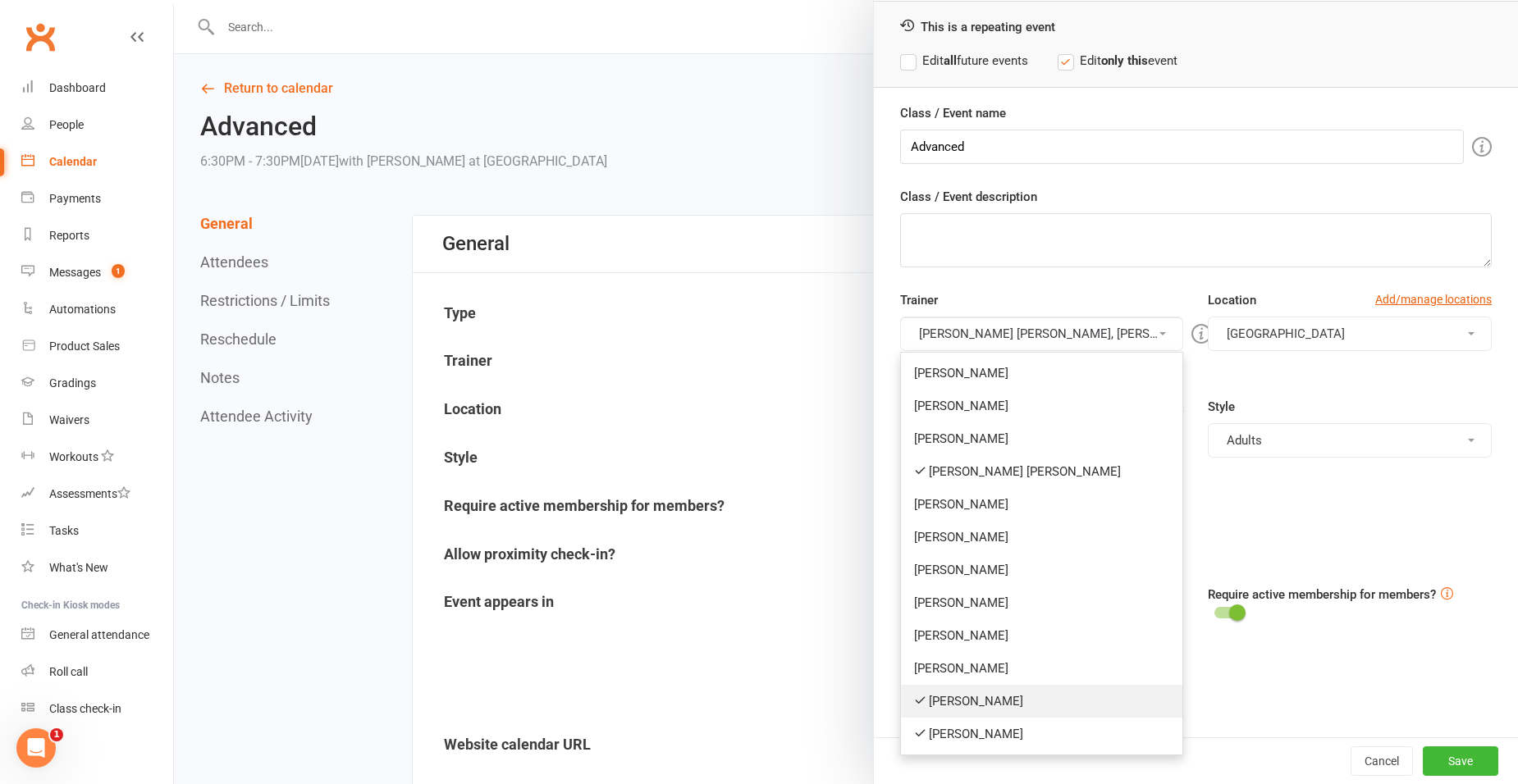
click at [982, 694] on link "[PERSON_NAME]" at bounding box center [1042, 701] width 282 height 33
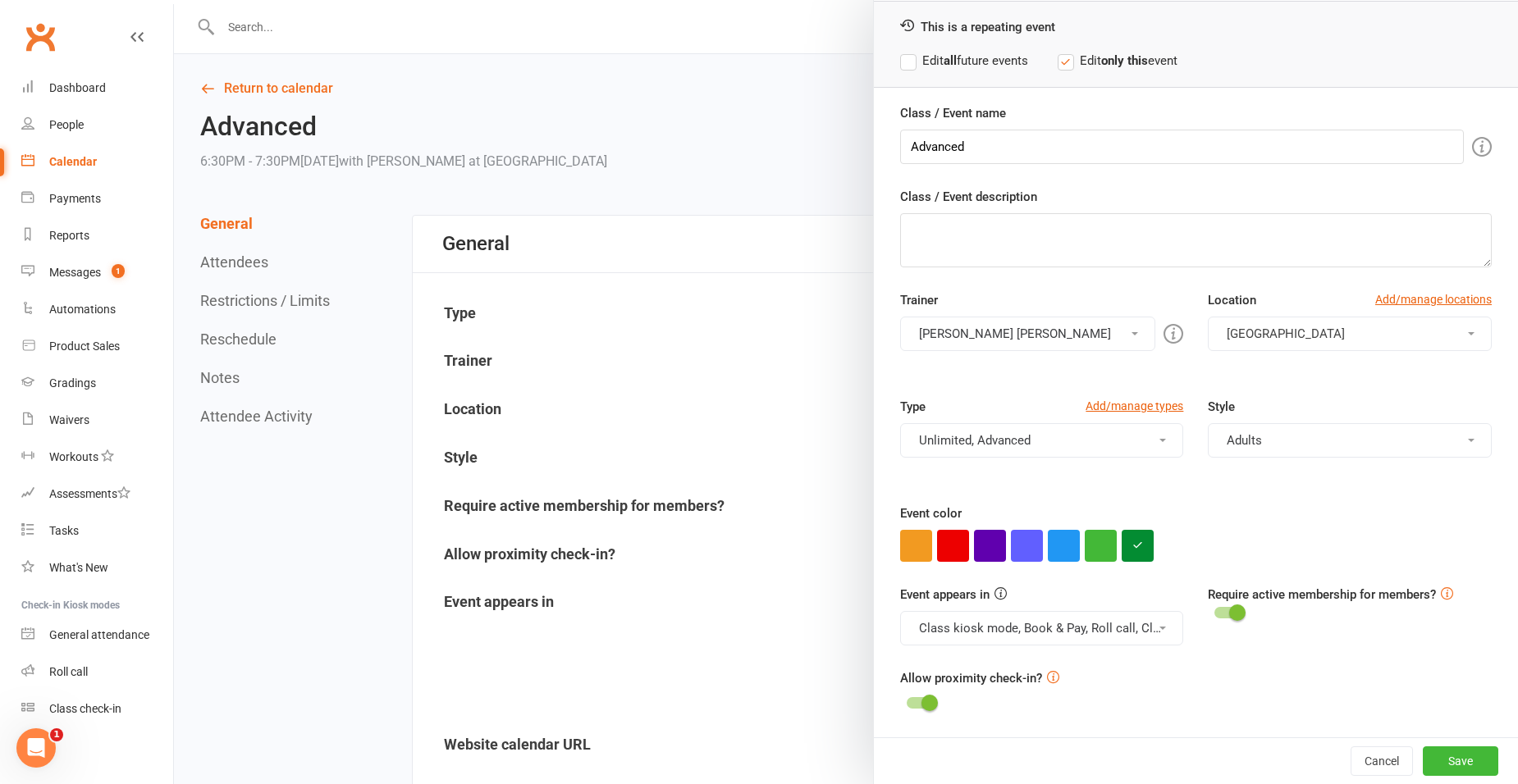
click at [1069, 332] on button "[PERSON_NAME] [PERSON_NAME]" at bounding box center [1028, 334] width 256 height 35
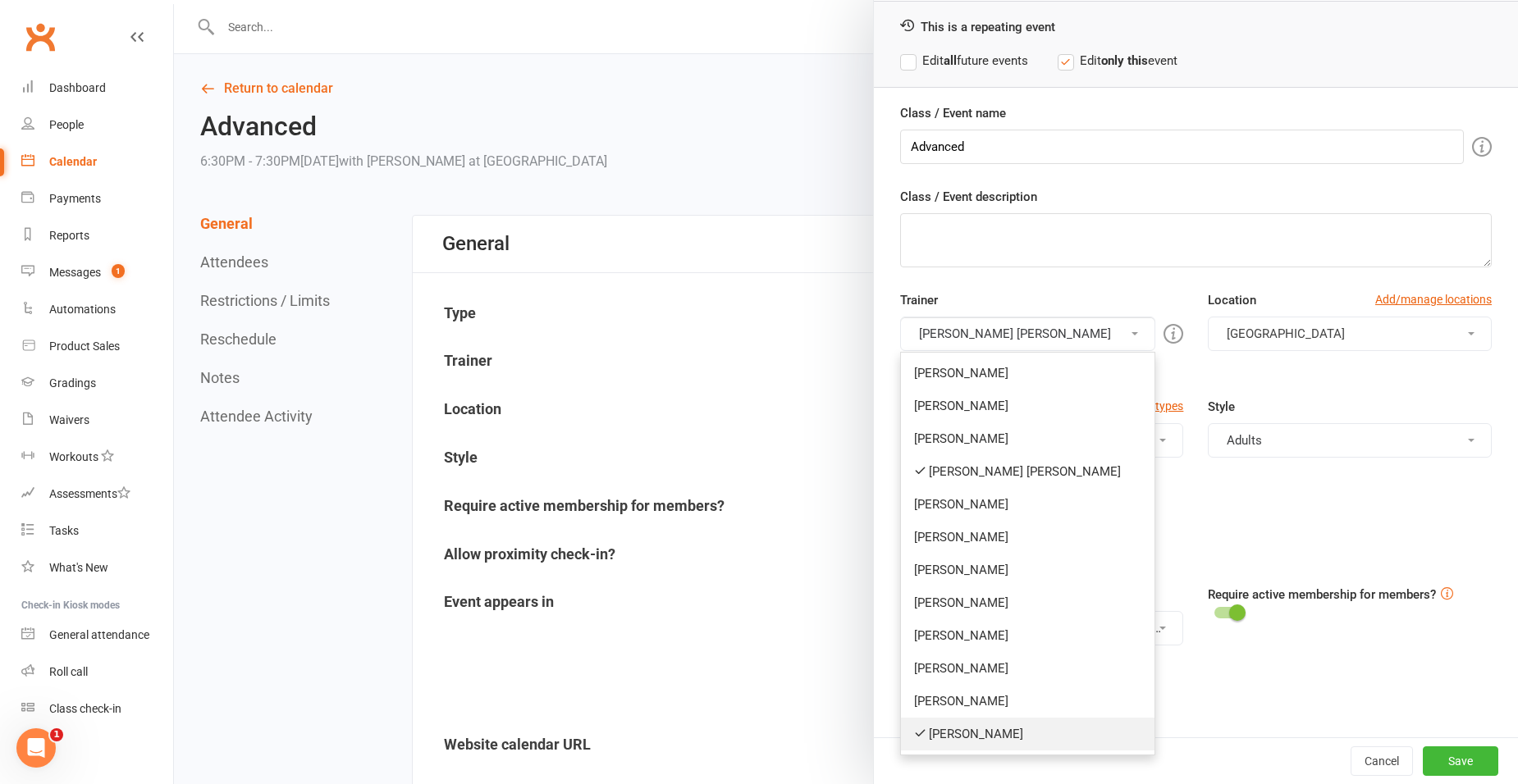
click at [1003, 739] on link "[PERSON_NAME]" at bounding box center [1028, 734] width 254 height 33
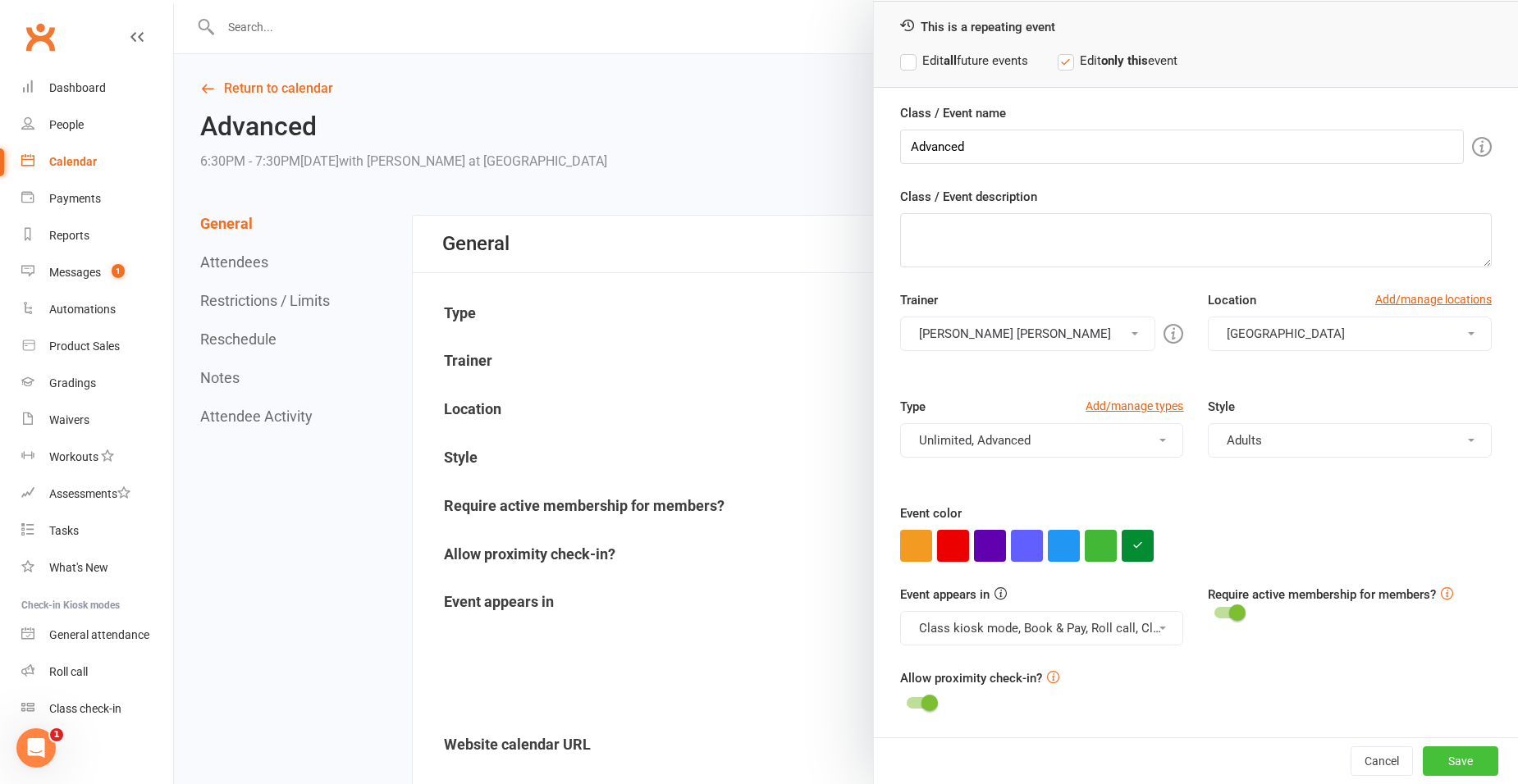
click at [1446, 750] on button "Save" at bounding box center [1460, 762] width 76 height 30
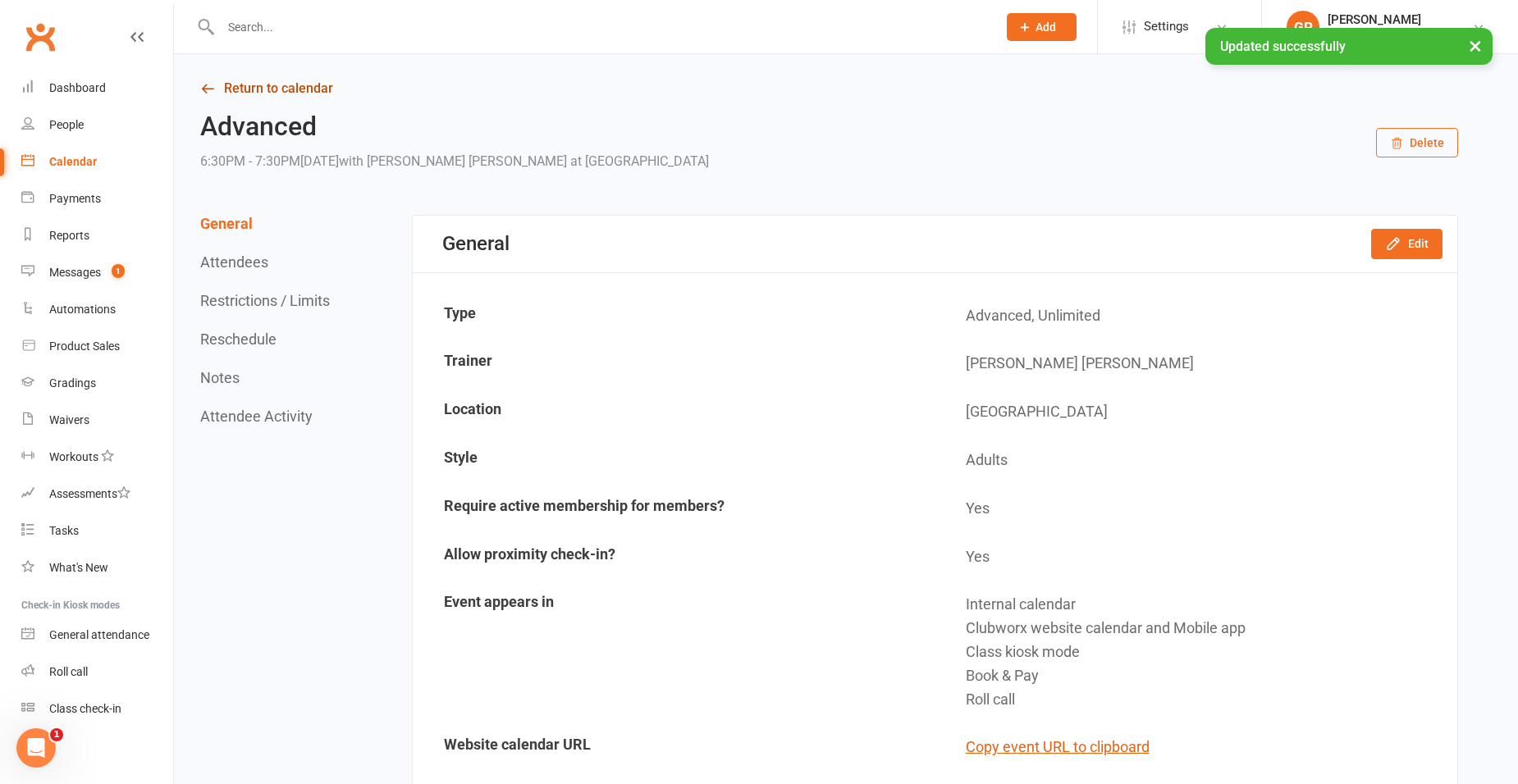
click at [262, 80] on link "Return to calendar" at bounding box center [828, 89] width 1257 height 23
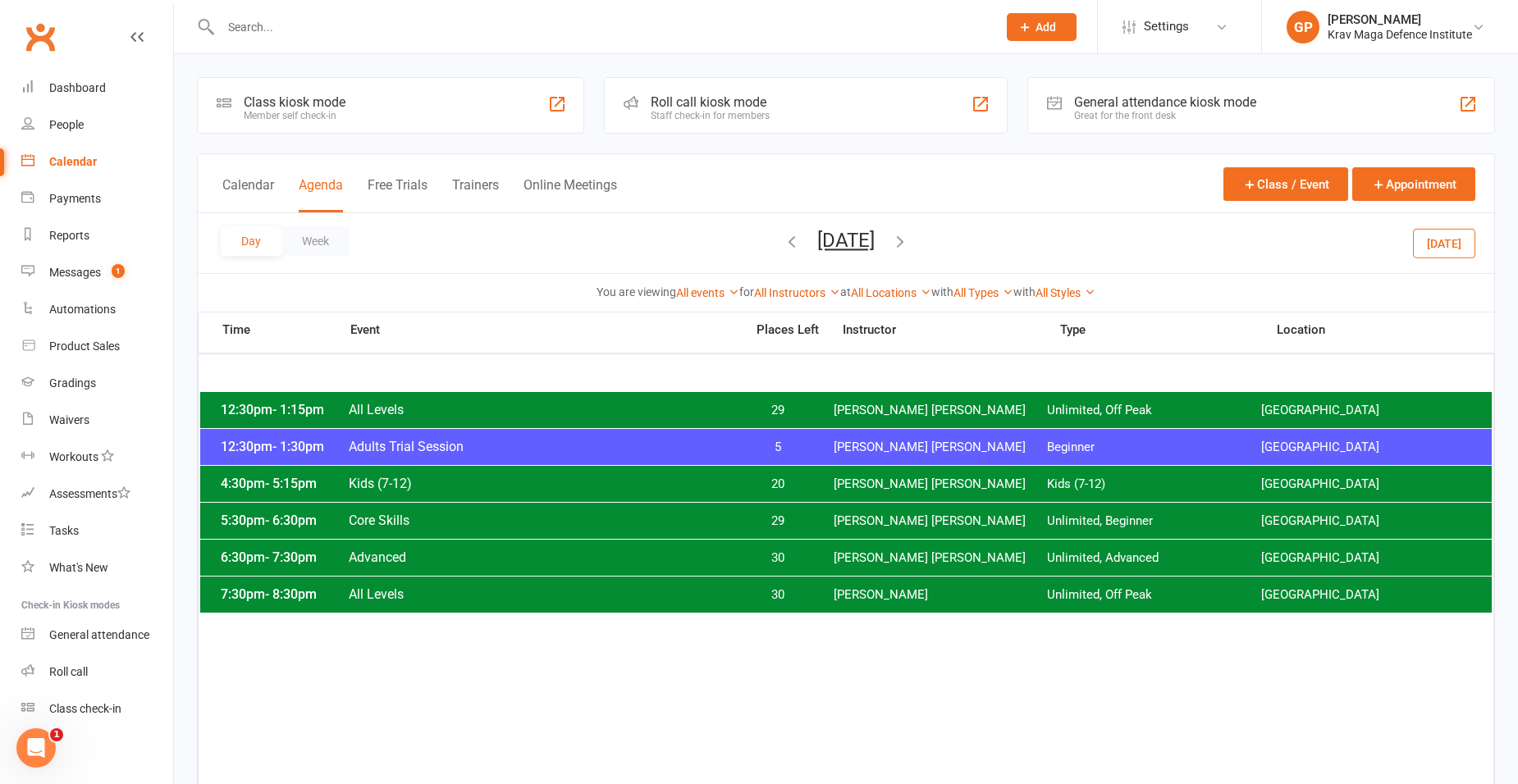
click at [909, 242] on icon "button" at bounding box center [899, 240] width 18 height 18
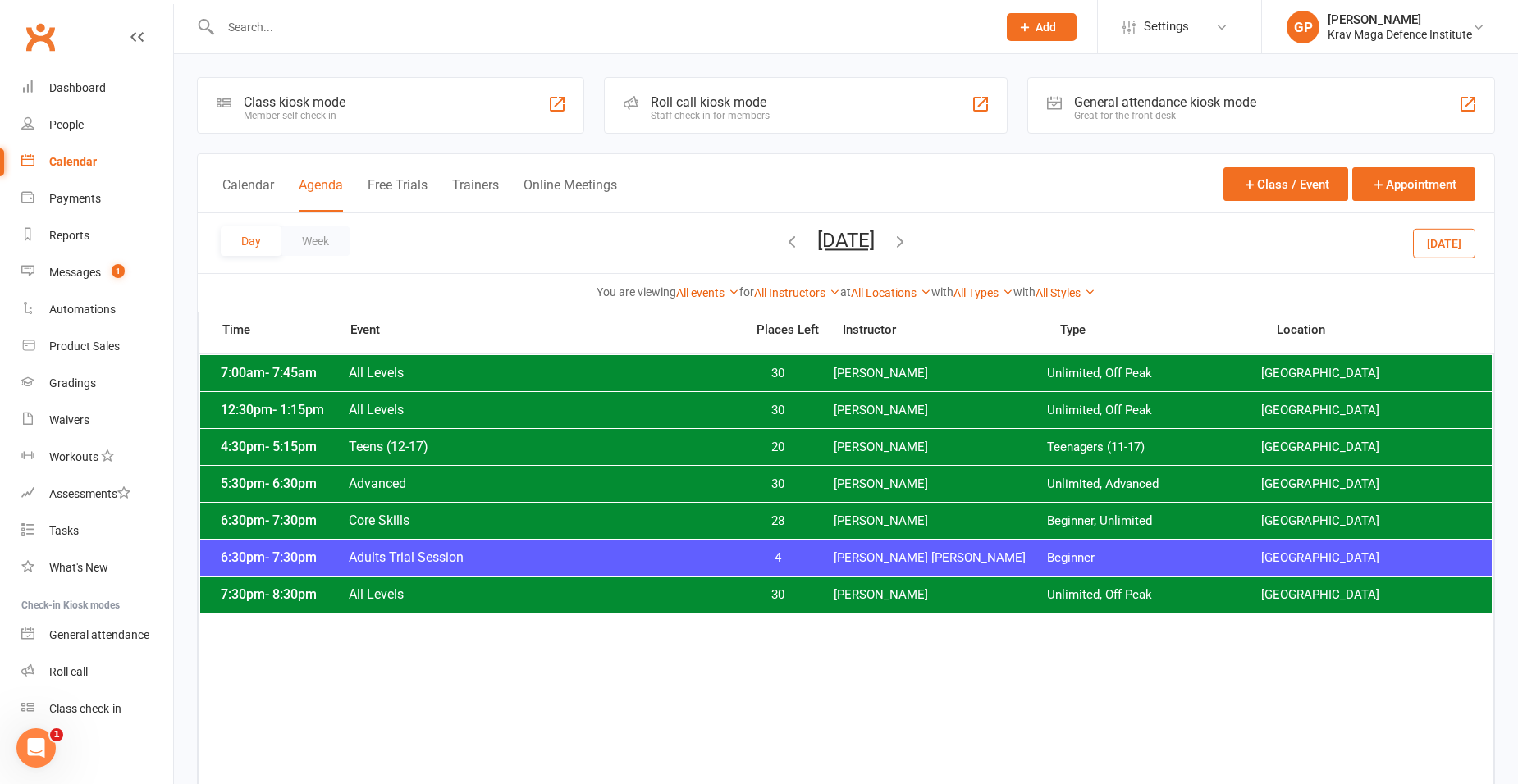
click at [909, 248] on icon "button" at bounding box center [899, 240] width 18 height 18
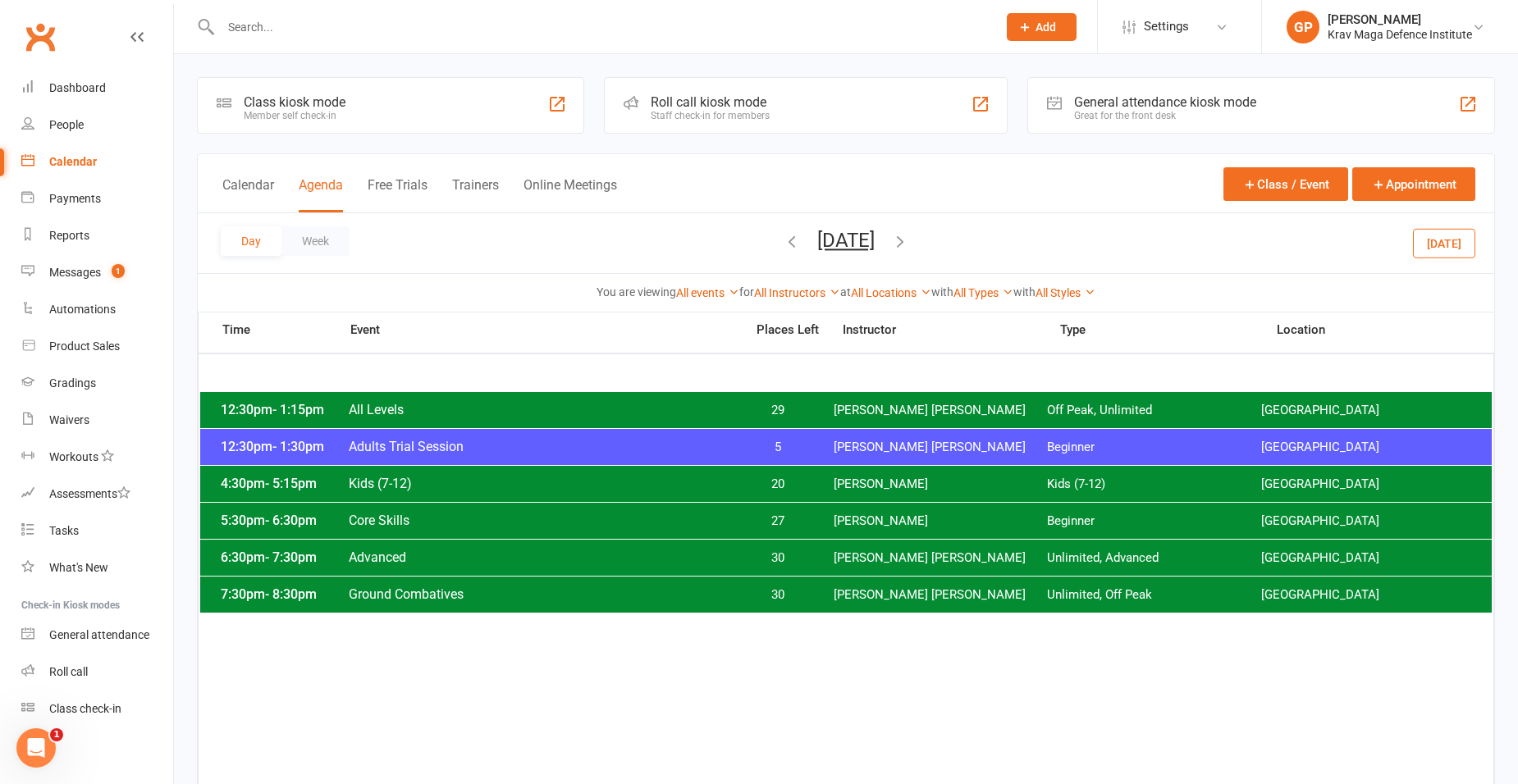
click at [941, 550] on span "[PERSON_NAME] [PERSON_NAME]" at bounding box center [940, 558] width 214 height 16
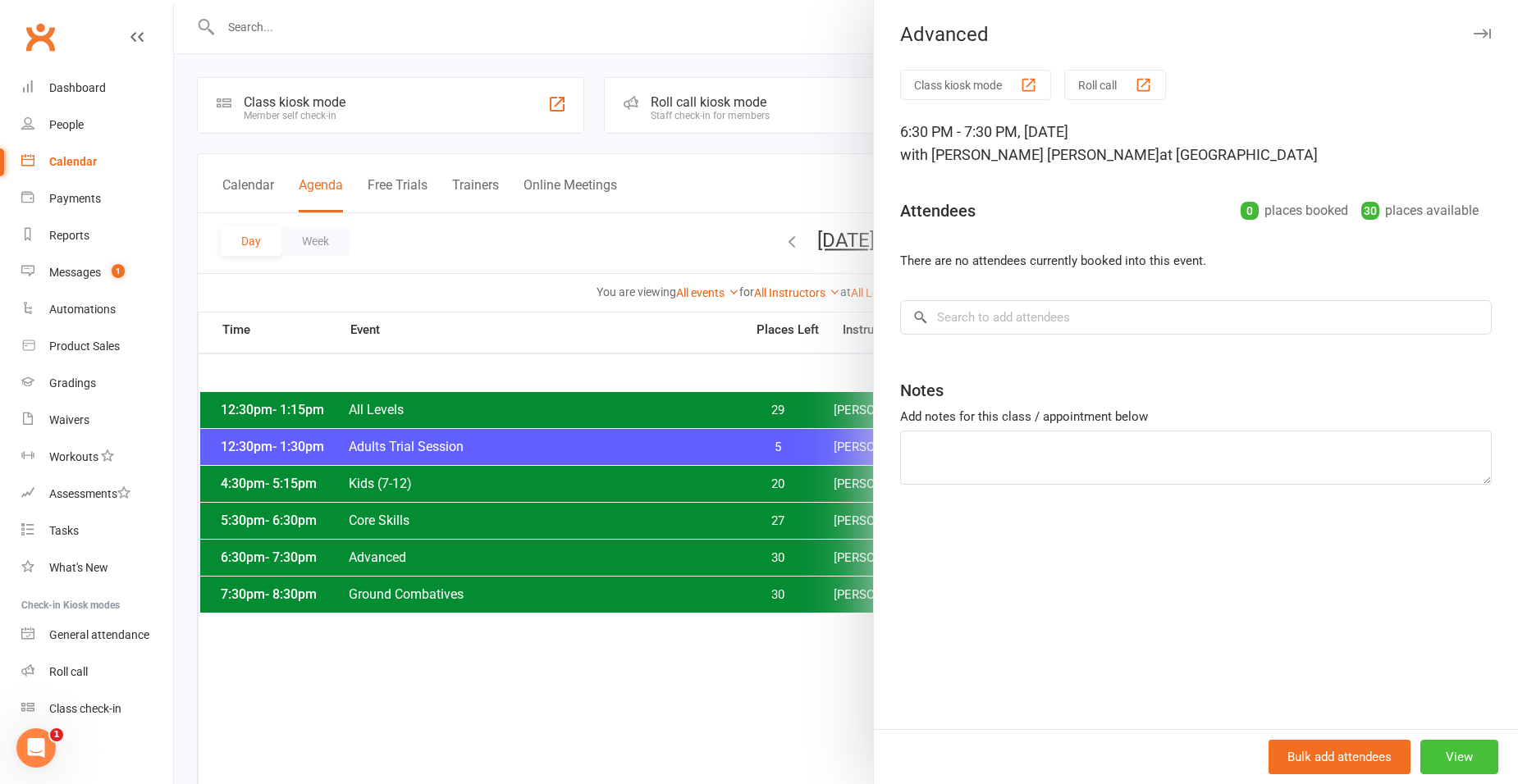
click at [1453, 755] on button "View" at bounding box center [1458, 757] width 78 height 35
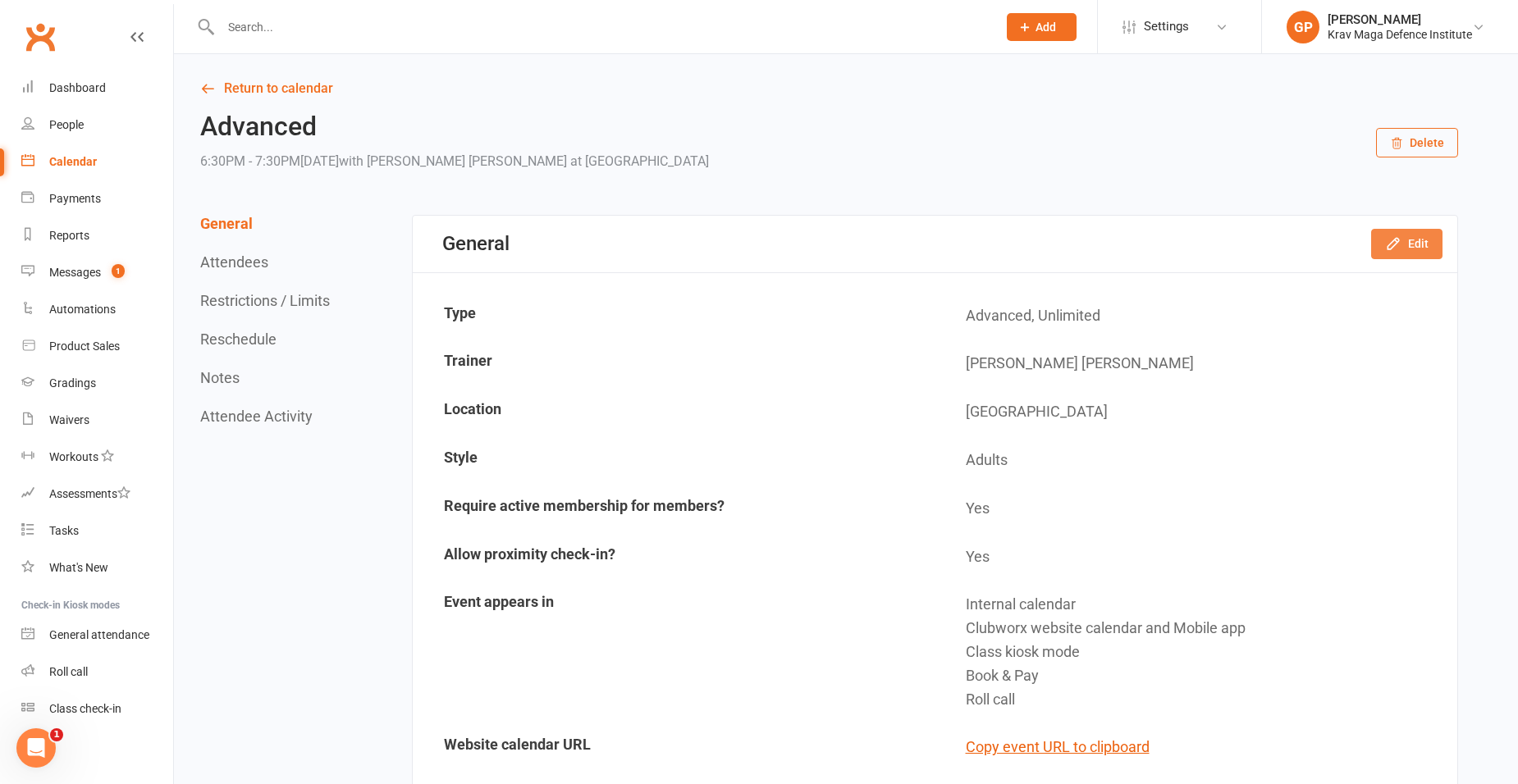
click at [1416, 255] on button "Edit" at bounding box center [1407, 244] width 71 height 30
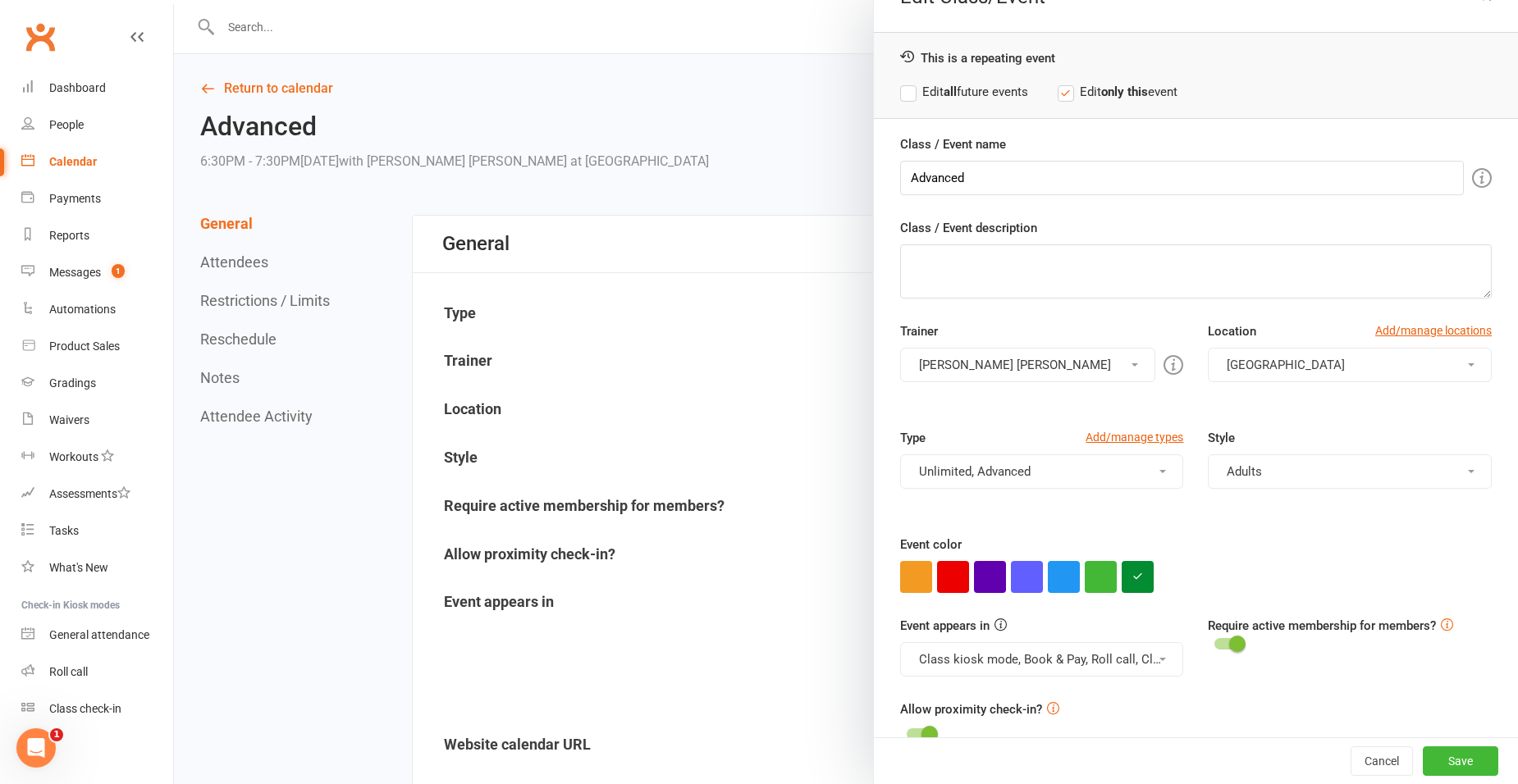
scroll to position [69, 0]
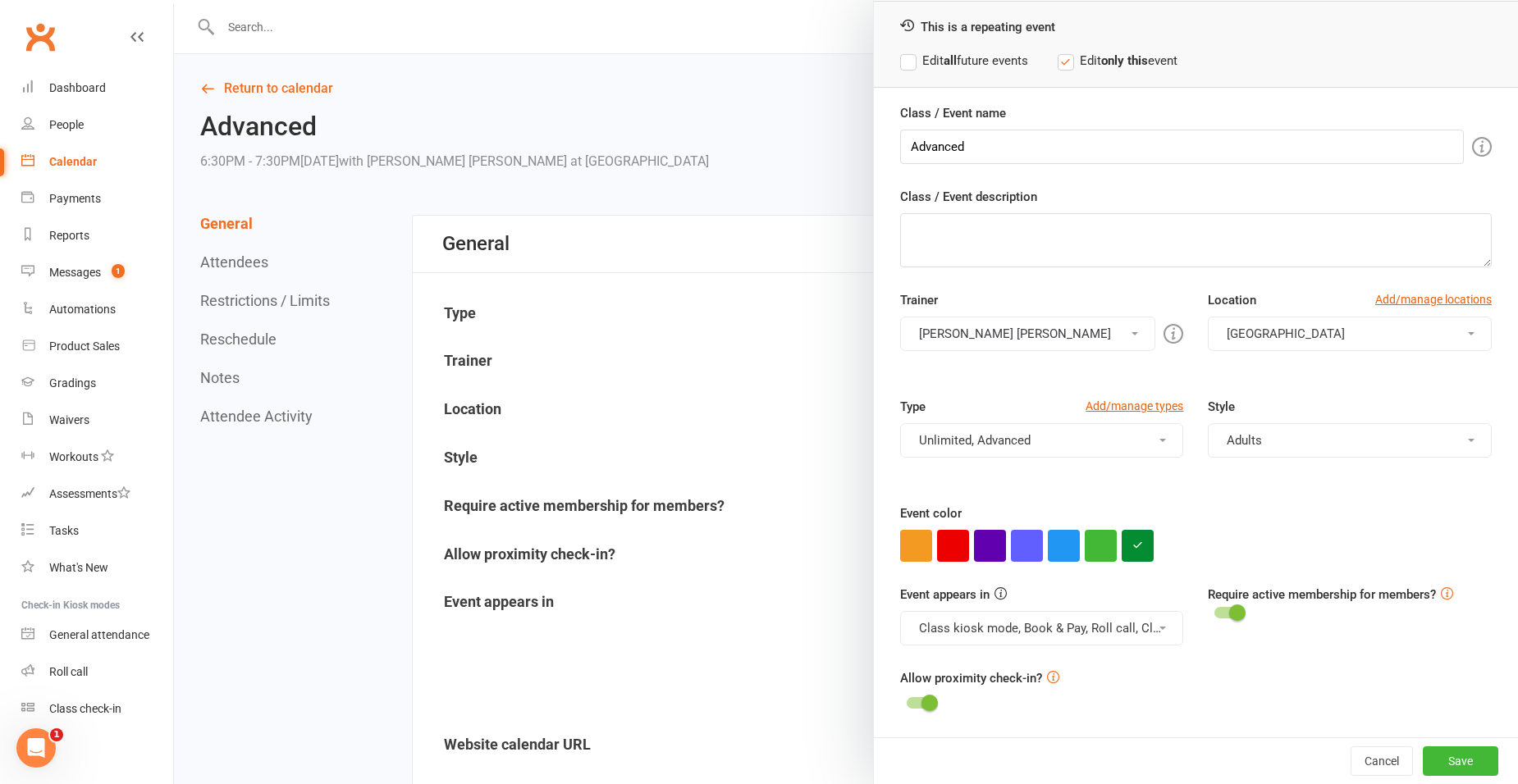
click at [995, 340] on button "[PERSON_NAME] [PERSON_NAME]" at bounding box center [1028, 334] width 256 height 35
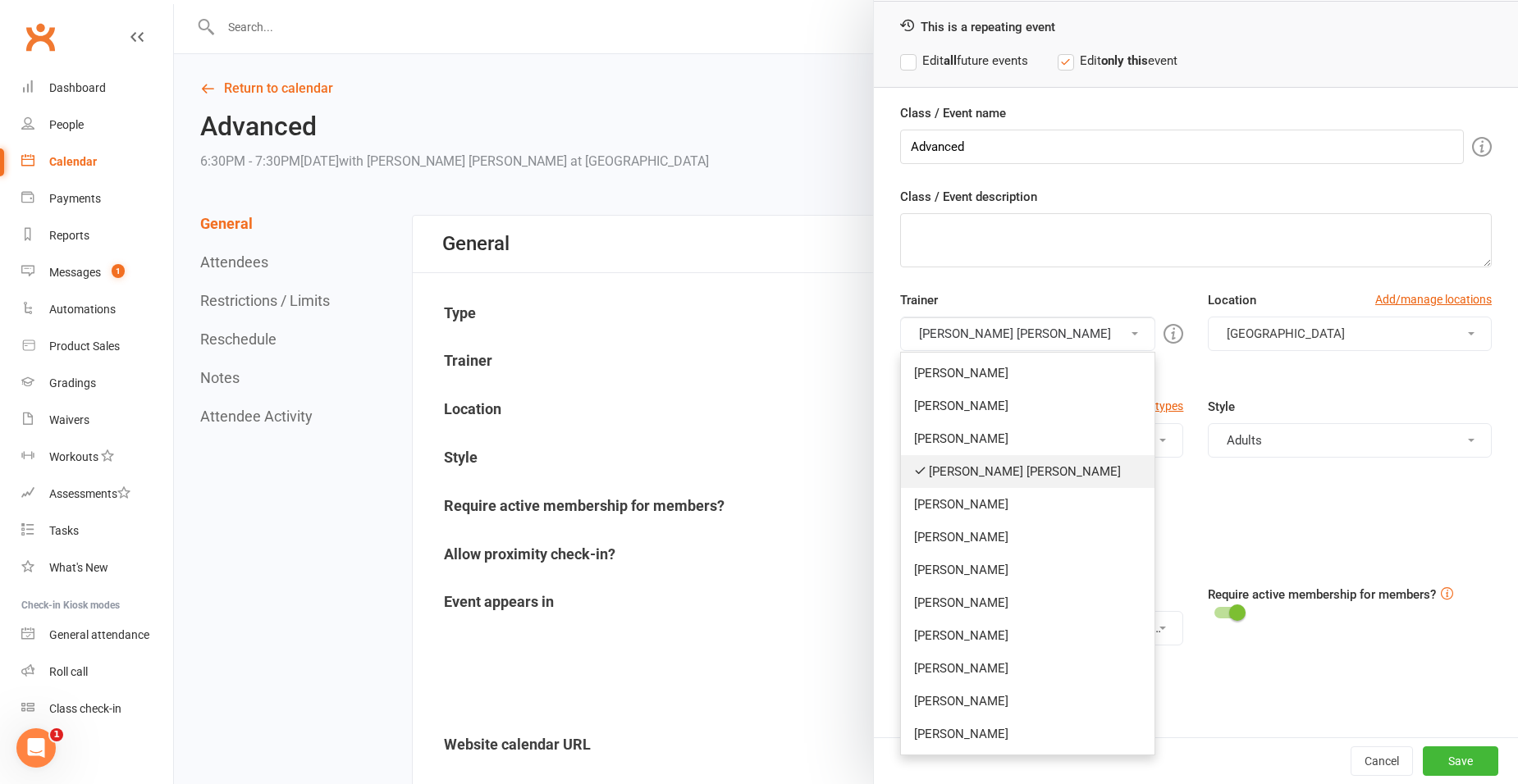
click at [940, 472] on link "[PERSON_NAME] [PERSON_NAME]" at bounding box center [1028, 471] width 254 height 33
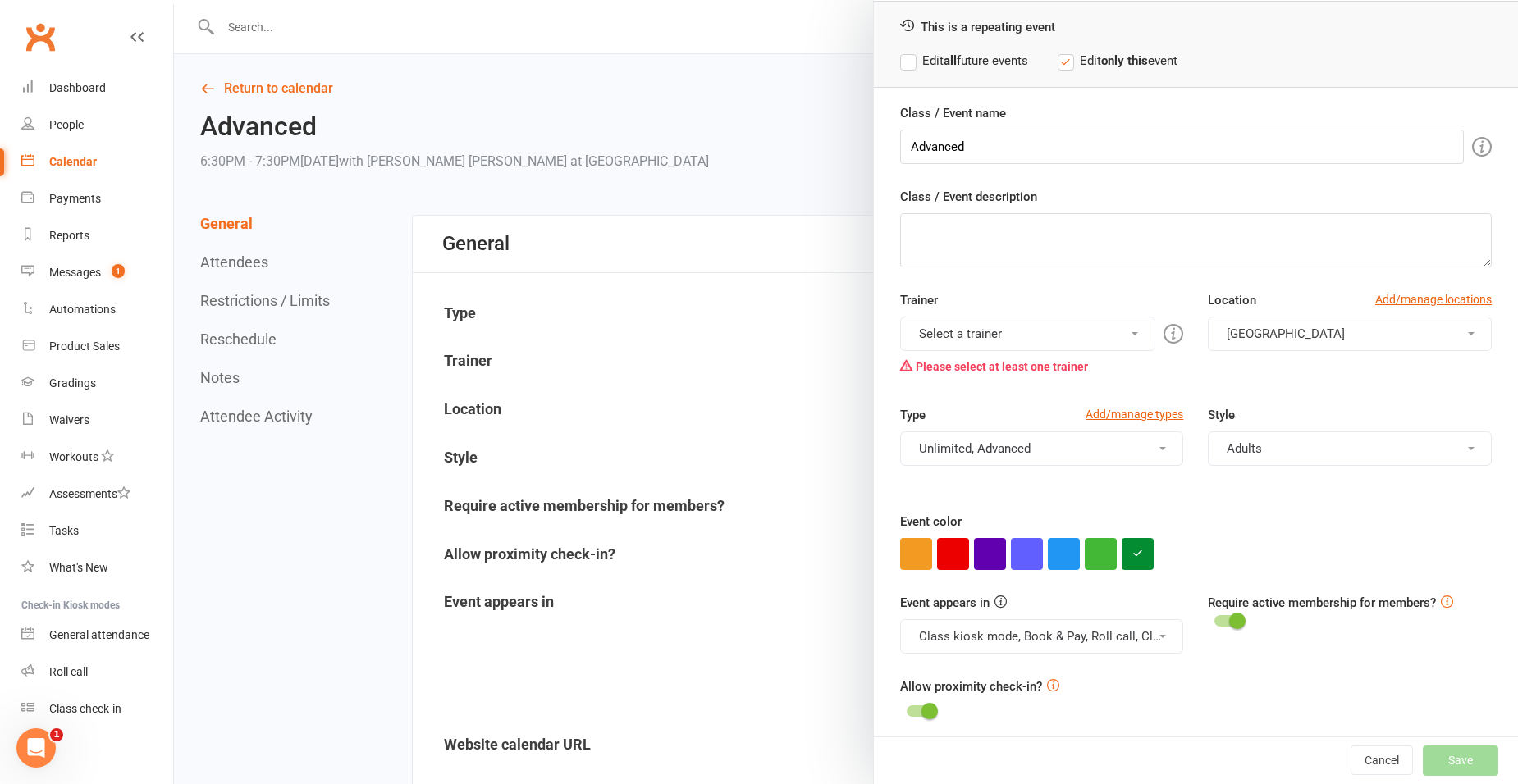
click at [967, 344] on button "Select a trainer" at bounding box center [1028, 334] width 256 height 35
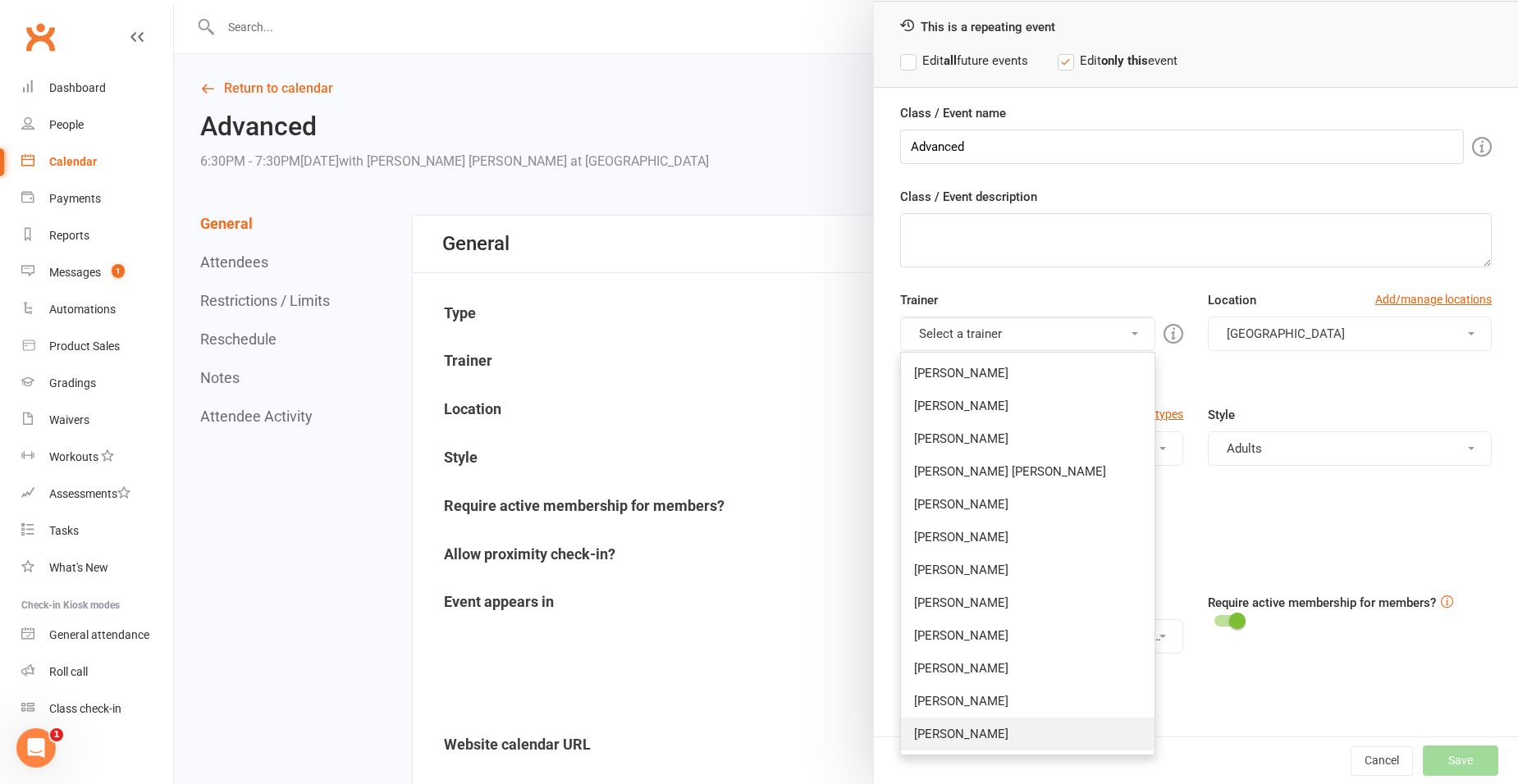
click at [980, 724] on link "[PERSON_NAME]" at bounding box center [1028, 734] width 254 height 33
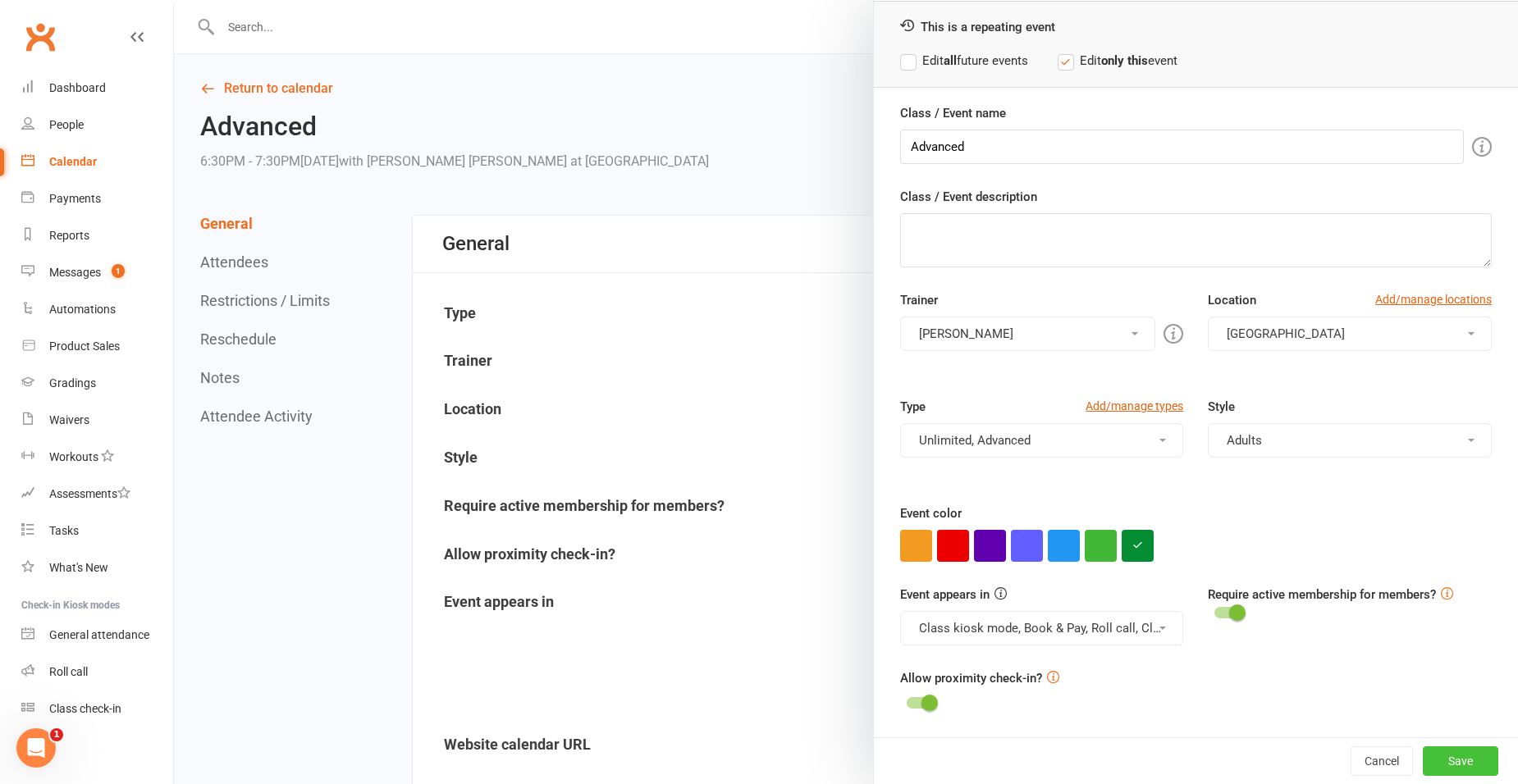
click at [1445, 770] on button "Save" at bounding box center [1460, 762] width 76 height 30
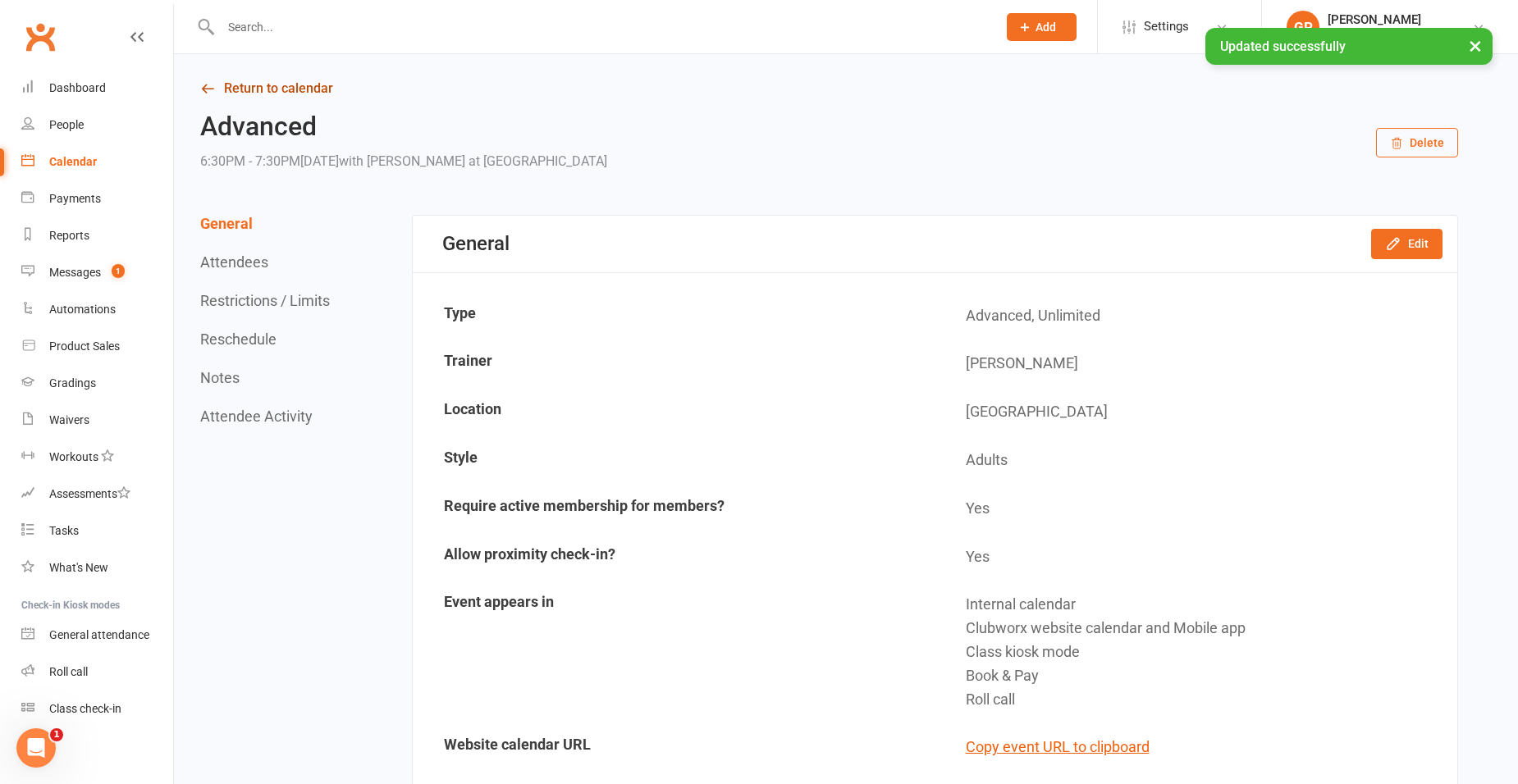
click at [262, 90] on link "Return to calendar" at bounding box center [828, 89] width 1257 height 23
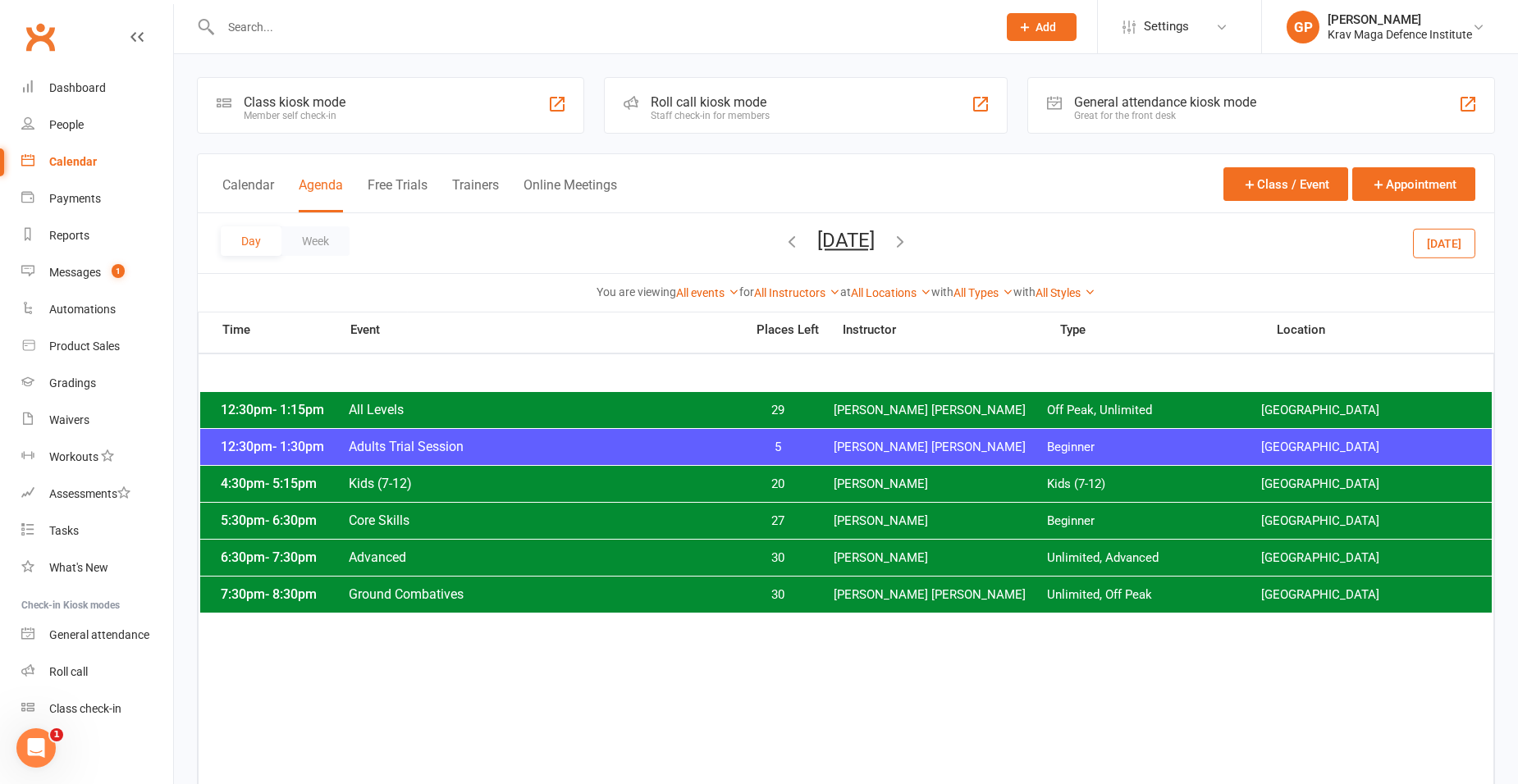
click at [790, 399] on div "12:30pm - 1:15pm All Levels 29 [PERSON_NAME] [PERSON_NAME] Off Peak, Unlimited …" at bounding box center [845, 410] width 1291 height 36
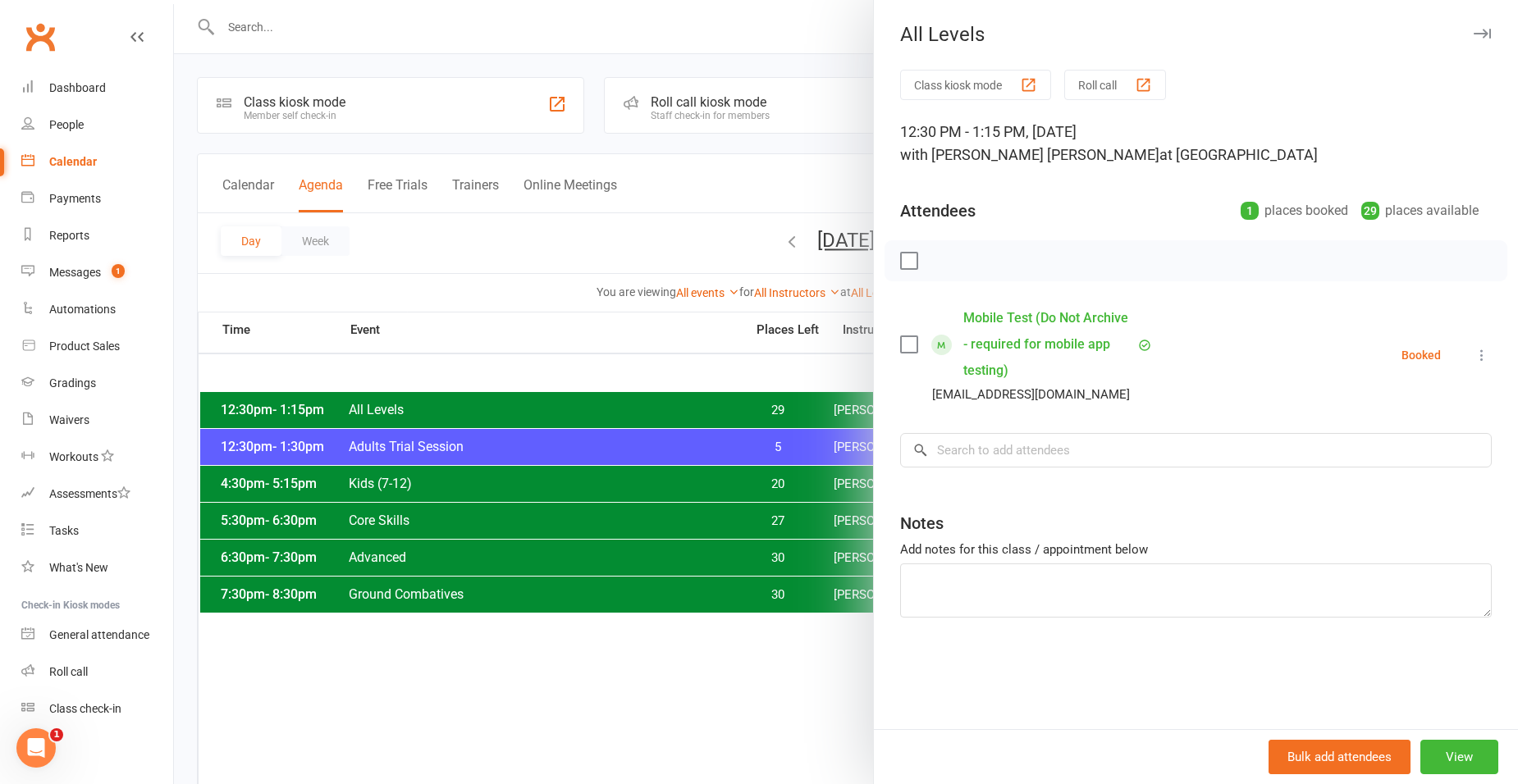
click at [1474, 359] on icon at bounding box center [1482, 355] width 17 height 17
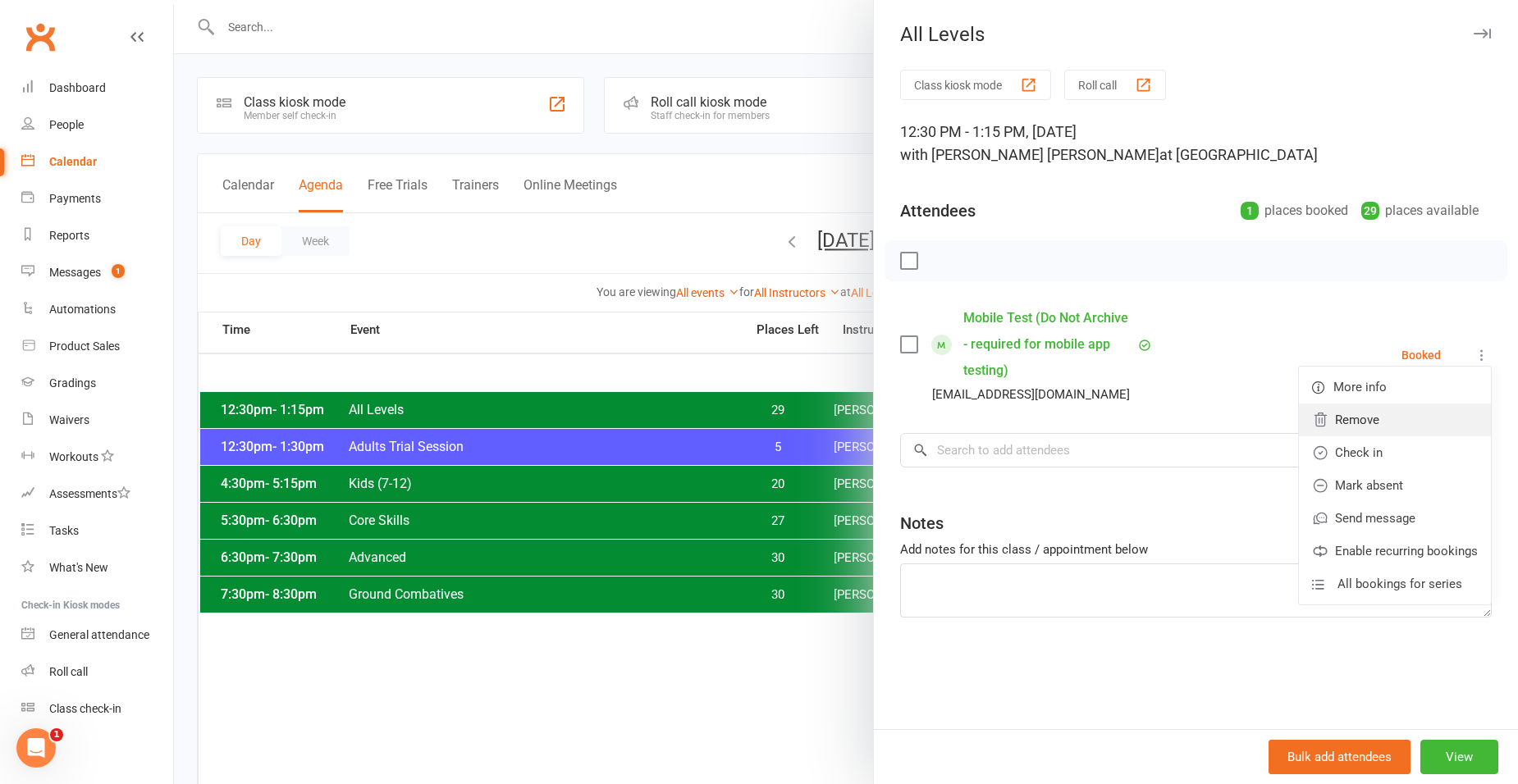
click at [1370, 417] on link "Remove" at bounding box center [1394, 420] width 192 height 33
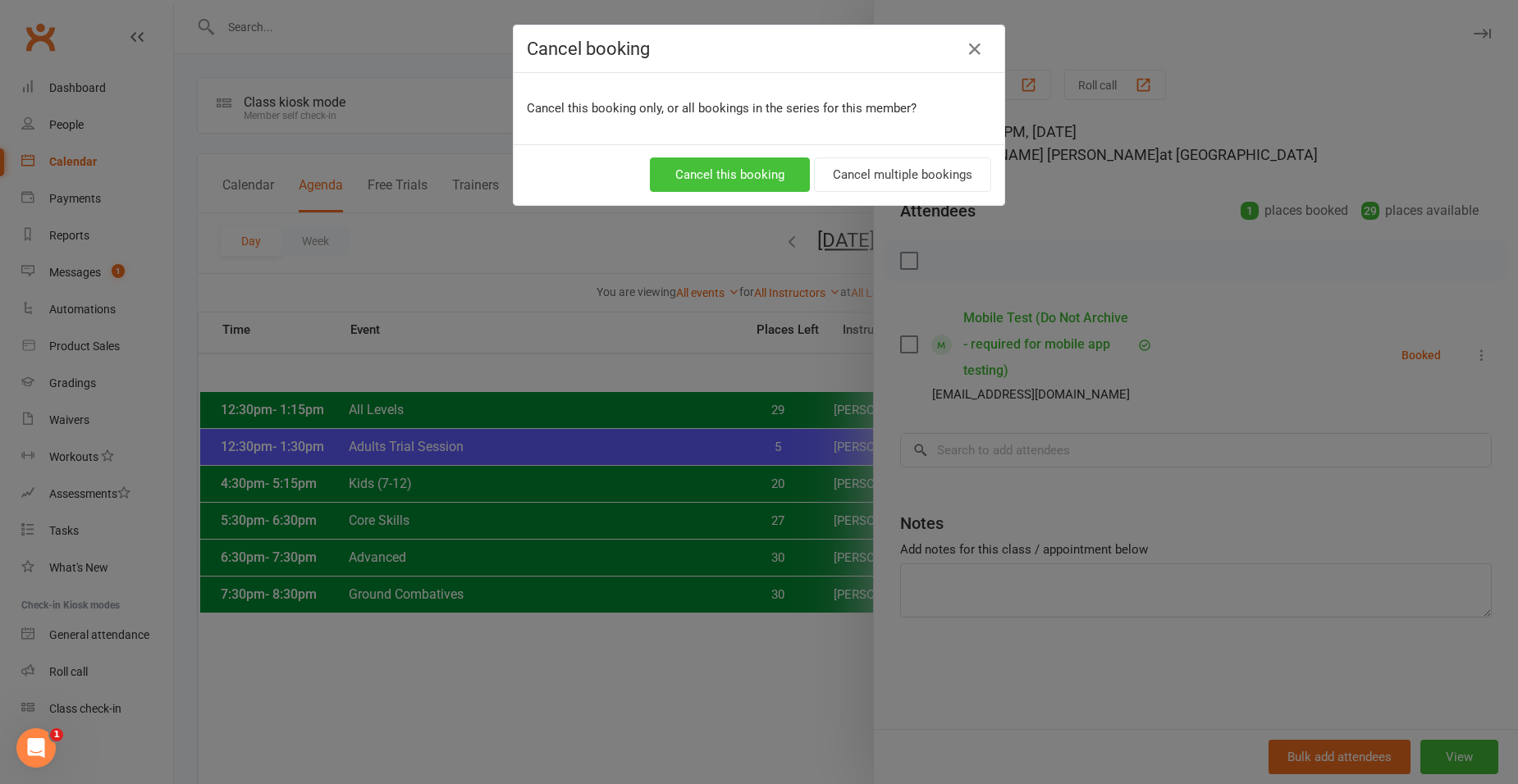
click at [696, 178] on button "Cancel this booking" at bounding box center [729, 175] width 160 height 35
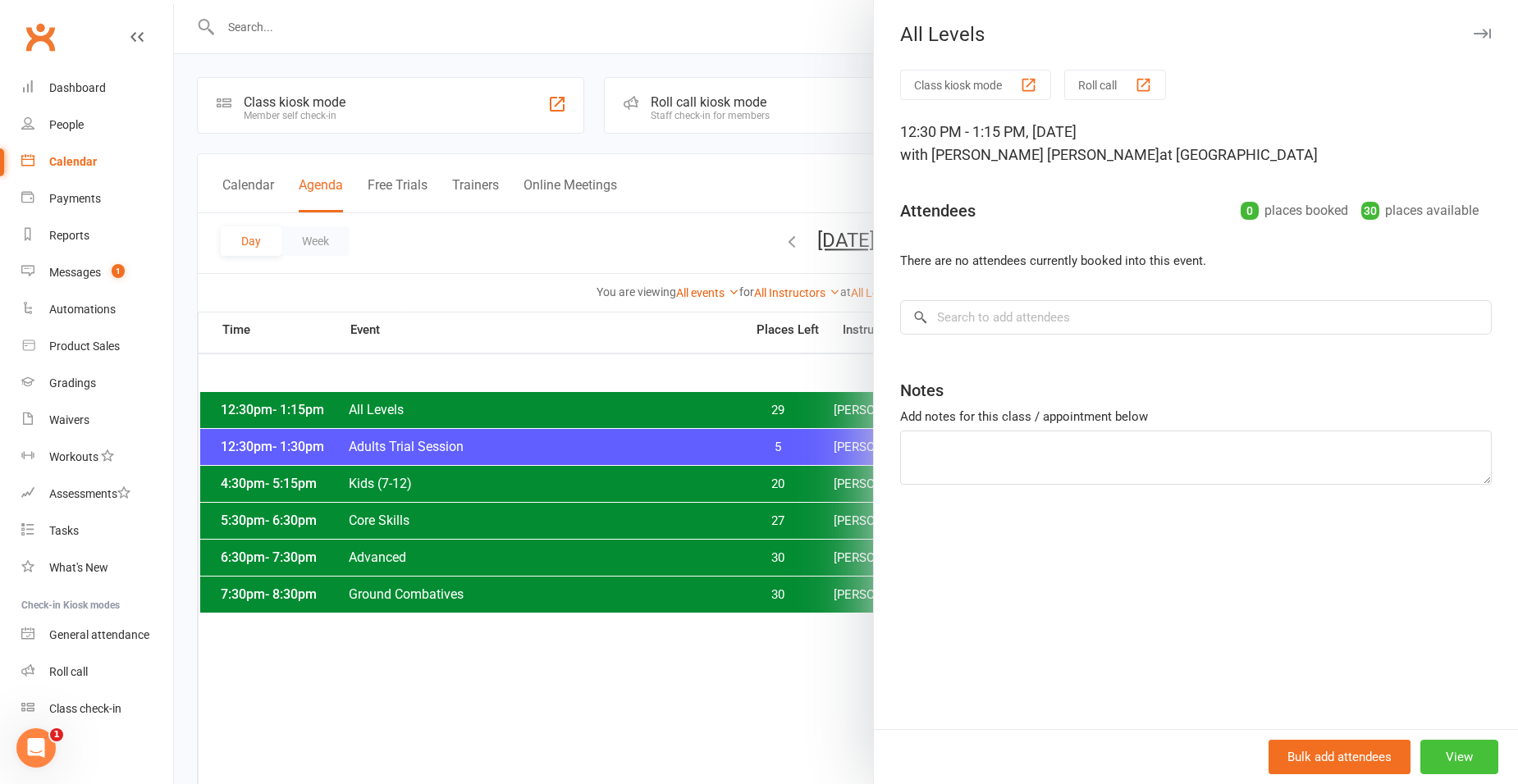
click at [1454, 757] on button "View" at bounding box center [1458, 757] width 78 height 35
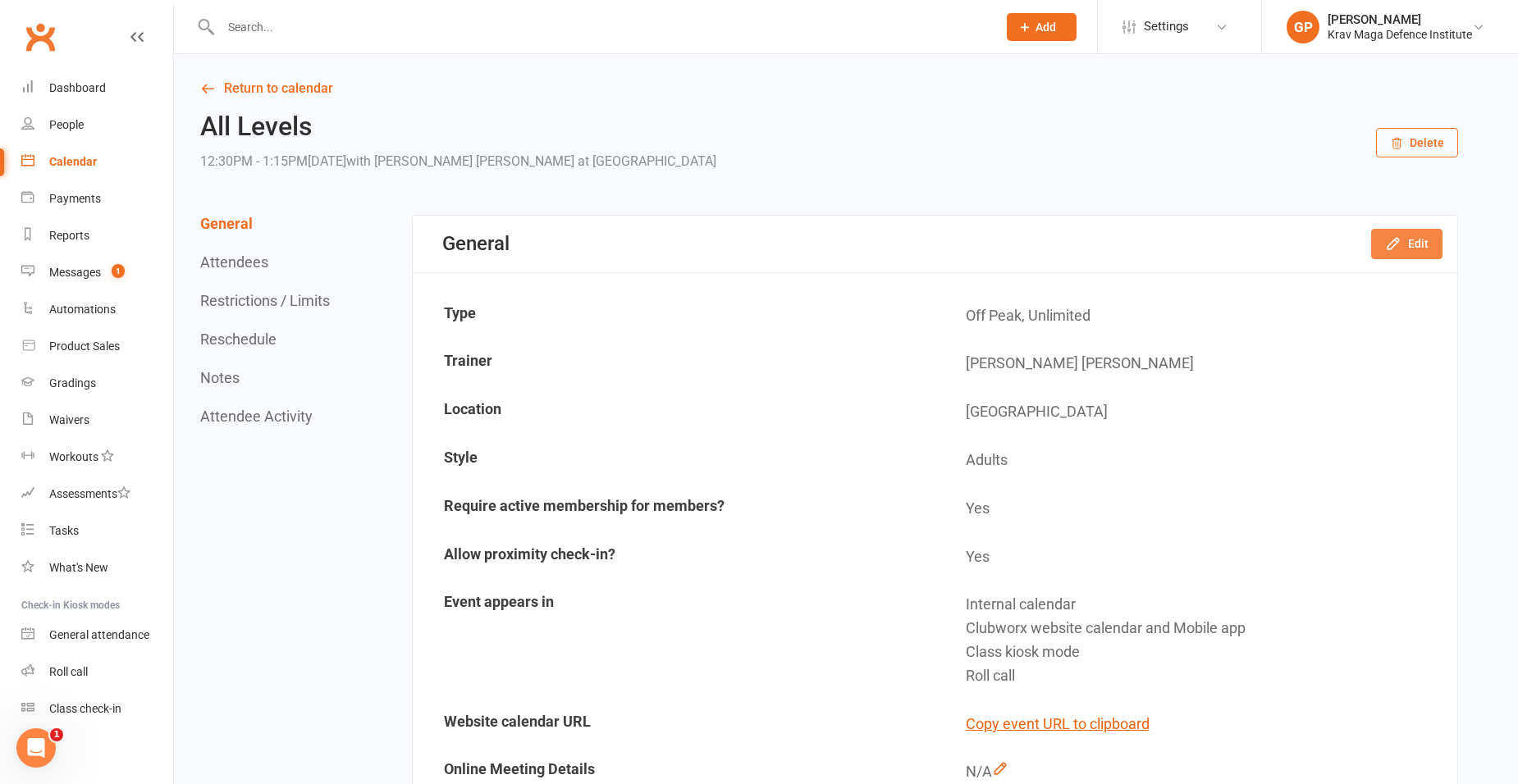
click at [1385, 250] on icon "button" at bounding box center [1394, 244] width 17 height 17
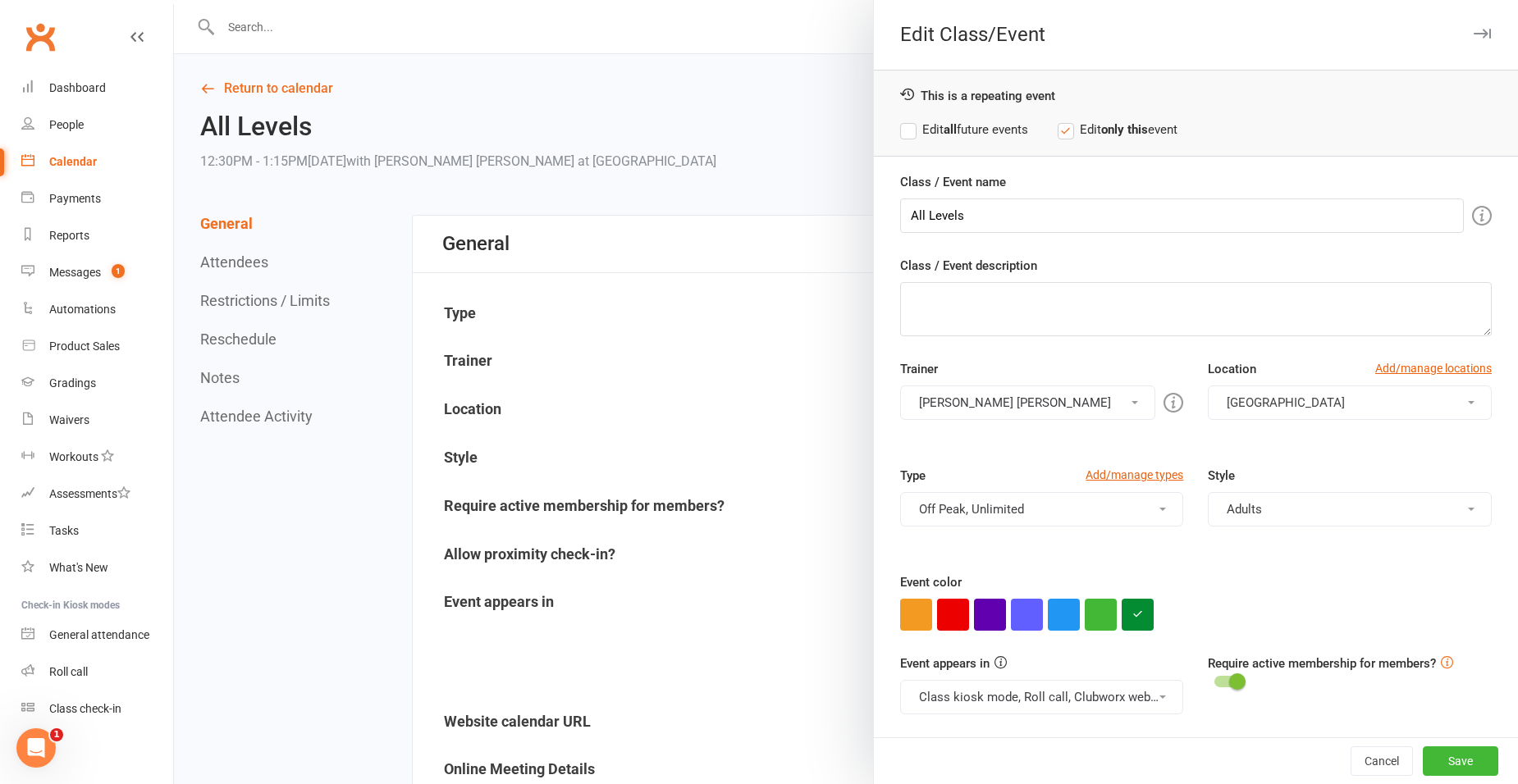
click at [1022, 372] on div "Trainer [PERSON_NAME] [PERSON_NAME] [PERSON_NAME] [PERSON_NAME] [PERSON_NAME] […" at bounding box center [1042, 389] width 308 height 61
click at [1023, 410] on button "[PERSON_NAME] [PERSON_NAME]" at bounding box center [1028, 403] width 256 height 35
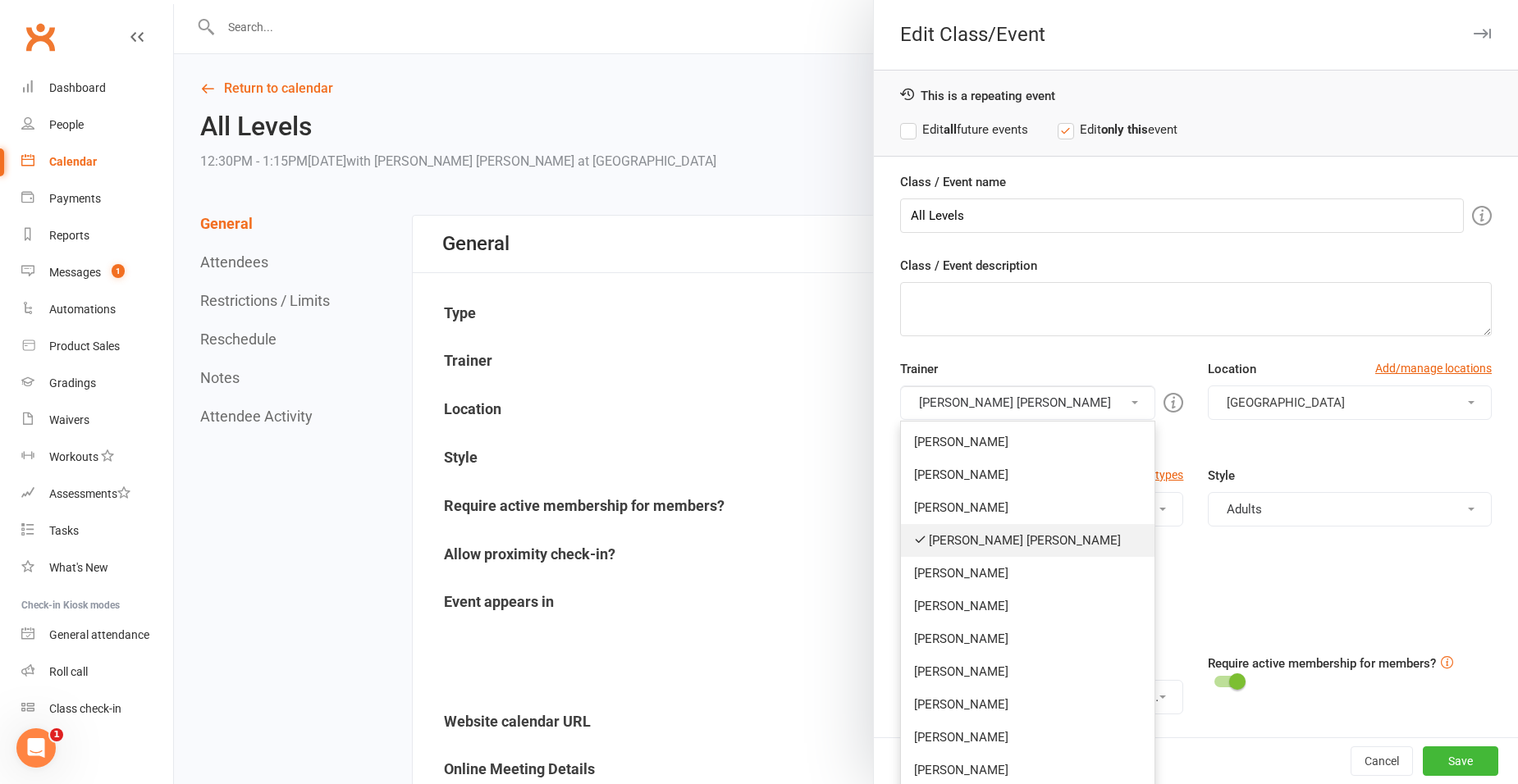
click at [1029, 540] on link "[PERSON_NAME] [PERSON_NAME]" at bounding box center [1028, 540] width 254 height 33
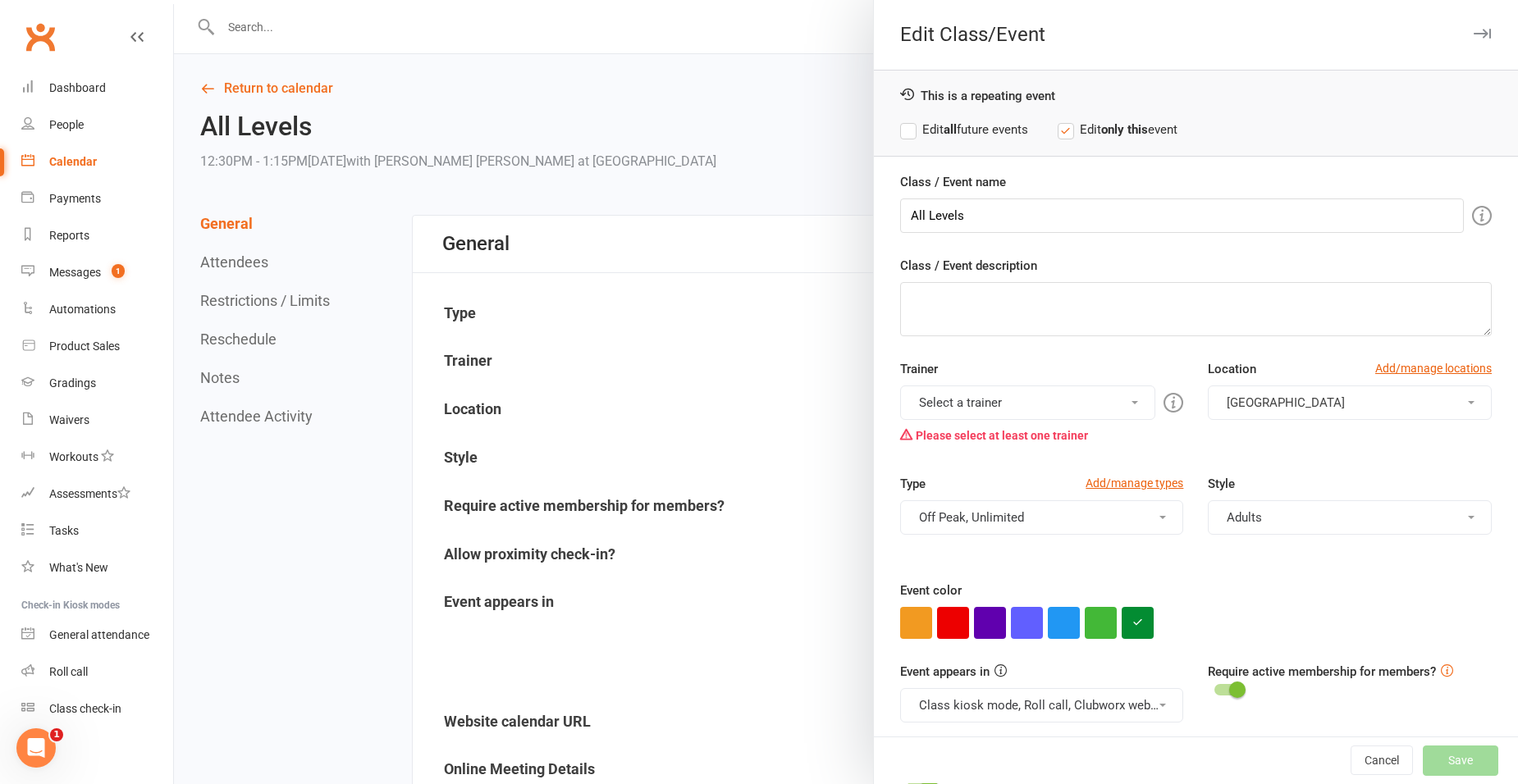
click at [1016, 406] on button "Select a trainer" at bounding box center [1028, 403] width 256 height 35
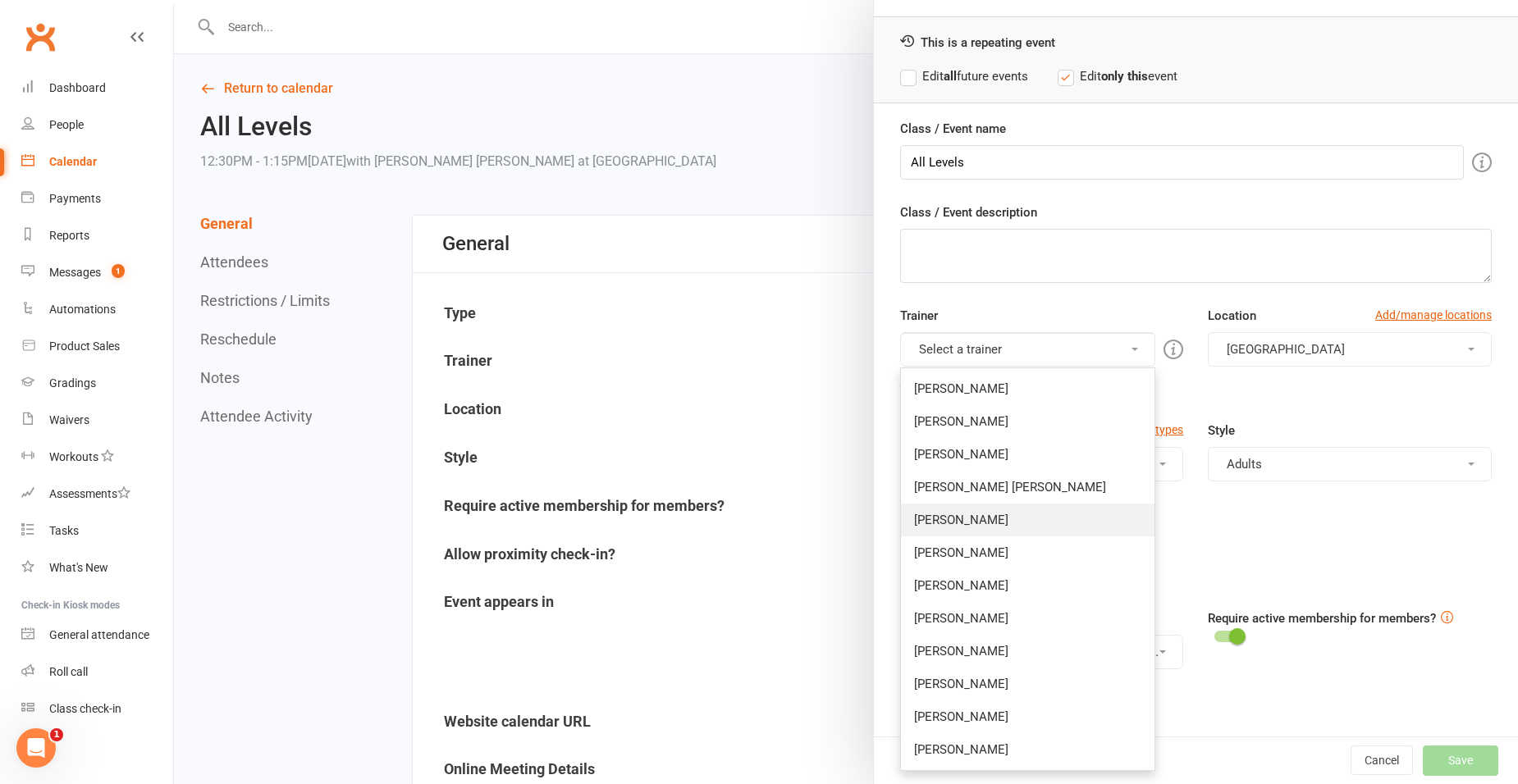
scroll to position [78, 0]
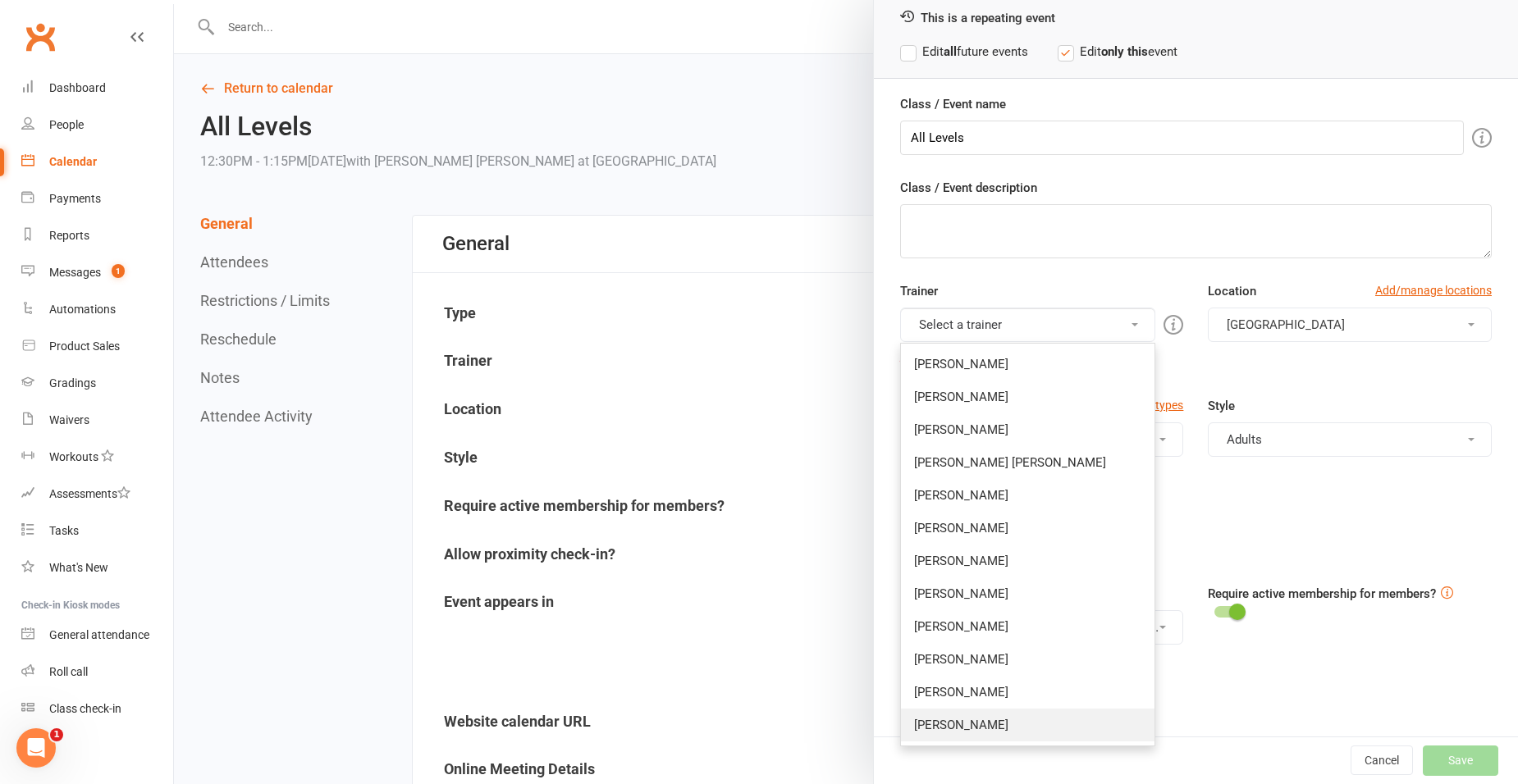
click at [1023, 709] on link "[PERSON_NAME]" at bounding box center [1028, 724] width 254 height 33
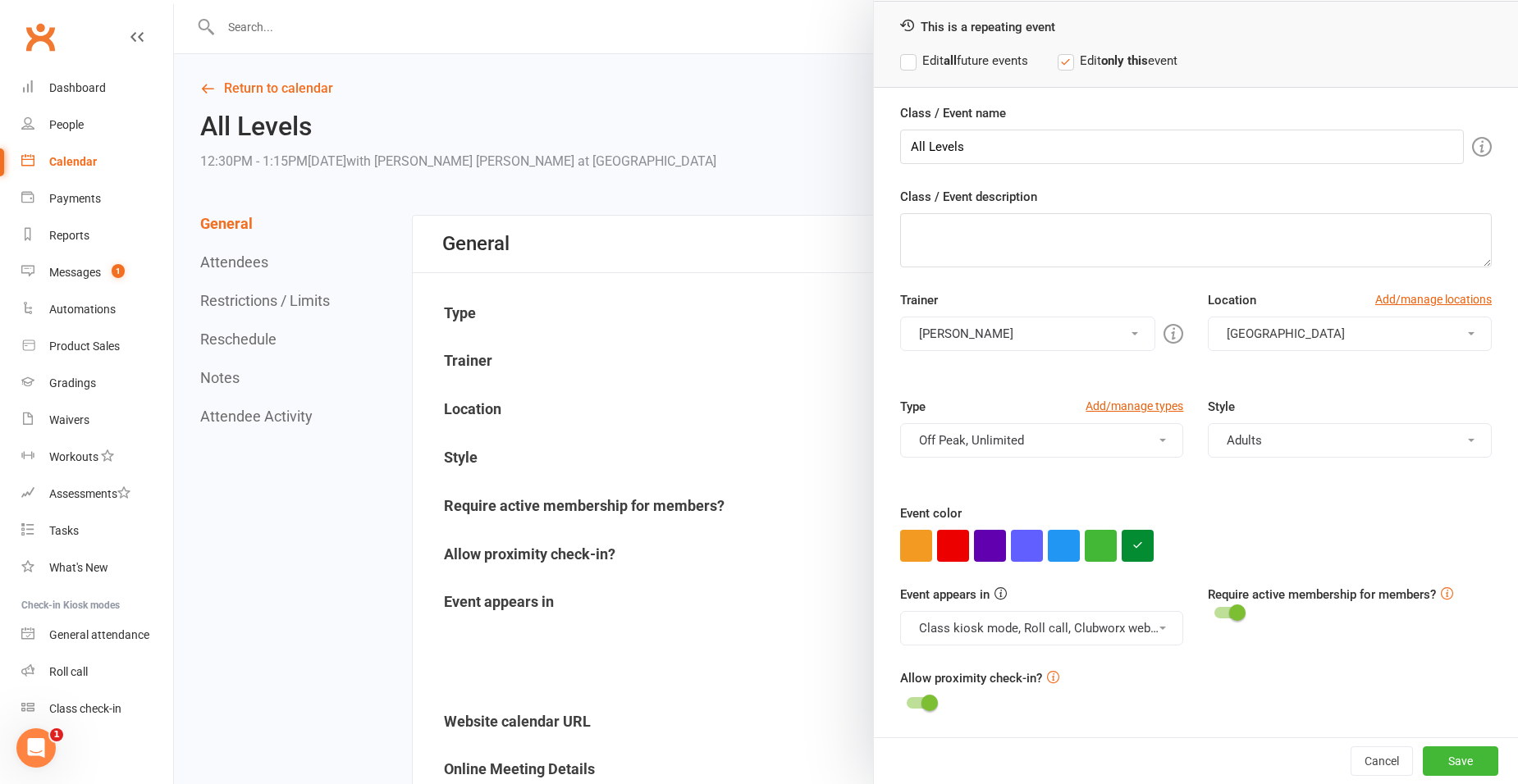
scroll to position [69, 0]
click at [1439, 761] on button "Save" at bounding box center [1460, 762] width 76 height 30
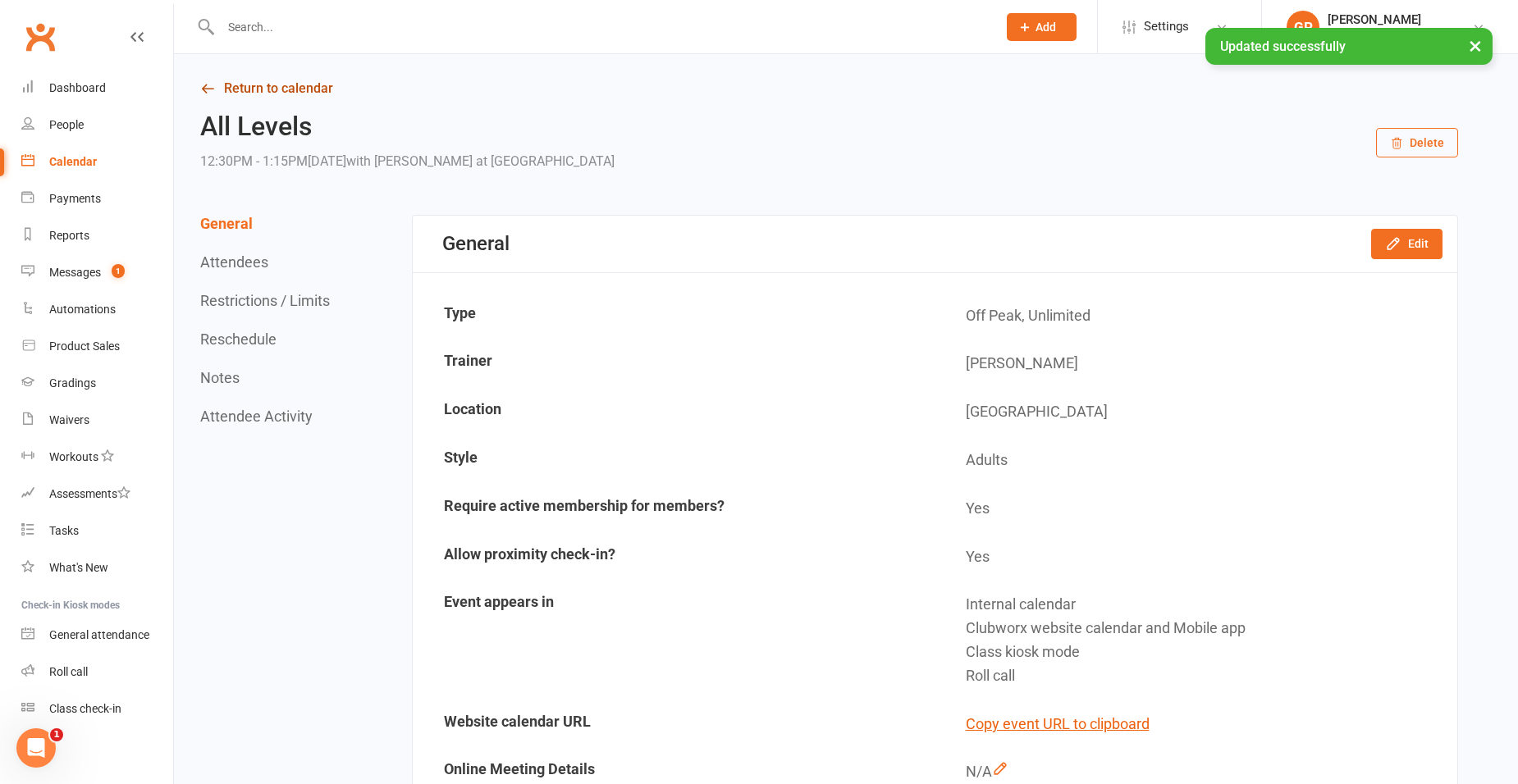
click at [265, 88] on link "Return to calendar" at bounding box center [828, 89] width 1257 height 23
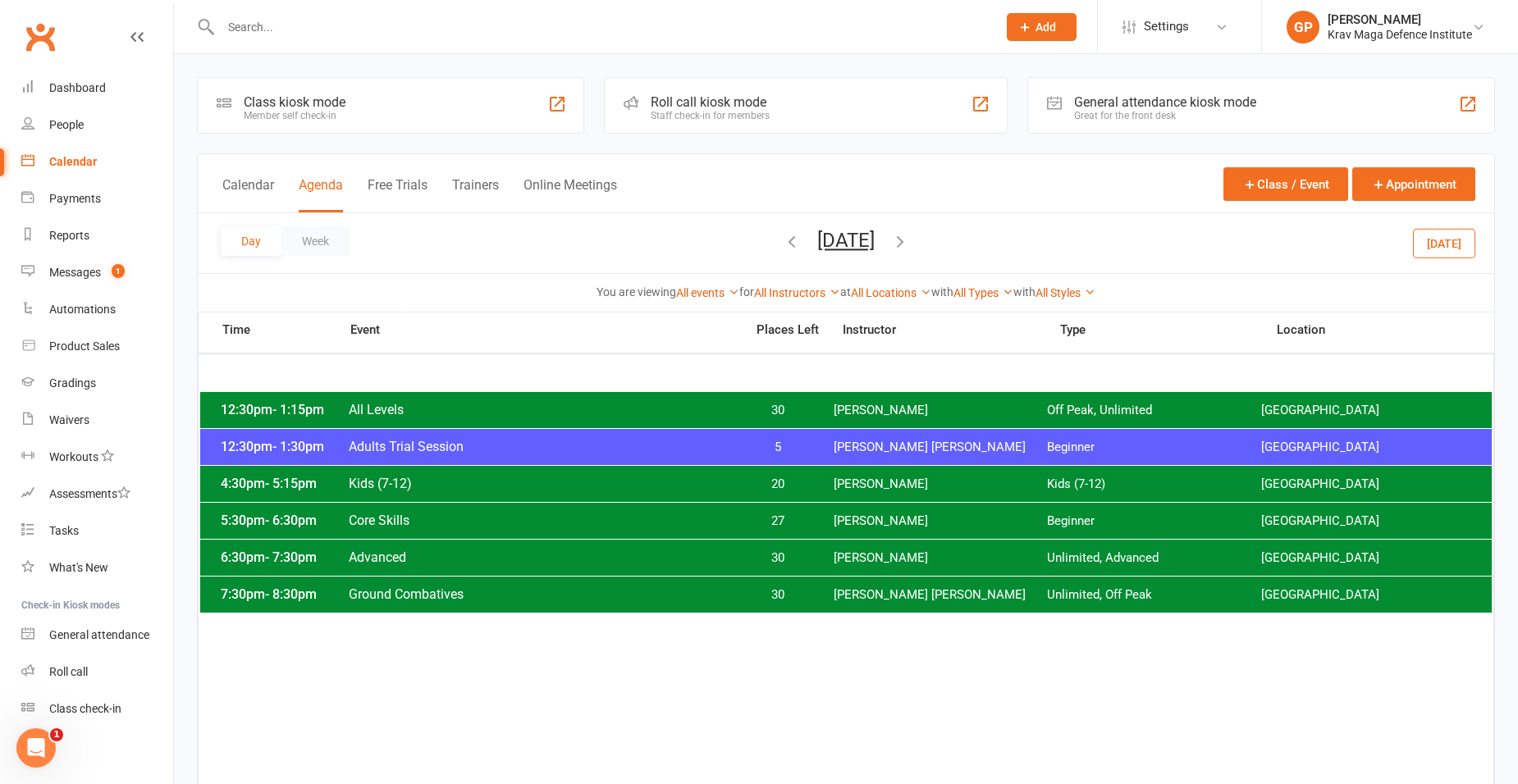
click at [900, 604] on div "7:30pm - 8:30pm Ground Combatives 30 Ben [PERSON_NAME] Unlimited, Off Peak [GEO…" at bounding box center [845, 594] width 1291 height 36
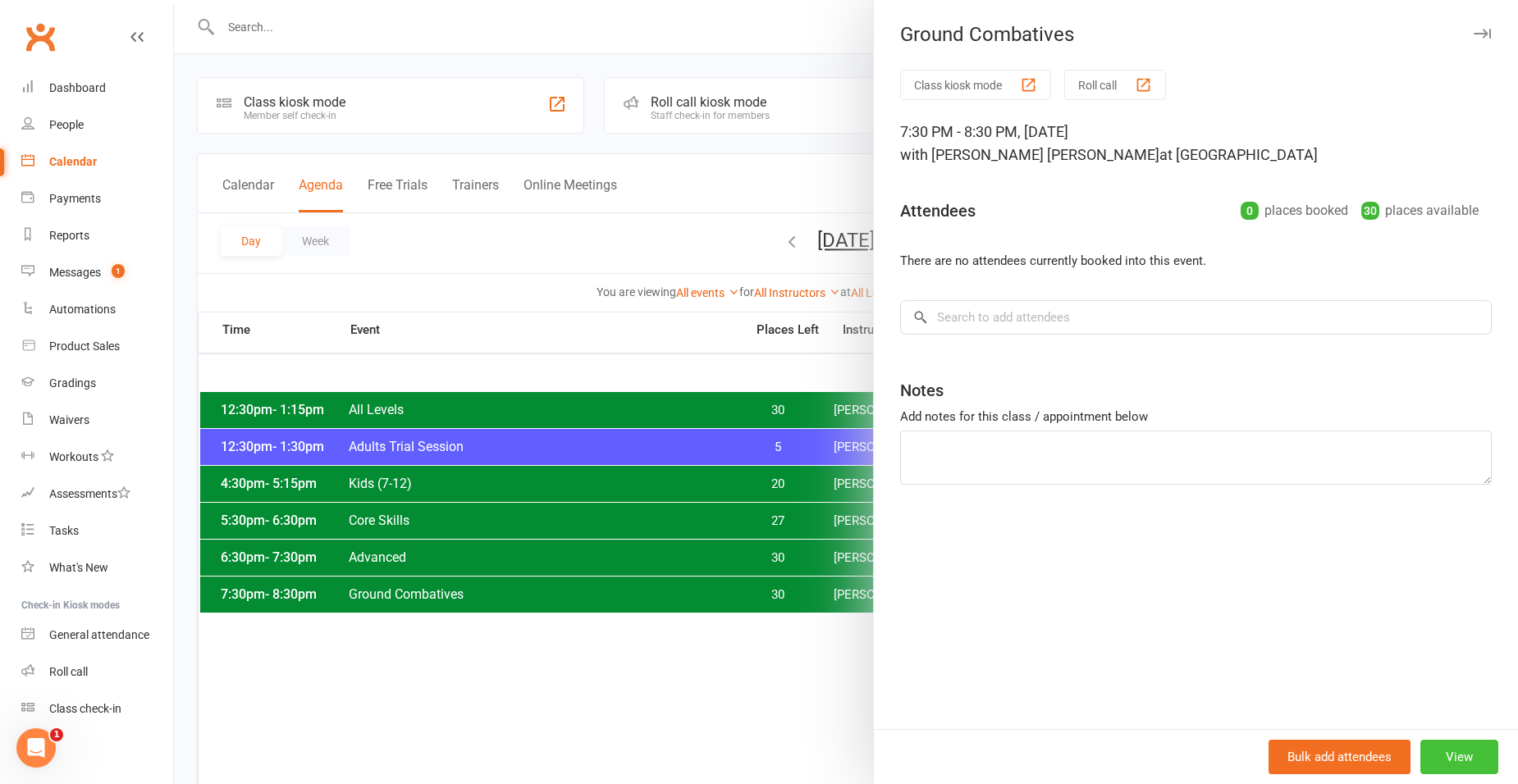
click at [1457, 763] on button "View" at bounding box center [1458, 757] width 78 height 35
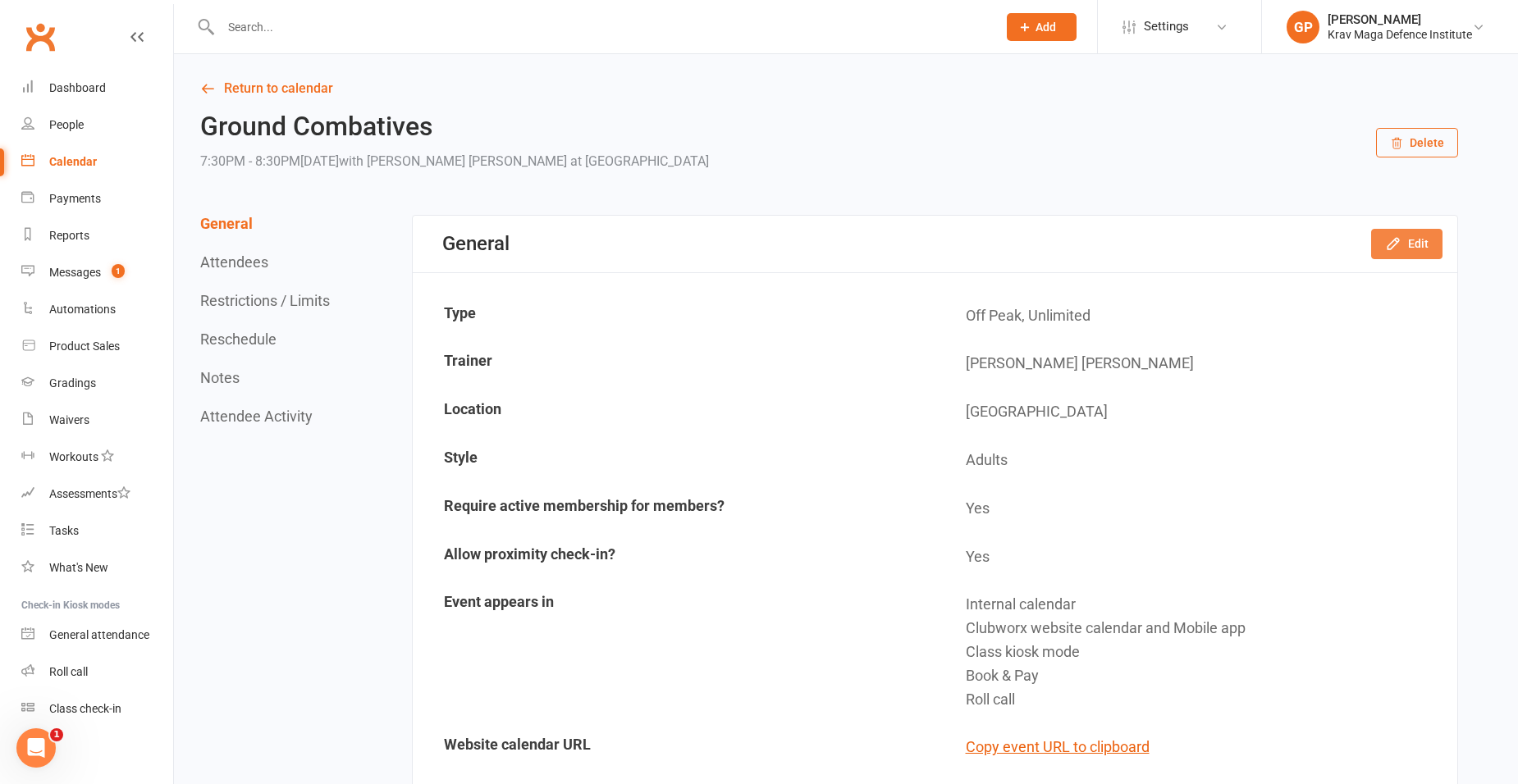
click at [1401, 243] on icon "button" at bounding box center [1394, 244] width 17 height 17
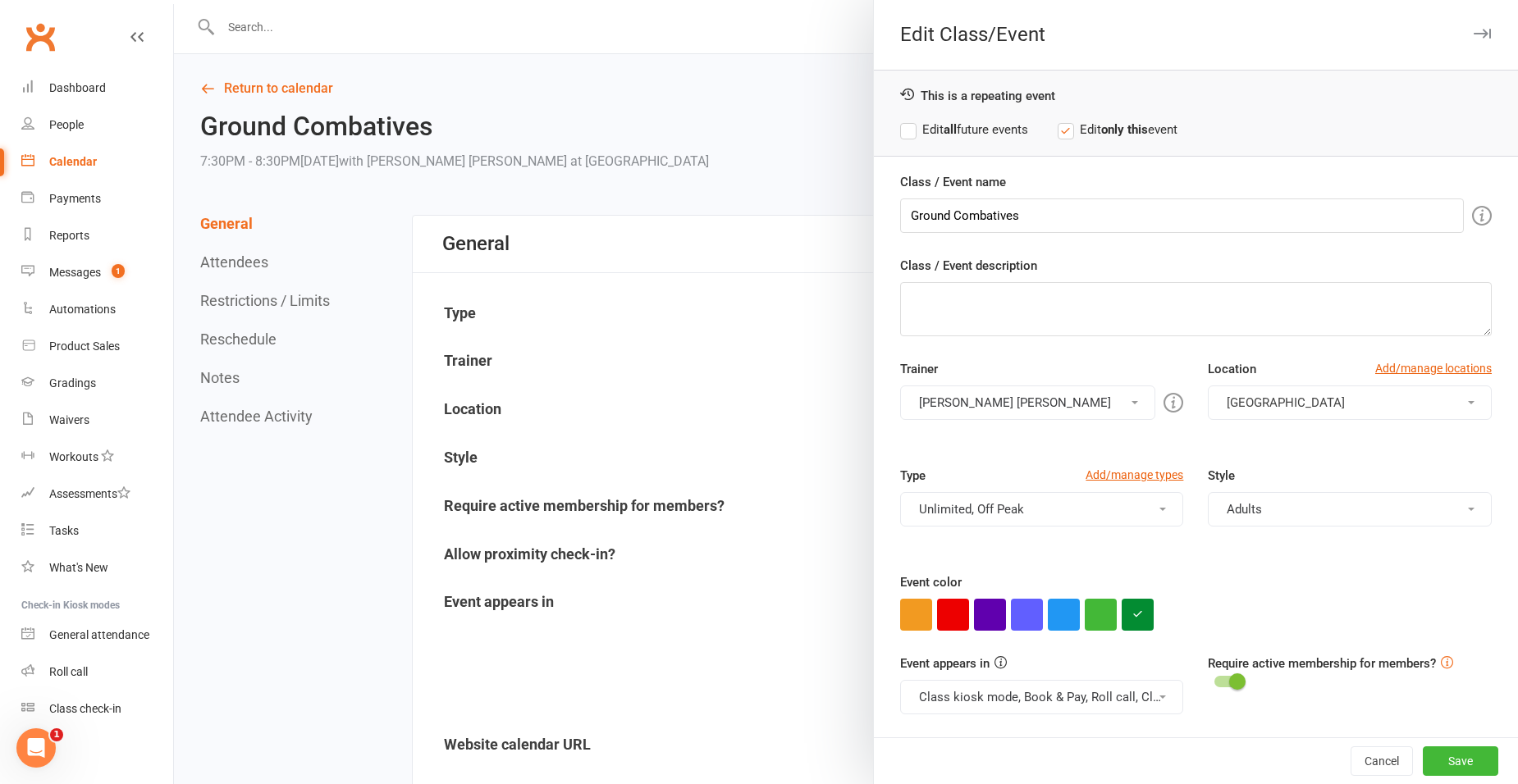
click at [1021, 398] on button "[PERSON_NAME] [PERSON_NAME]" at bounding box center [1028, 403] width 256 height 35
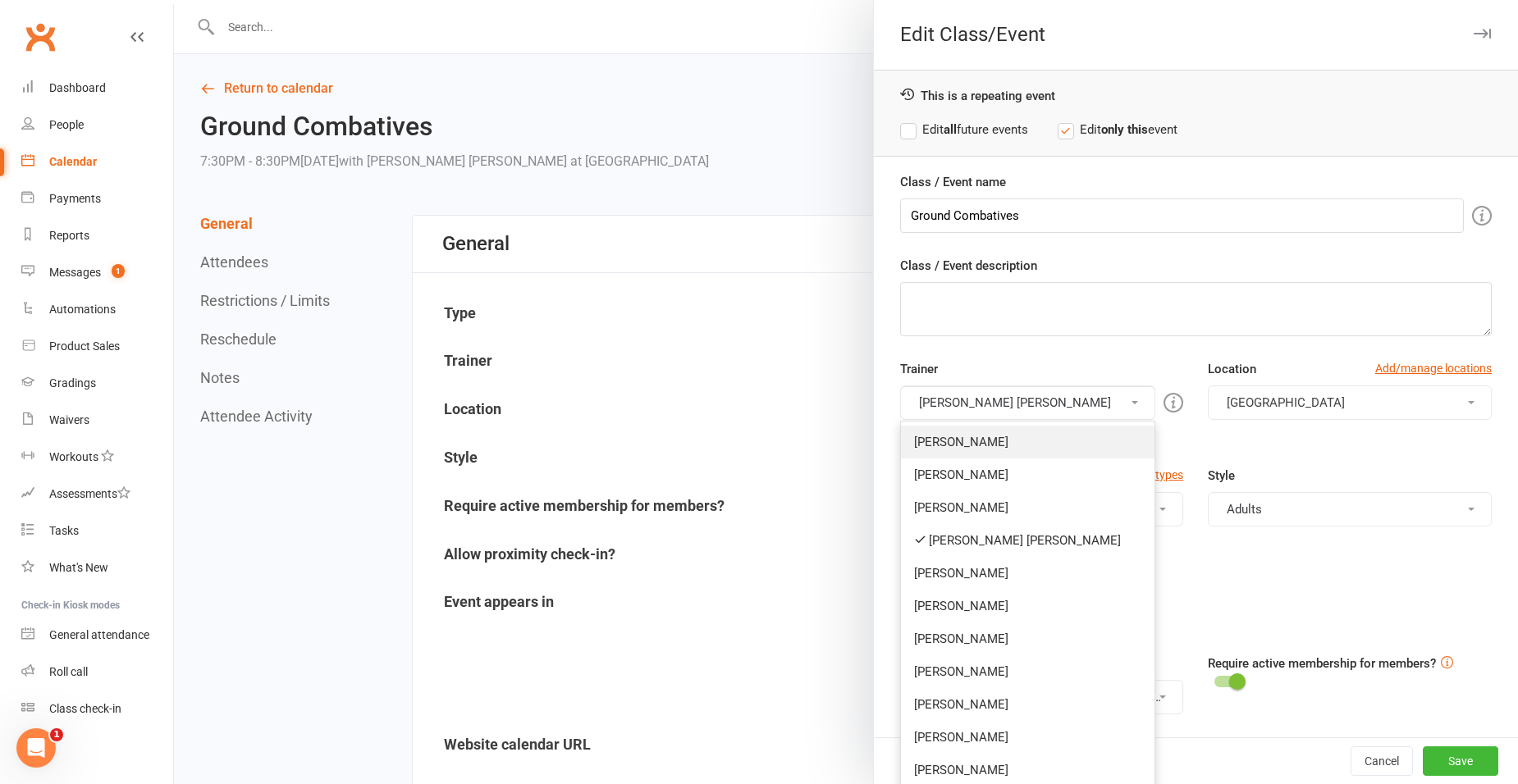
scroll to position [69, 0]
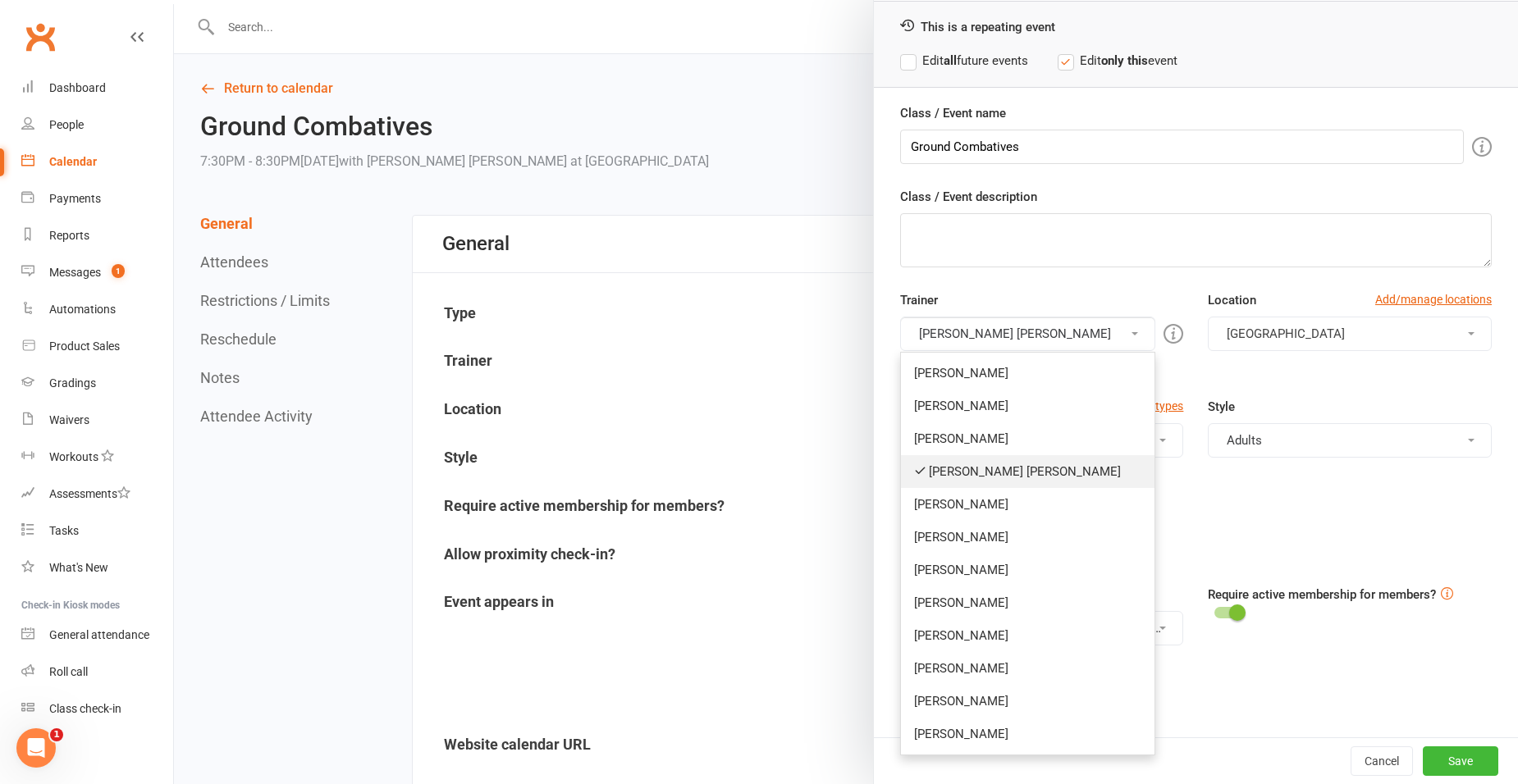
click at [1005, 474] on link "[PERSON_NAME] [PERSON_NAME]" at bounding box center [1028, 471] width 254 height 33
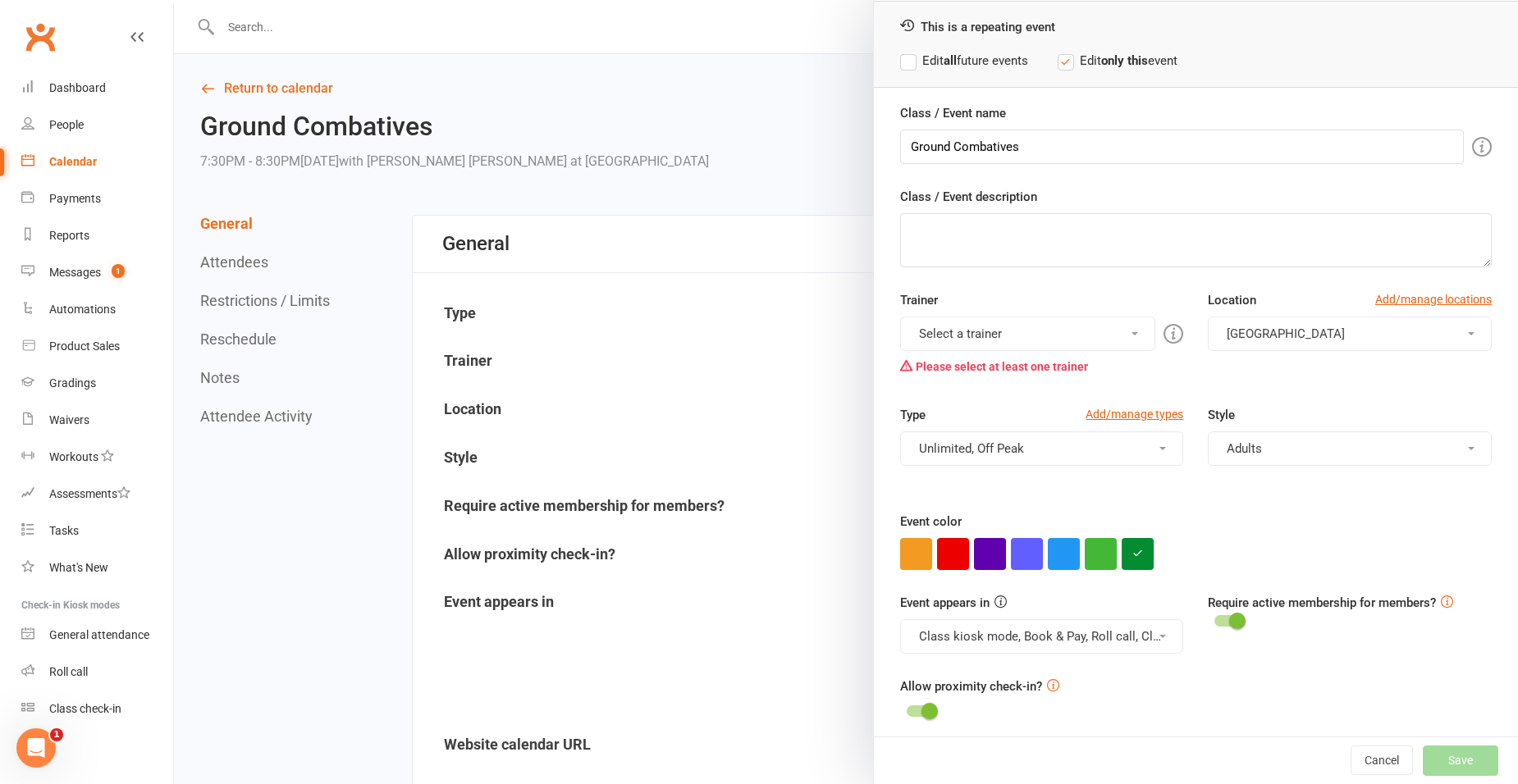
click at [987, 328] on button "Select a trainer" at bounding box center [1028, 334] width 256 height 35
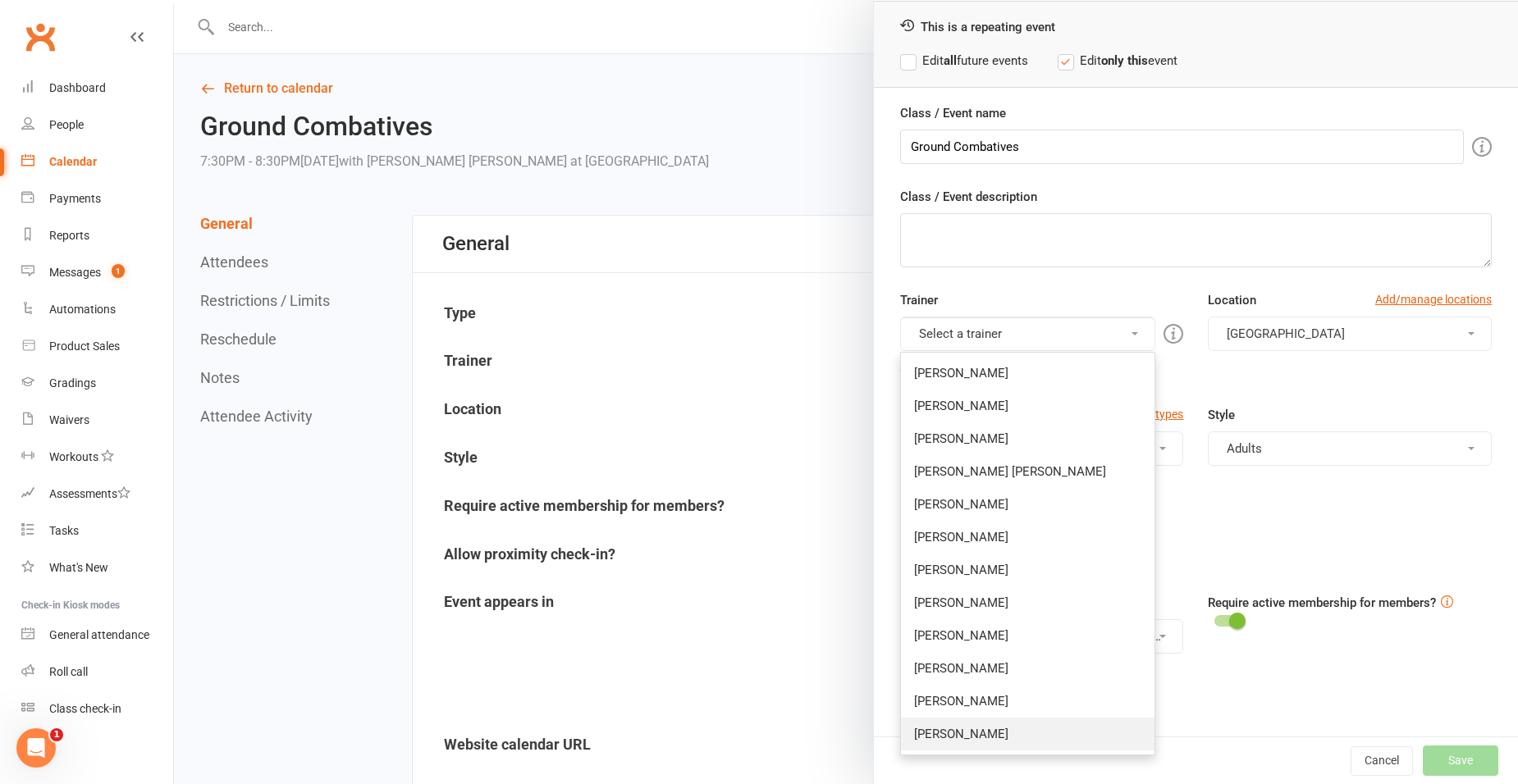
click at [960, 737] on link "[PERSON_NAME]" at bounding box center [1028, 734] width 254 height 33
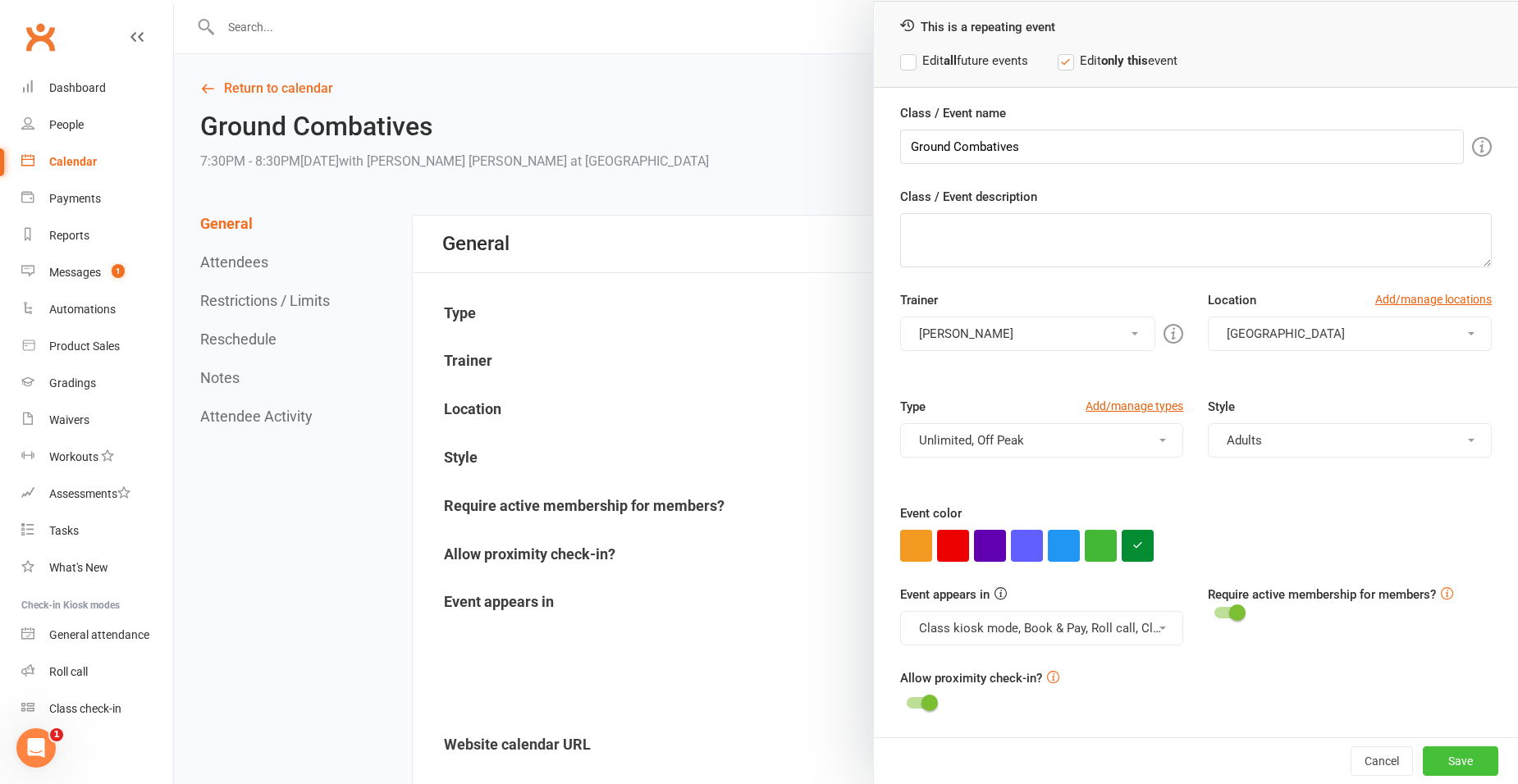
click at [1430, 759] on button "Save" at bounding box center [1460, 762] width 76 height 30
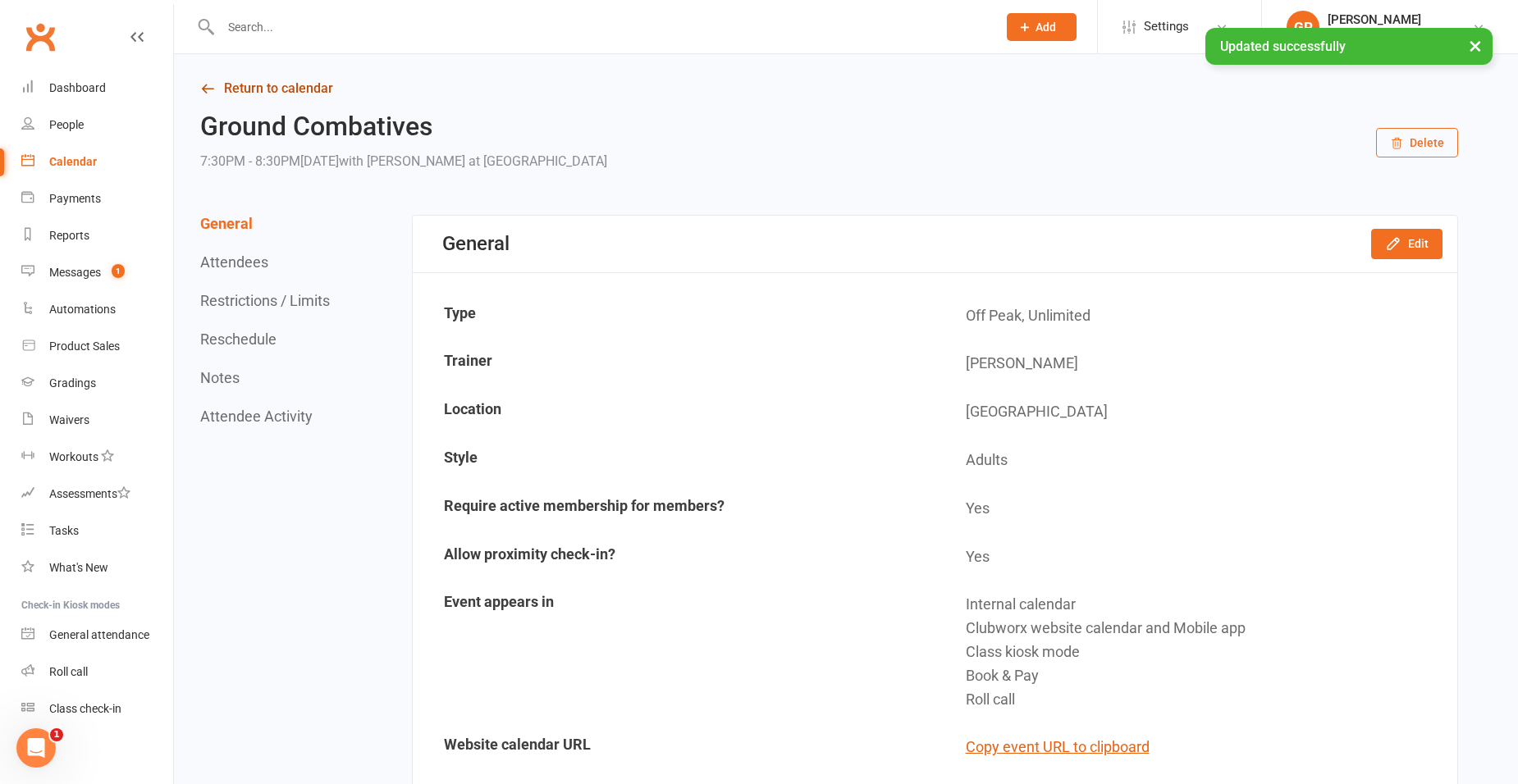
click at [232, 84] on link "Return to calendar" at bounding box center [828, 89] width 1257 height 23
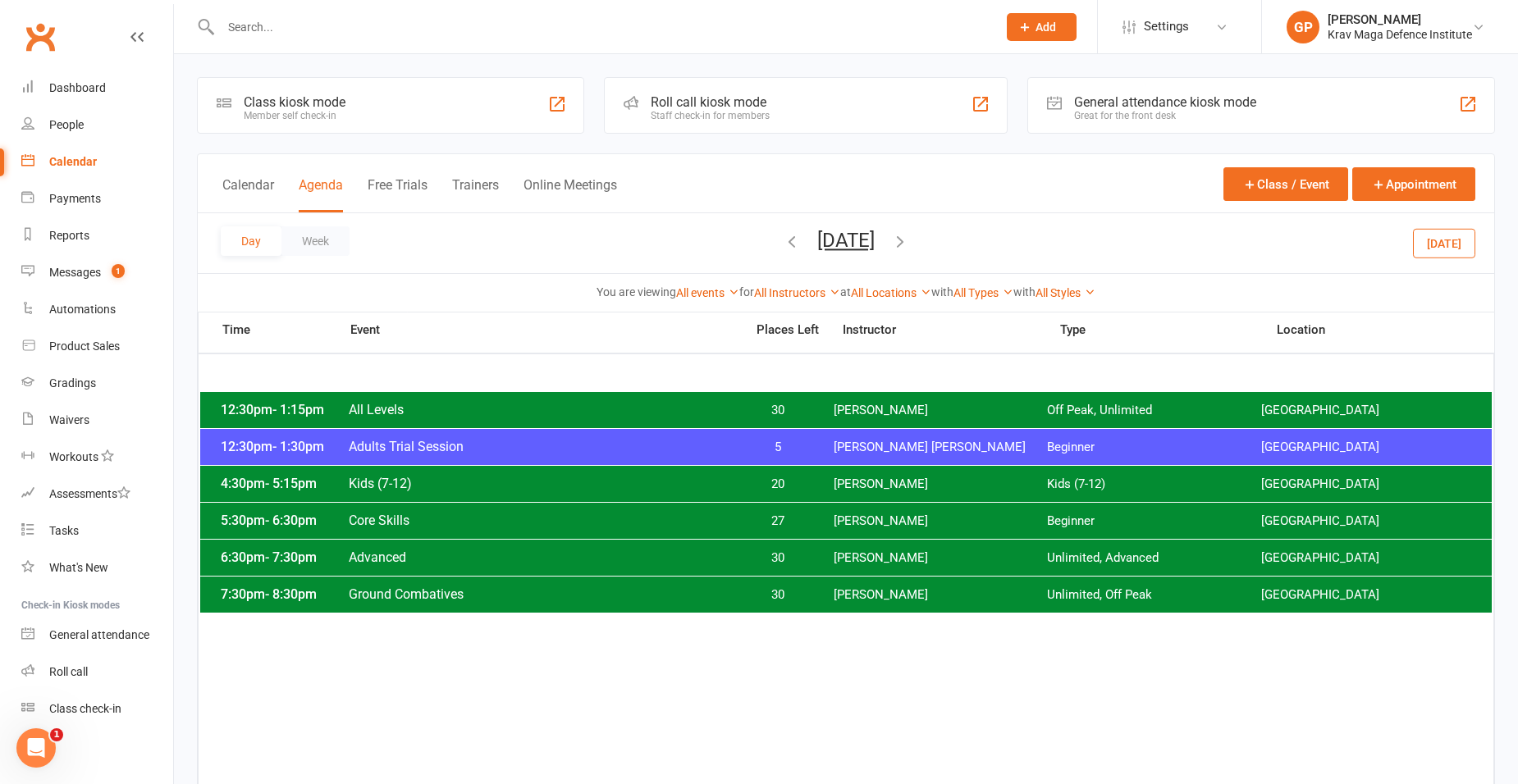
click at [782, 242] on icon "button" at bounding box center [791, 240] width 18 height 18
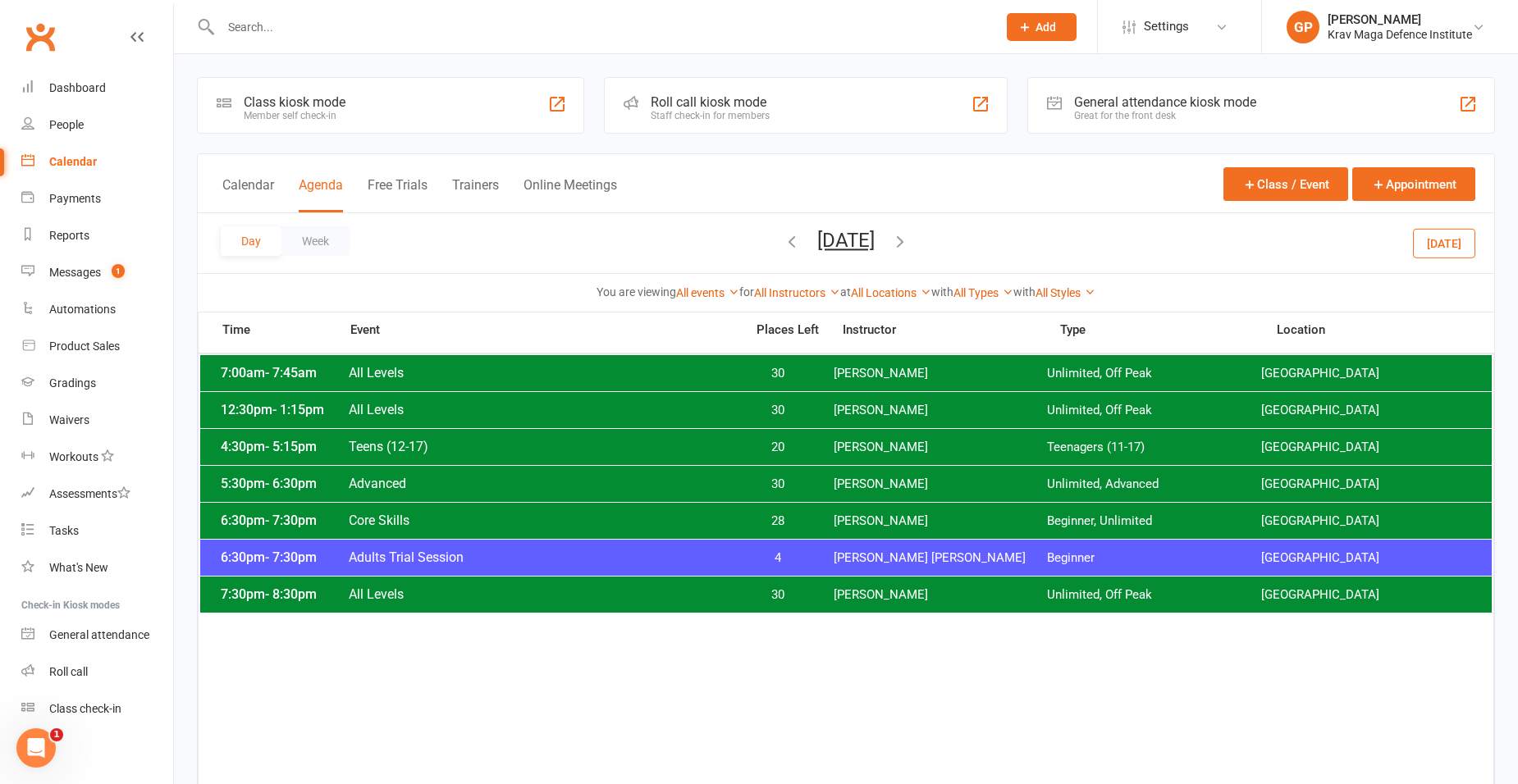
click at [1470, 249] on button "[DATE]" at bounding box center [1443, 243] width 63 height 30
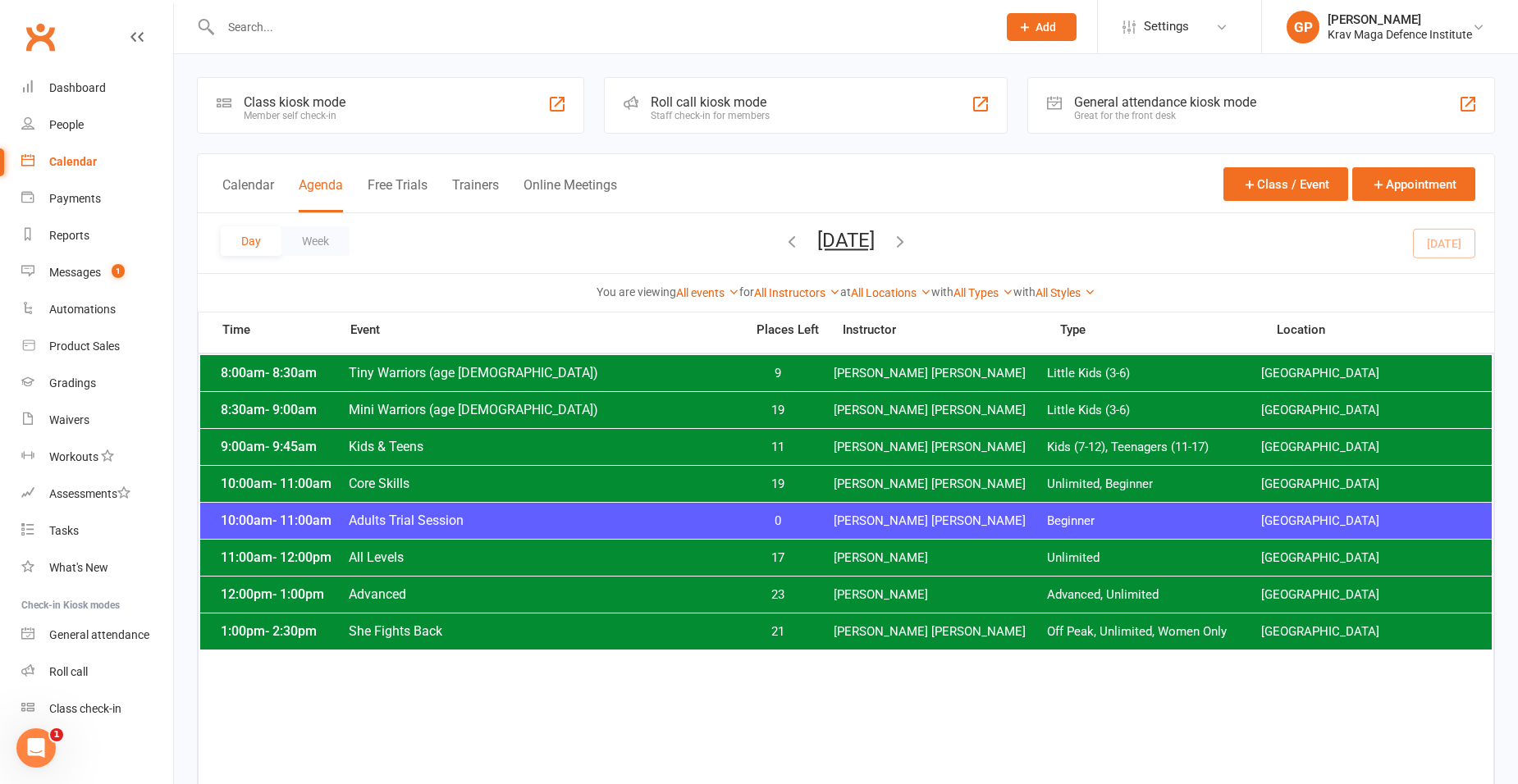
click at [909, 249] on icon "button" at bounding box center [899, 240] width 18 height 18
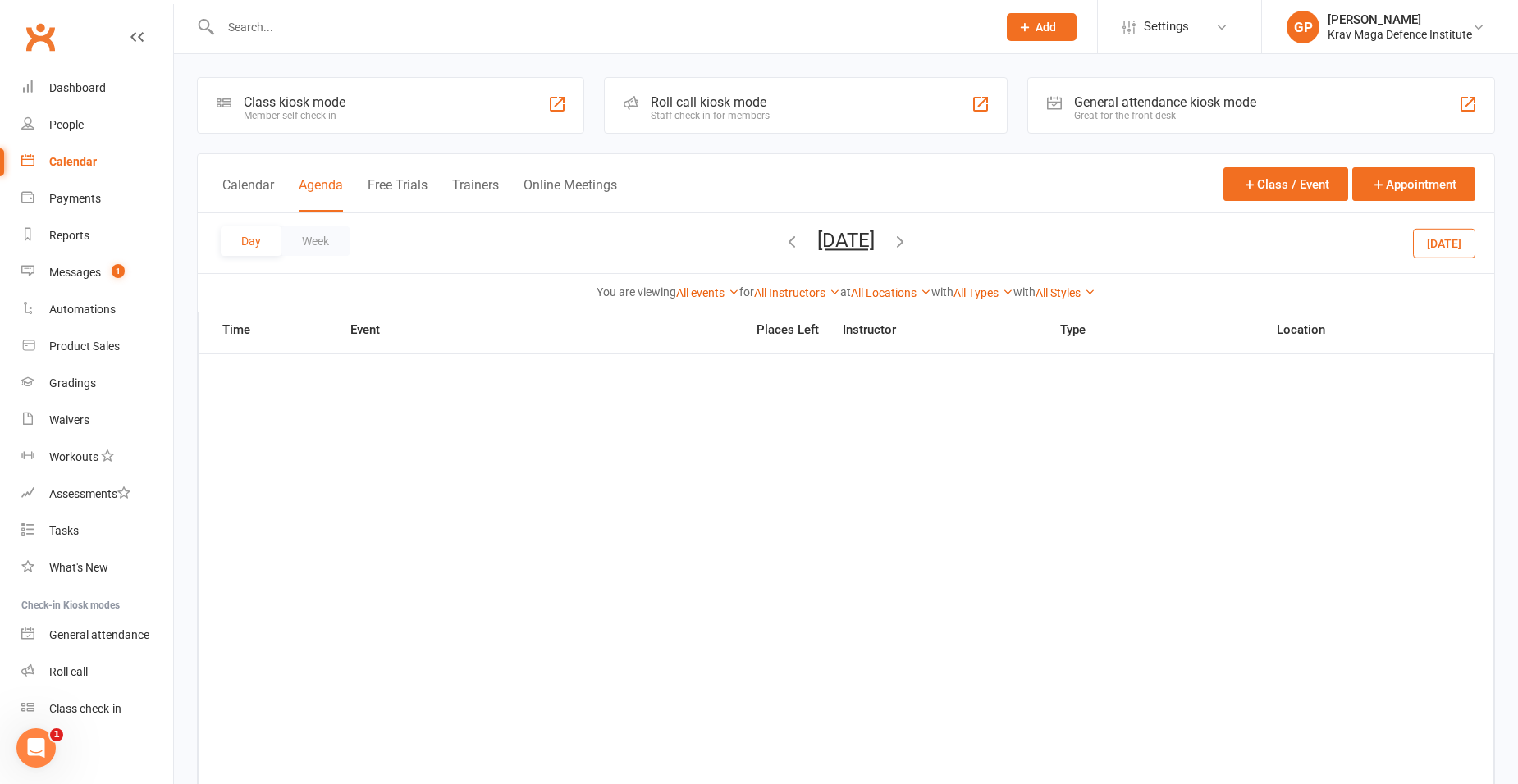
click at [909, 249] on icon "button" at bounding box center [899, 240] width 18 height 18
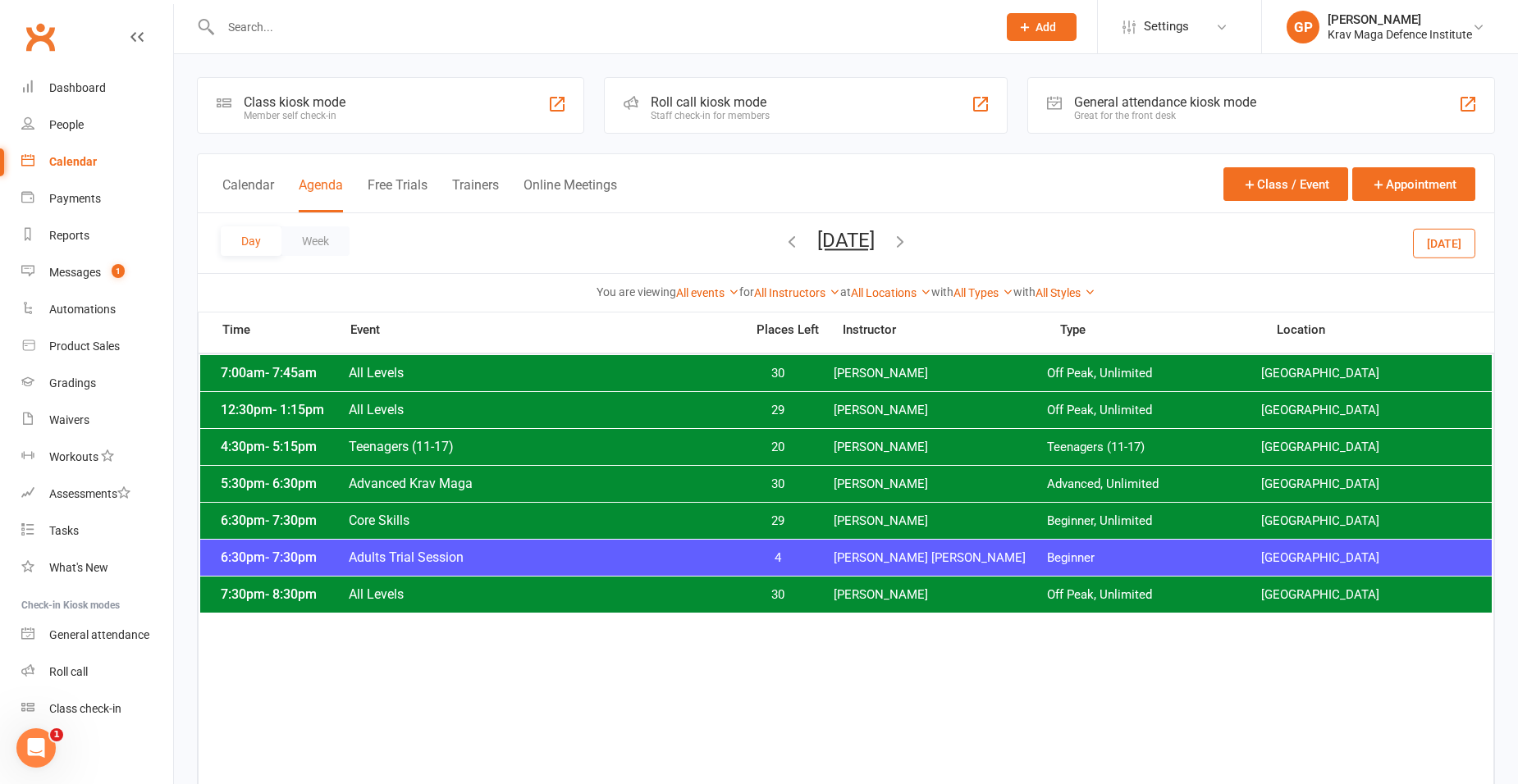
click at [909, 249] on icon "button" at bounding box center [899, 240] width 18 height 18
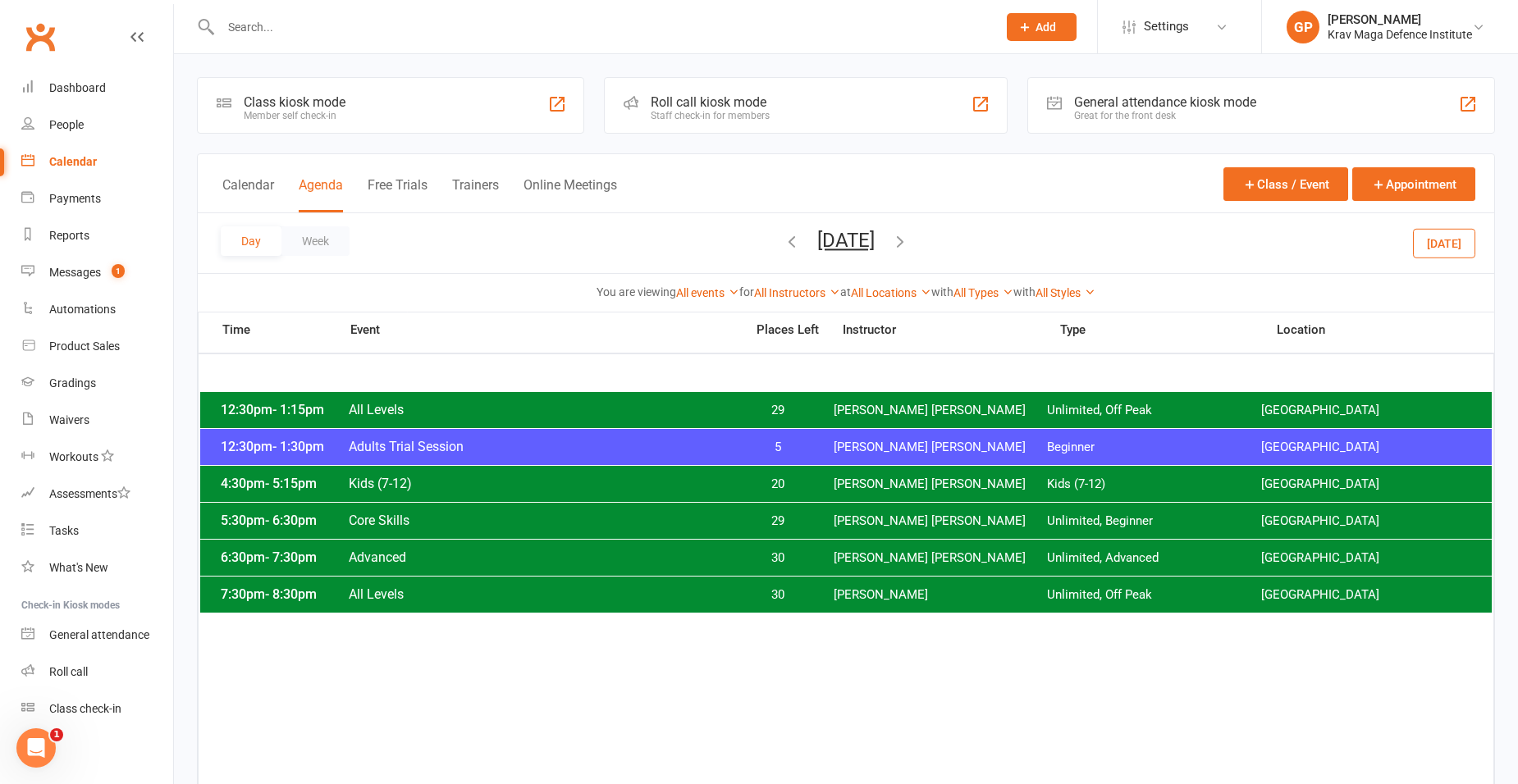
click at [909, 249] on icon "button" at bounding box center [899, 240] width 18 height 18
